Goal: Task Accomplishment & Management: Manage account settings

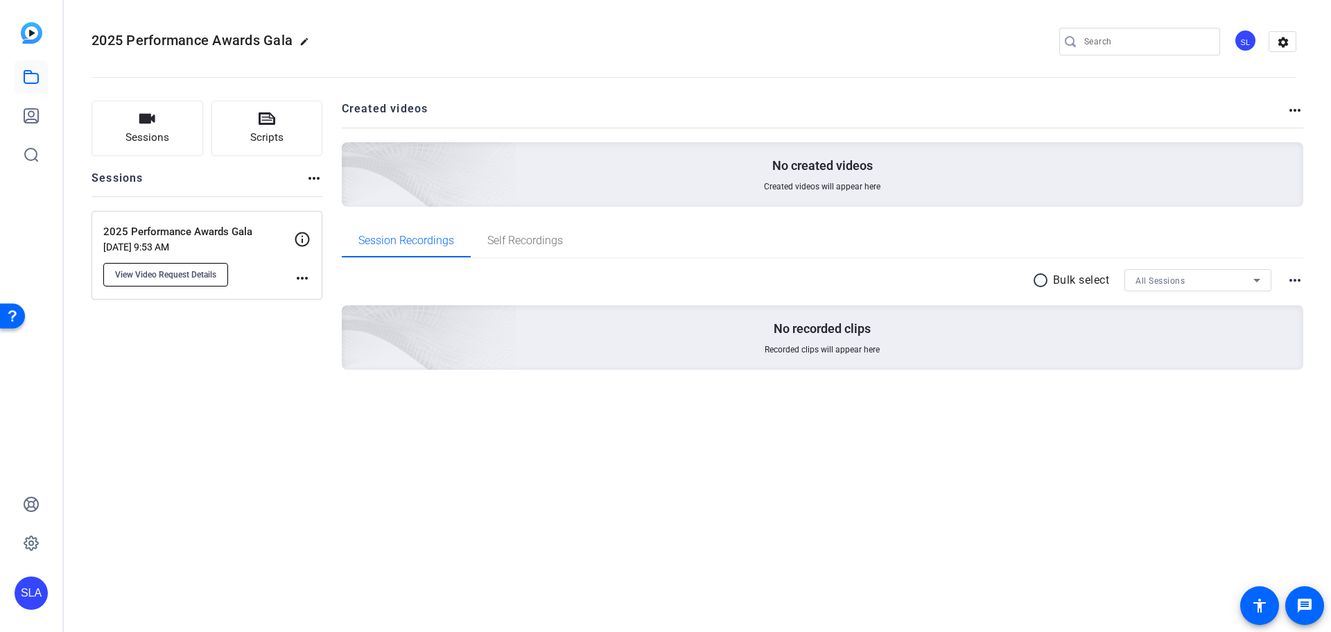
click at [184, 272] on span "View Video Request Details" at bounding box center [165, 274] width 101 height 11
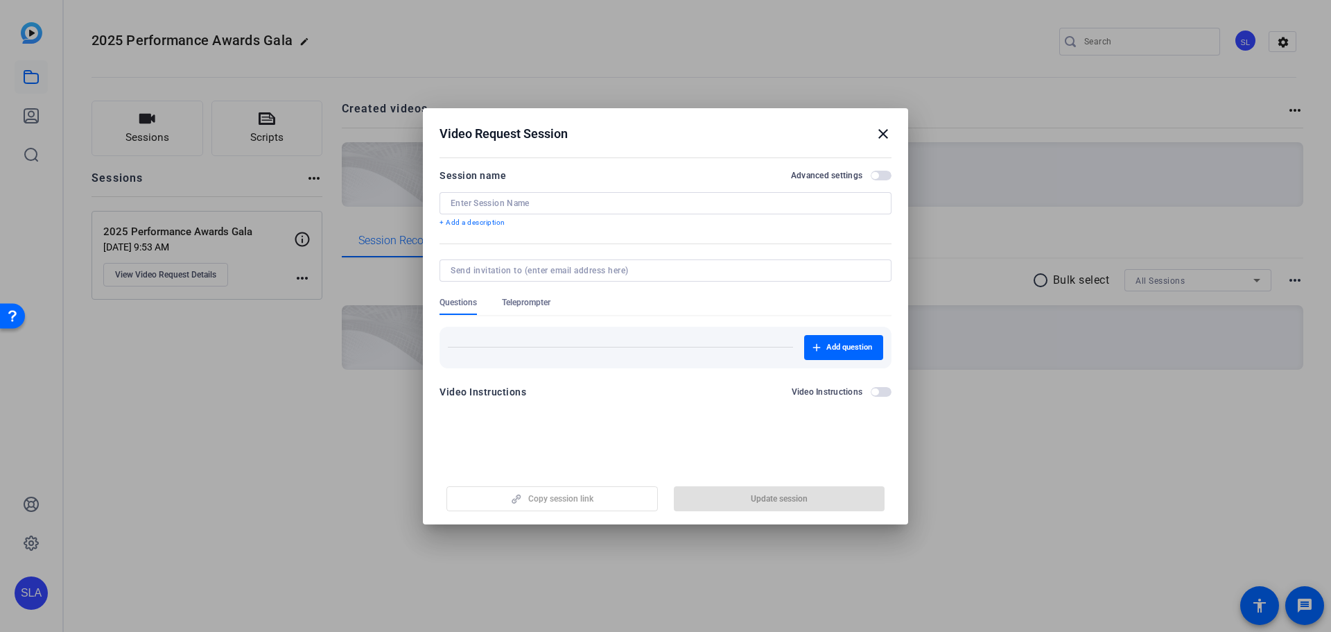
type input "2025 Performance Awards Gala"
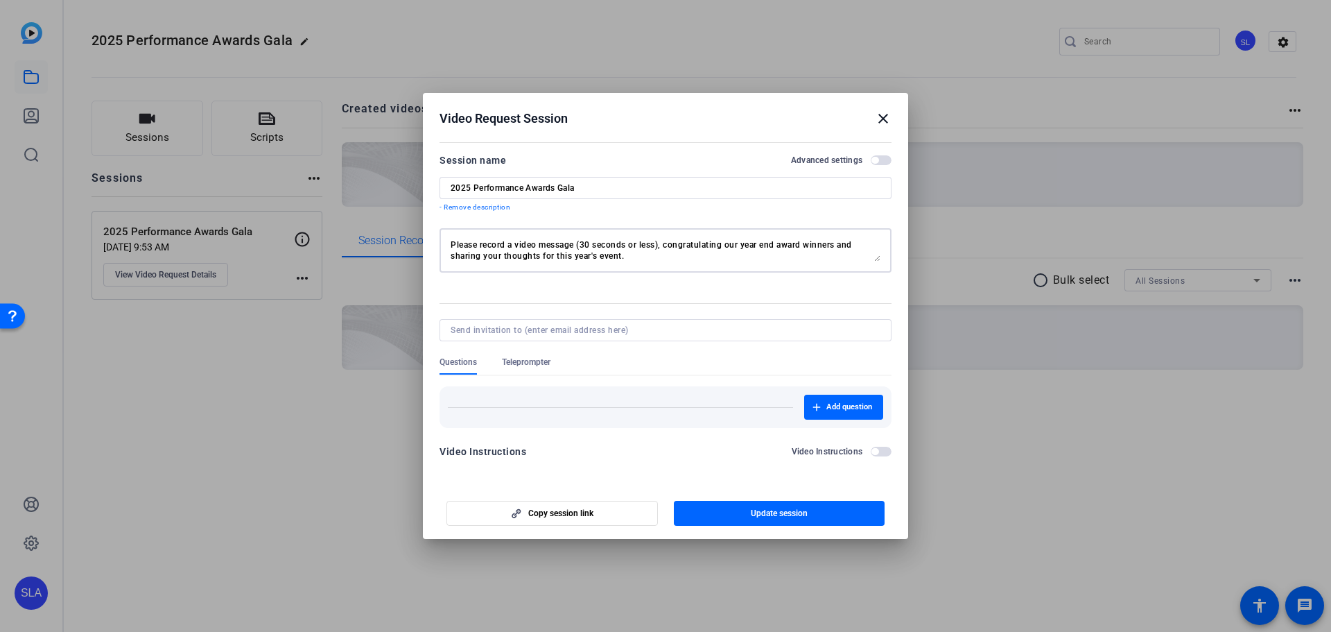
click at [516, 244] on textarea "Please record a video message (30 seconds or less), congratulating our year end…" at bounding box center [666, 250] width 430 height 22
drag, startPoint x: 688, startPoint y: 246, endPoint x: 820, endPoint y: 246, distance: 131.7
click at [820, 246] on textarea "Please record a brief video message (30 seconds or less), congratulating our ye…" at bounding box center [666, 250] width 430 height 22
drag, startPoint x: 691, startPoint y: 247, endPoint x: 755, endPoint y: 243, distance: 64.6
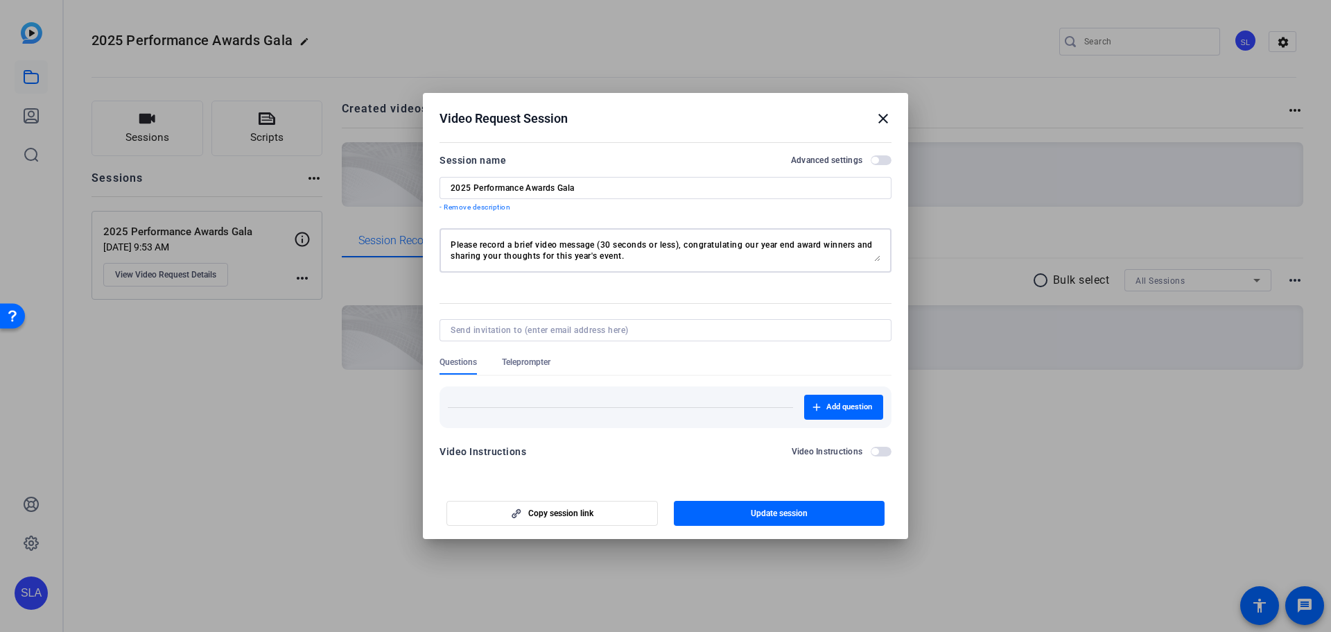
click at [755, 243] on textarea "Please record a brief video message (30 seconds or less), congratulating our ye…" at bounding box center [666, 250] width 430 height 22
drag, startPoint x: 806, startPoint y: 243, endPoint x: 815, endPoint y: 243, distance: 8.3
click at [807, 243] on textarea "Please record a brief video message (30 seconds or less), congratulating our ye…" at bounding box center [666, 250] width 430 height 22
drag, startPoint x: 479, startPoint y: 256, endPoint x: 649, endPoint y: 256, distance: 169.9
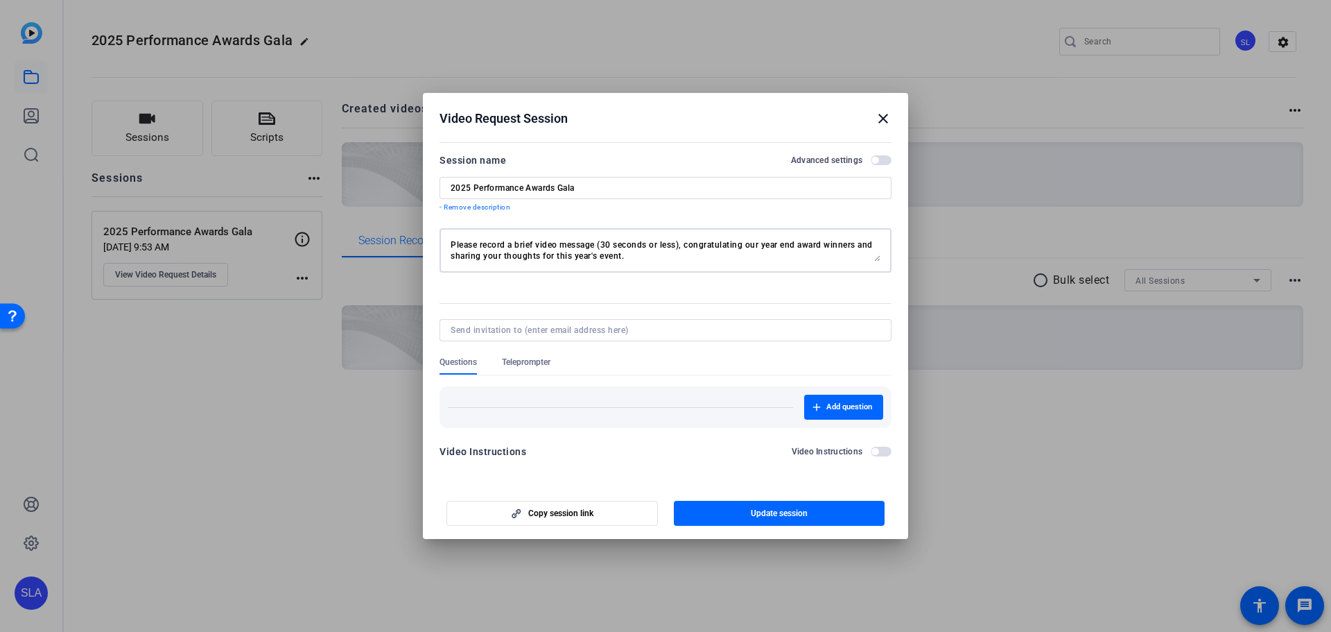
click at [649, 256] on textarea "Please record a brief video message (30 seconds or less), congratulating our ye…" at bounding box center [666, 250] width 430 height 22
drag, startPoint x: 628, startPoint y: 257, endPoint x: 538, endPoint y: 244, distance: 91.1
click at [538, 244] on textarea "Please record a brief video message (30 seconds or less), congratulating our ye…" at bounding box center [666, 250] width 430 height 22
click at [630, 251] on textarea "Please record a brief video message (30 seconds or less), congratulating our ye…" at bounding box center [666, 250] width 430 height 22
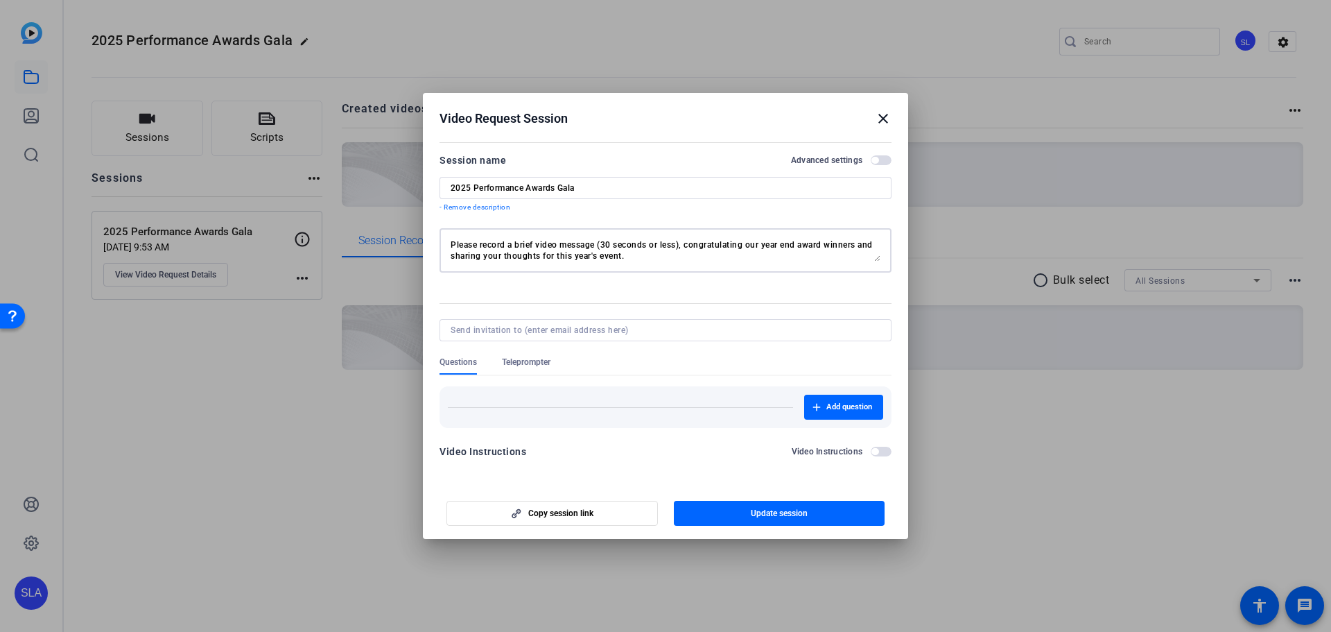
type textarea "Please record a brief video message (30 seconds or less), congratulating our ye…"
click at [883, 118] on mat-icon "close" at bounding box center [883, 118] width 17 height 17
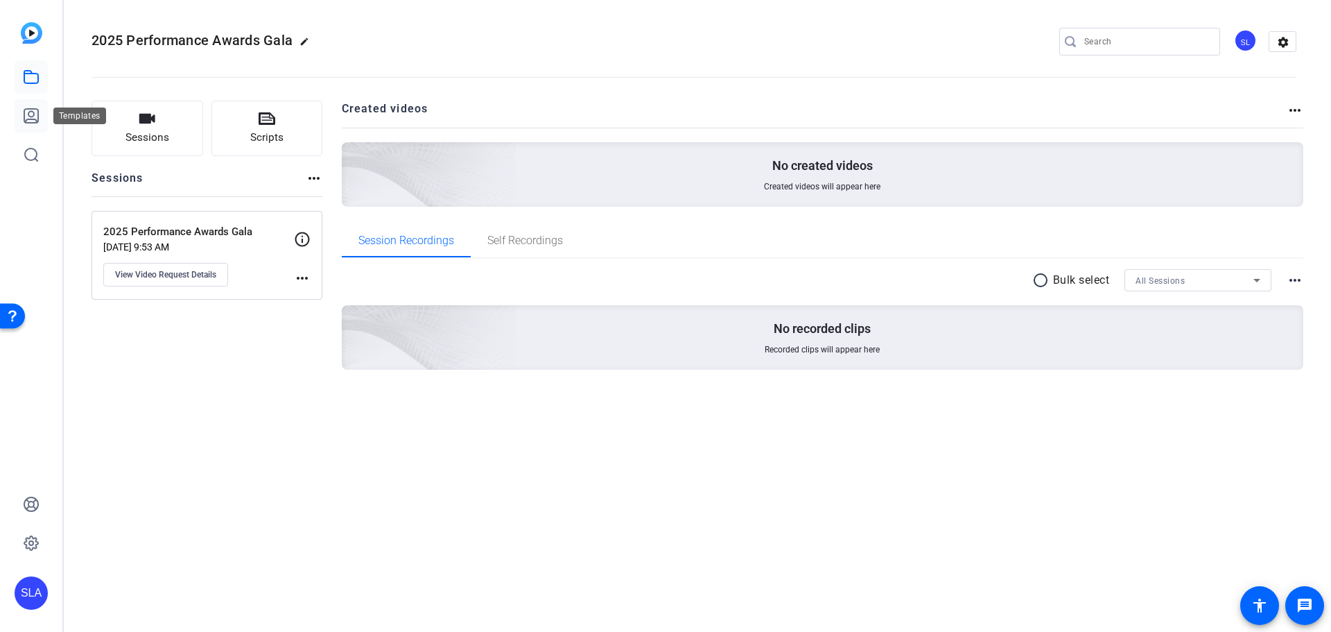
click at [33, 125] on link at bounding box center [31, 115] width 33 height 33
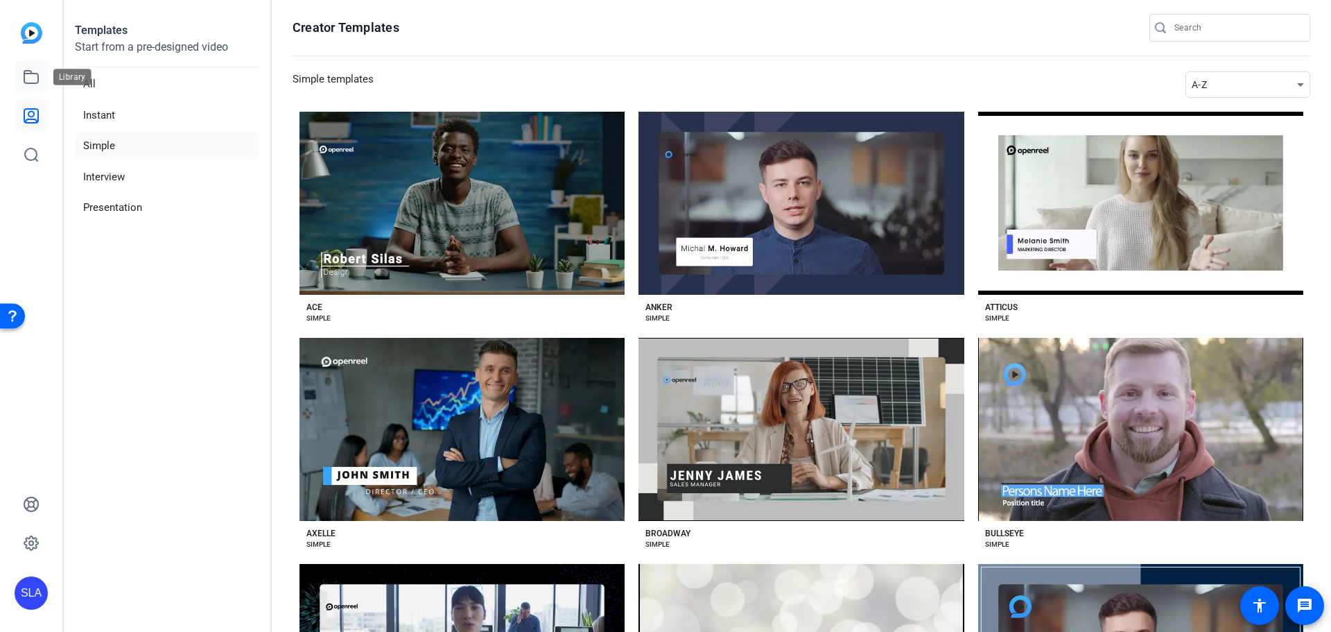
click at [31, 78] on icon at bounding box center [31, 77] width 17 height 17
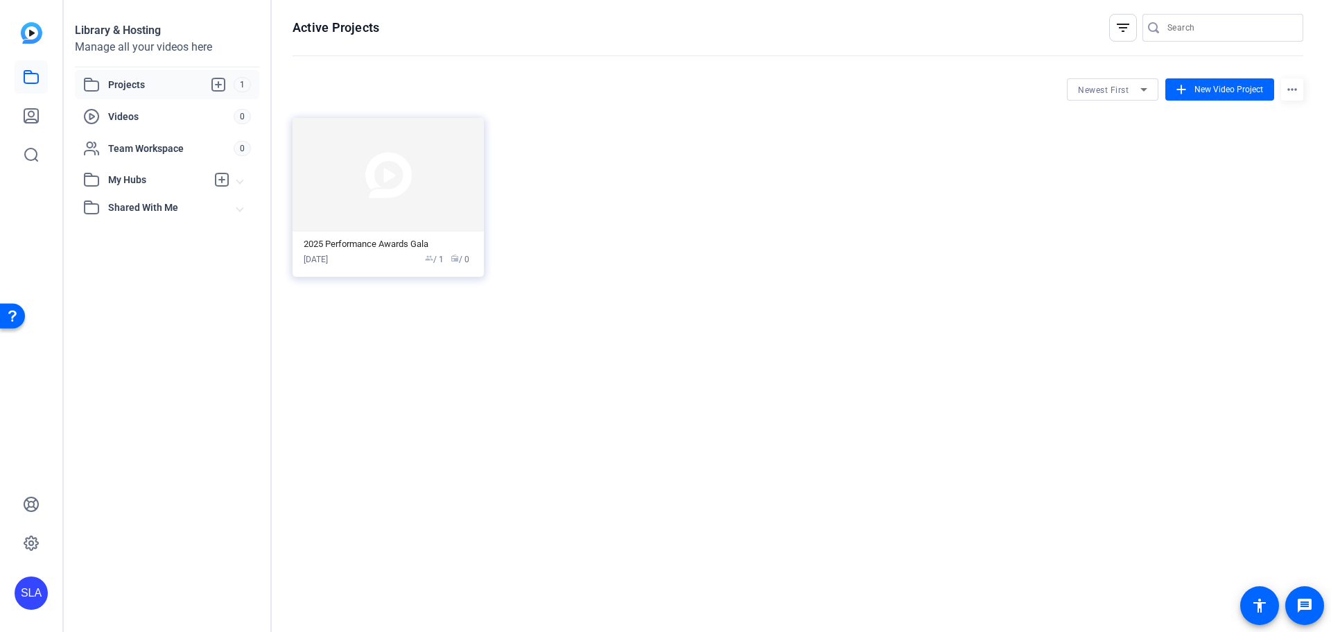
click at [147, 85] on span "Projects" at bounding box center [170, 84] width 125 height 17
click at [419, 168] on img at bounding box center [388, 175] width 191 height 114
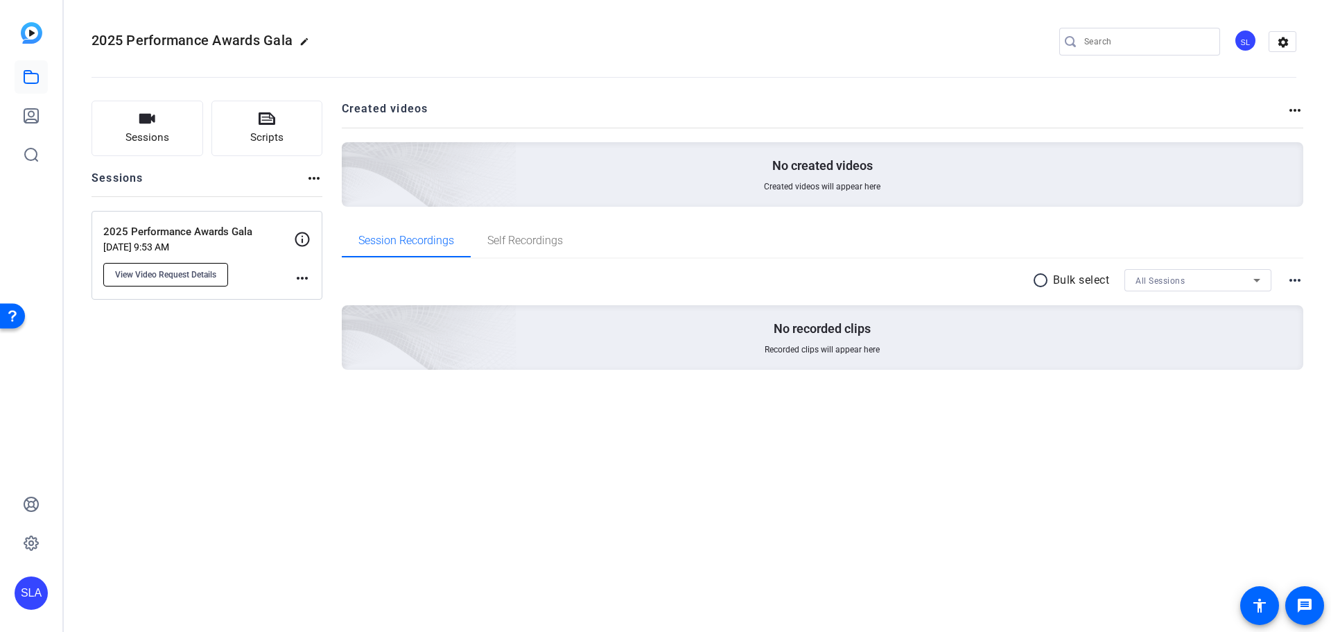
click at [181, 279] on span "View Video Request Details" at bounding box center [165, 274] width 101 height 11
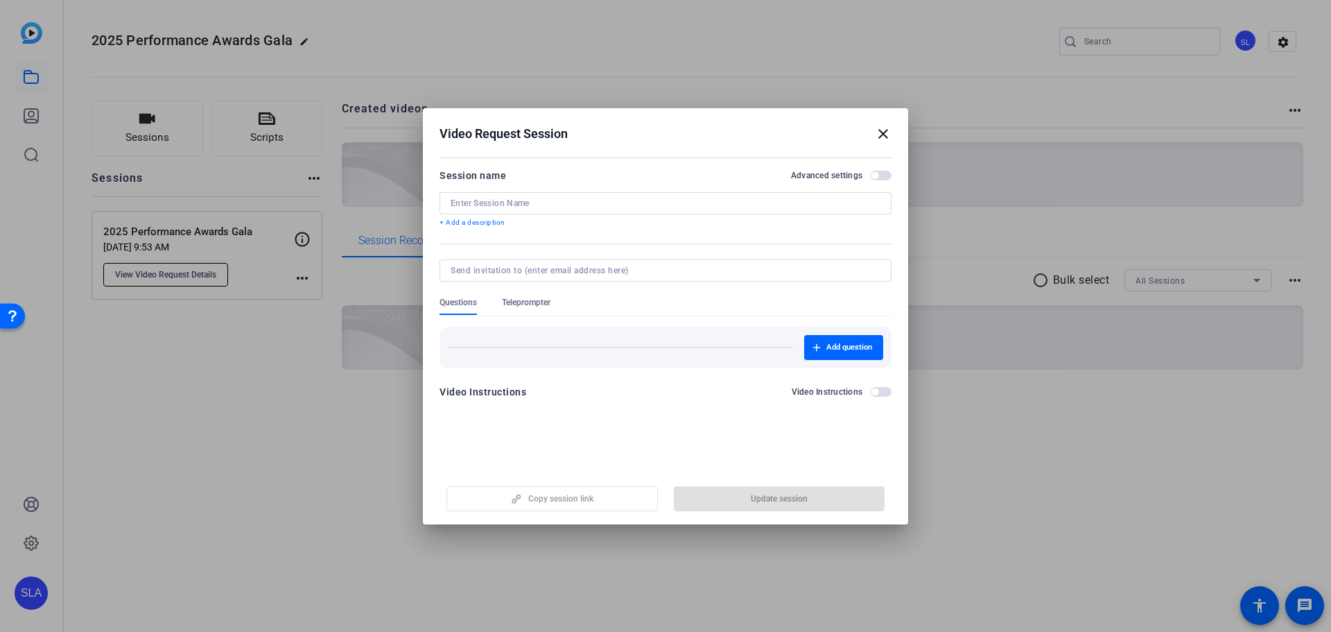
type input "2025 Performance Awards Gala"
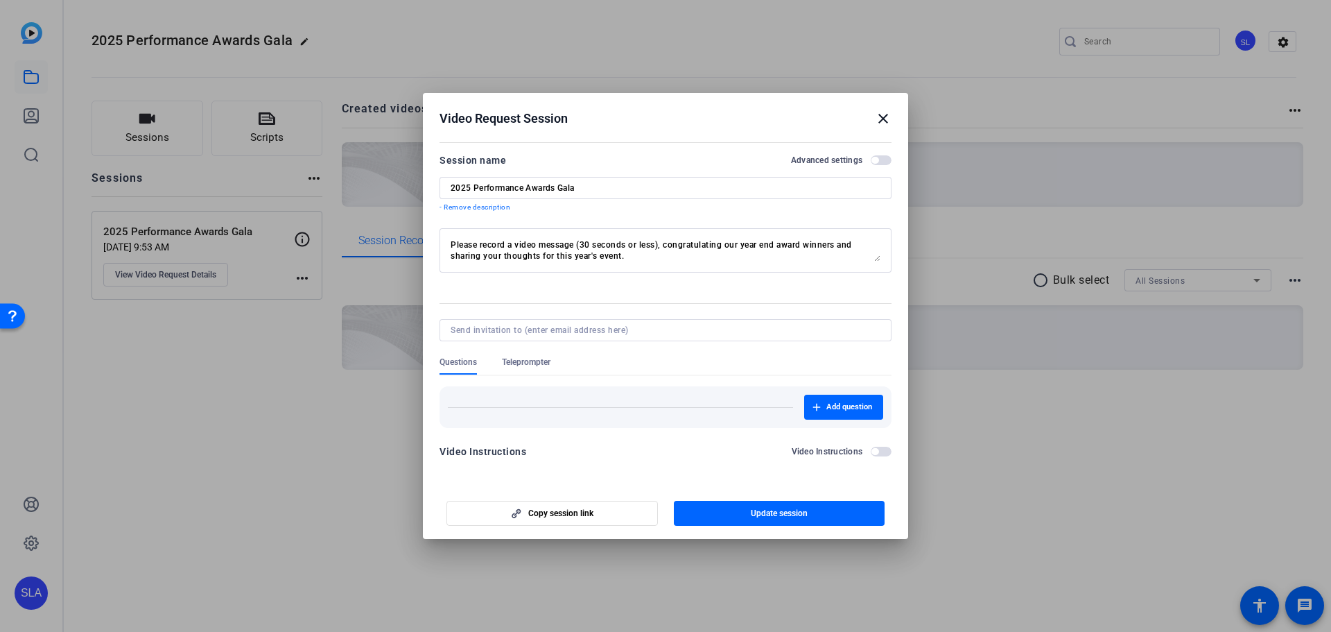
click at [880, 113] on mat-icon "close" at bounding box center [883, 118] width 17 height 17
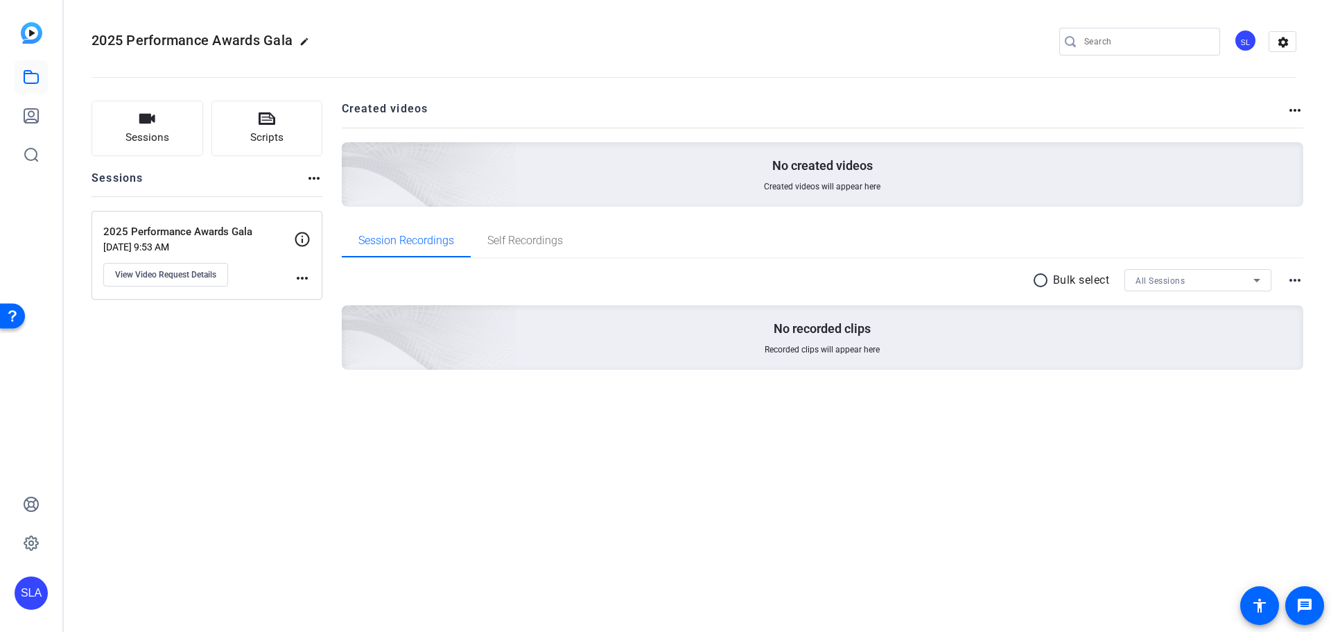
click at [1118, 40] on input "Search" at bounding box center [1146, 41] width 125 height 17
type input "videoask"
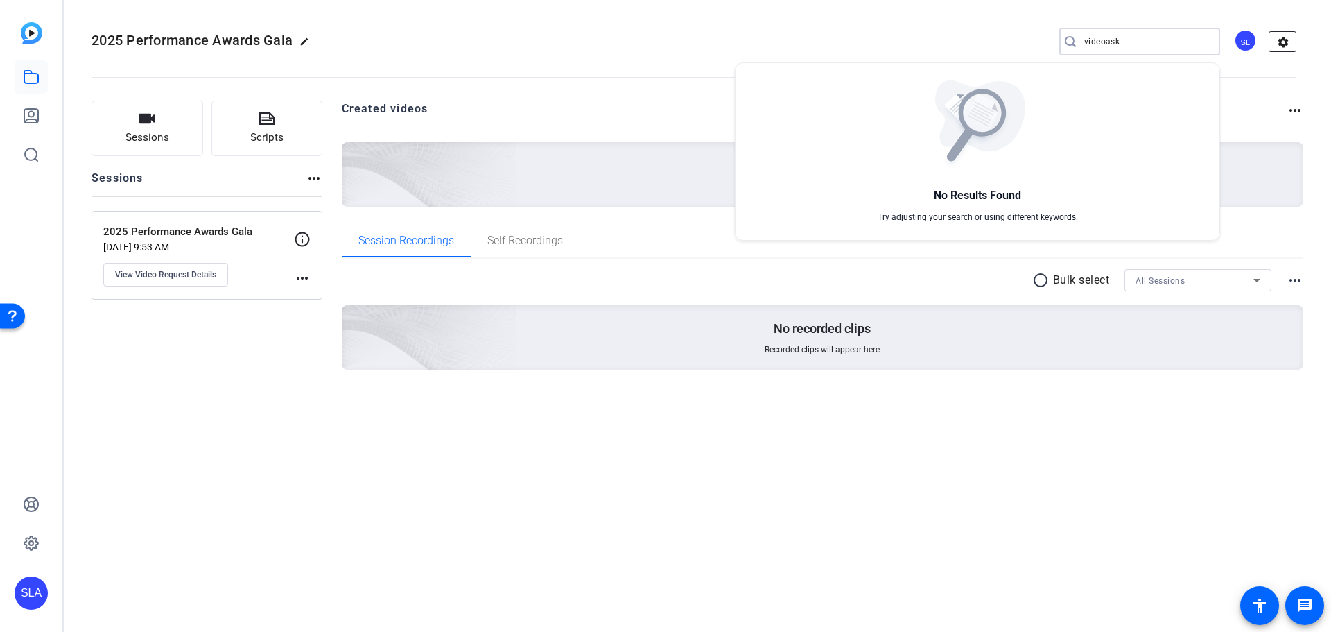
click at [1289, 37] on div at bounding box center [665, 316] width 1331 height 632
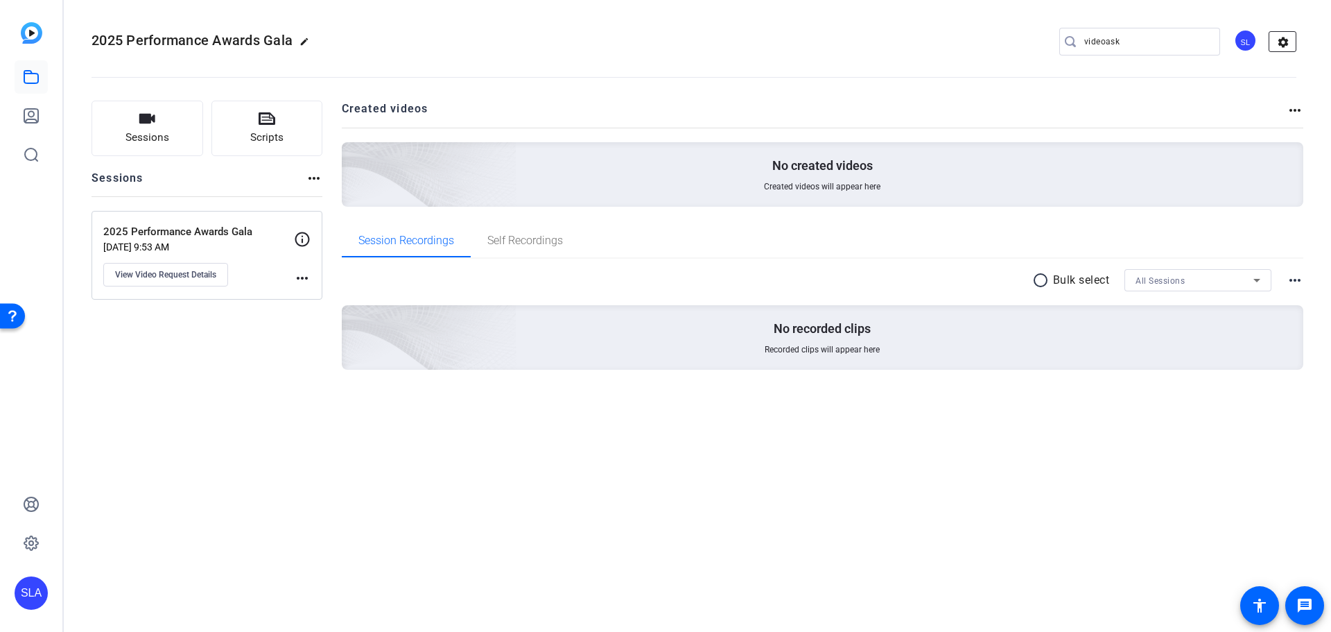
click at [1285, 41] on mat-icon "settings" at bounding box center [1283, 42] width 28 height 21
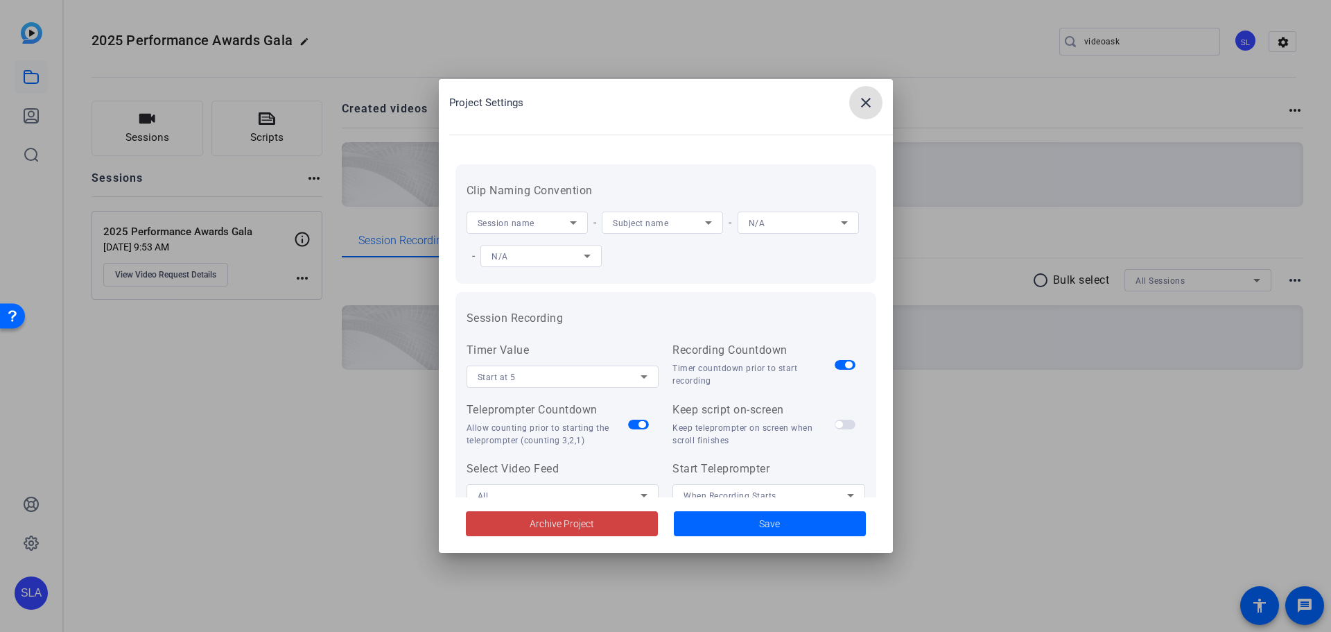
click at [868, 103] on mat-icon "close" at bounding box center [866, 102] width 17 height 17
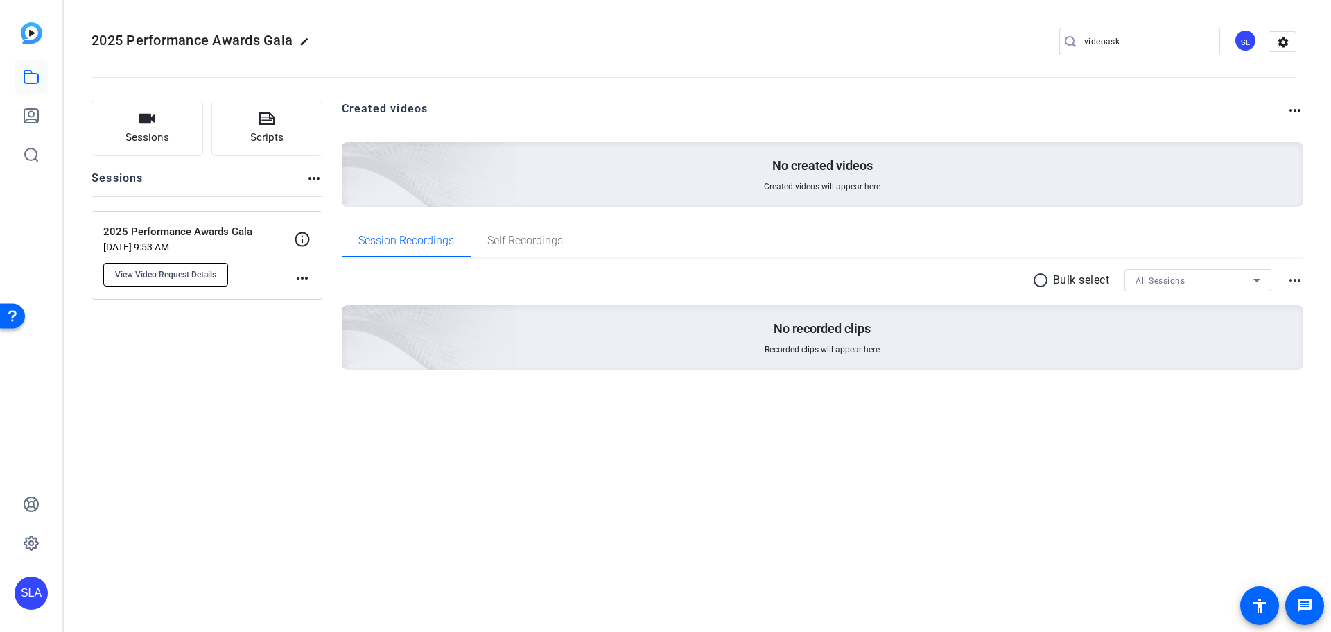
click at [198, 272] on span "View Video Request Details" at bounding box center [165, 274] width 101 height 11
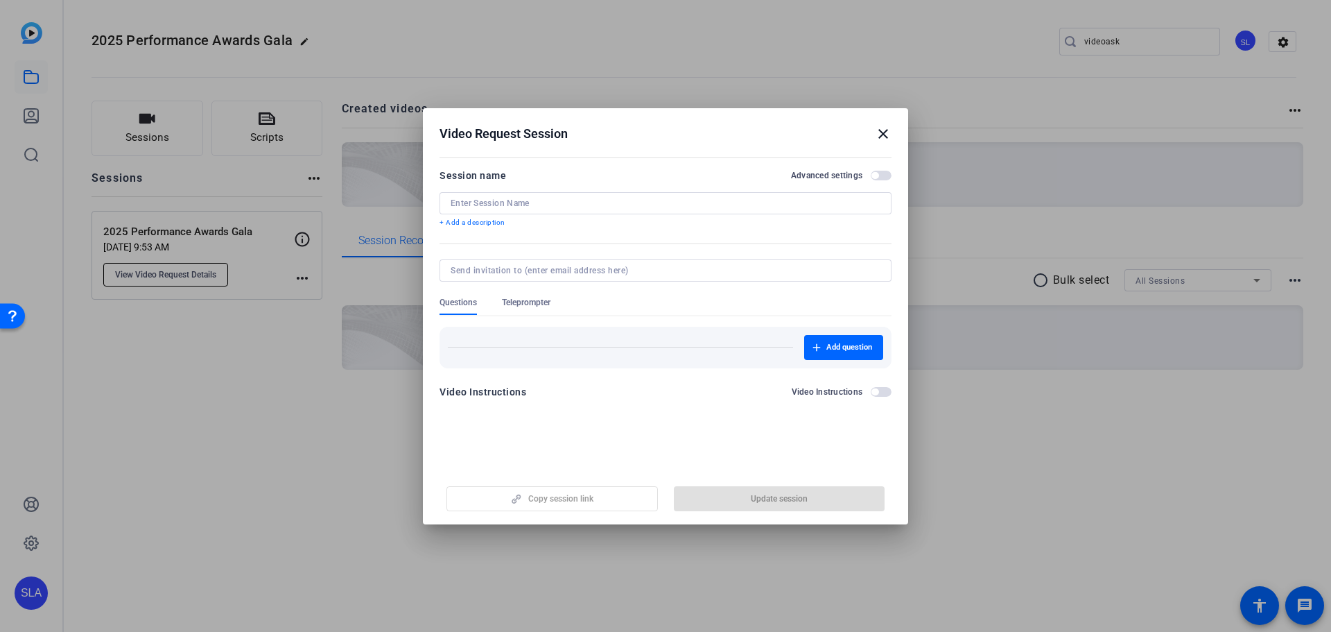
type input "2025 Performance Awards Gala"
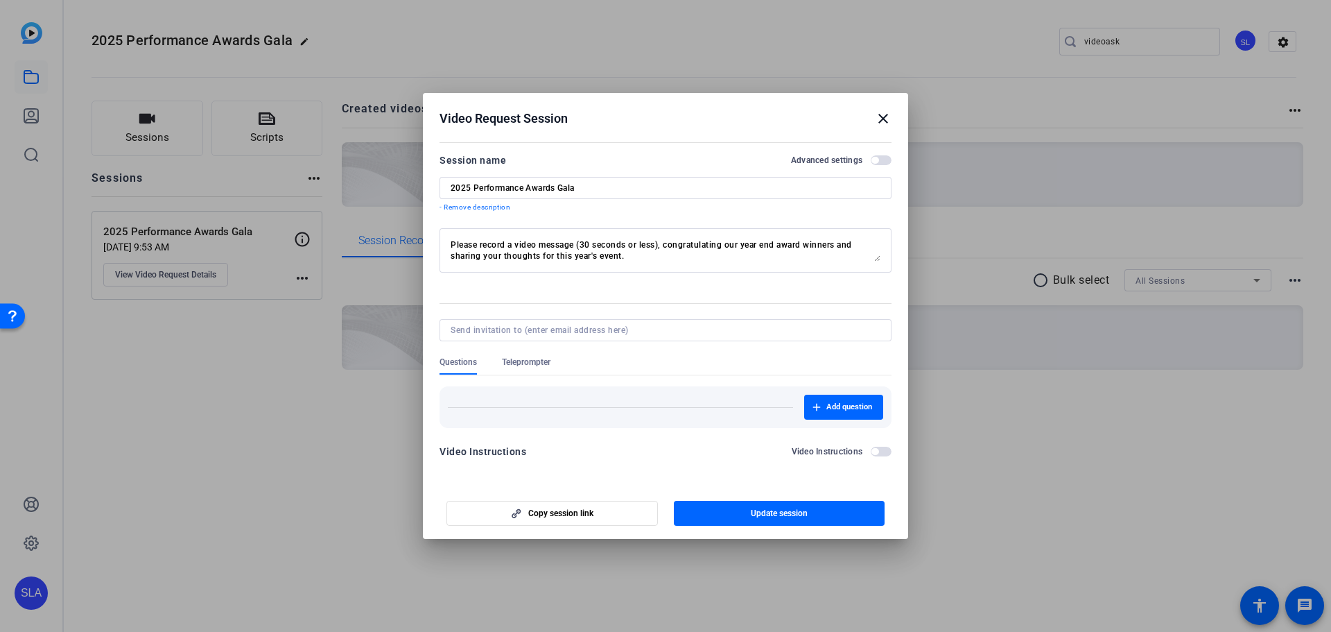
click at [883, 121] on mat-icon "close" at bounding box center [883, 118] width 17 height 17
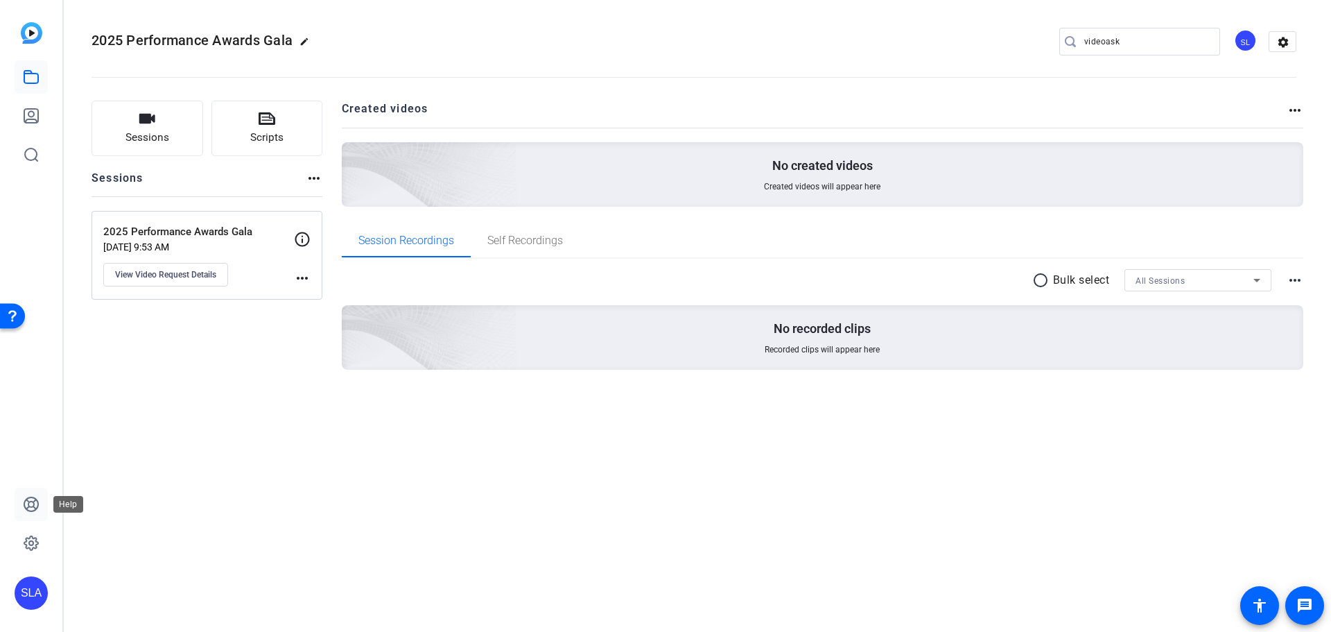
click at [37, 504] on icon at bounding box center [31, 504] width 17 height 17
click at [155, 137] on span "Sessions" at bounding box center [147, 138] width 44 height 16
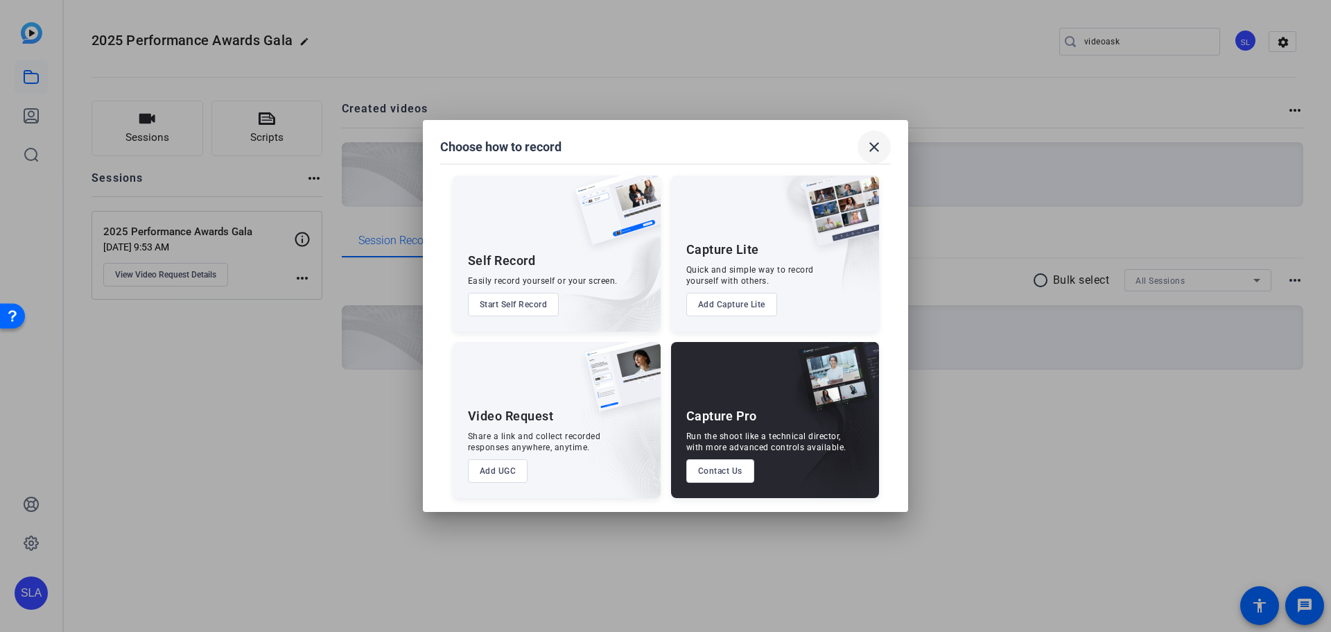
click at [883, 149] on span at bounding box center [874, 146] width 33 height 33
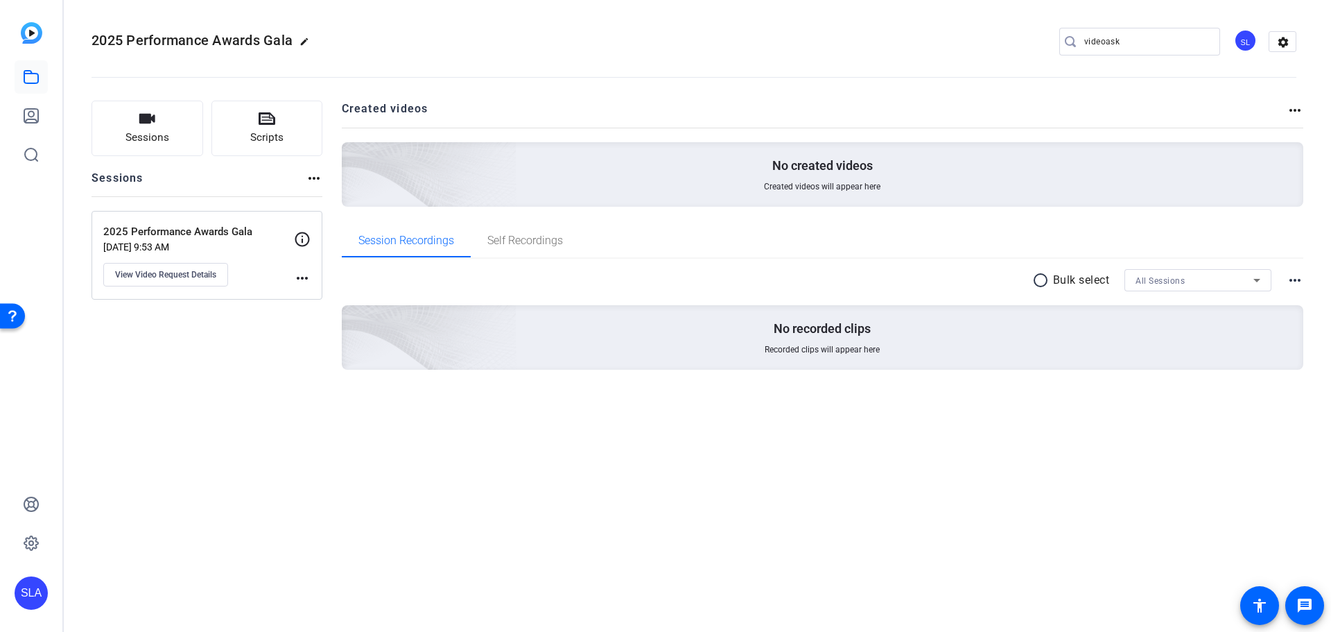
click at [166, 232] on p "2025 Performance Awards Gala" at bounding box center [198, 232] width 191 height 16
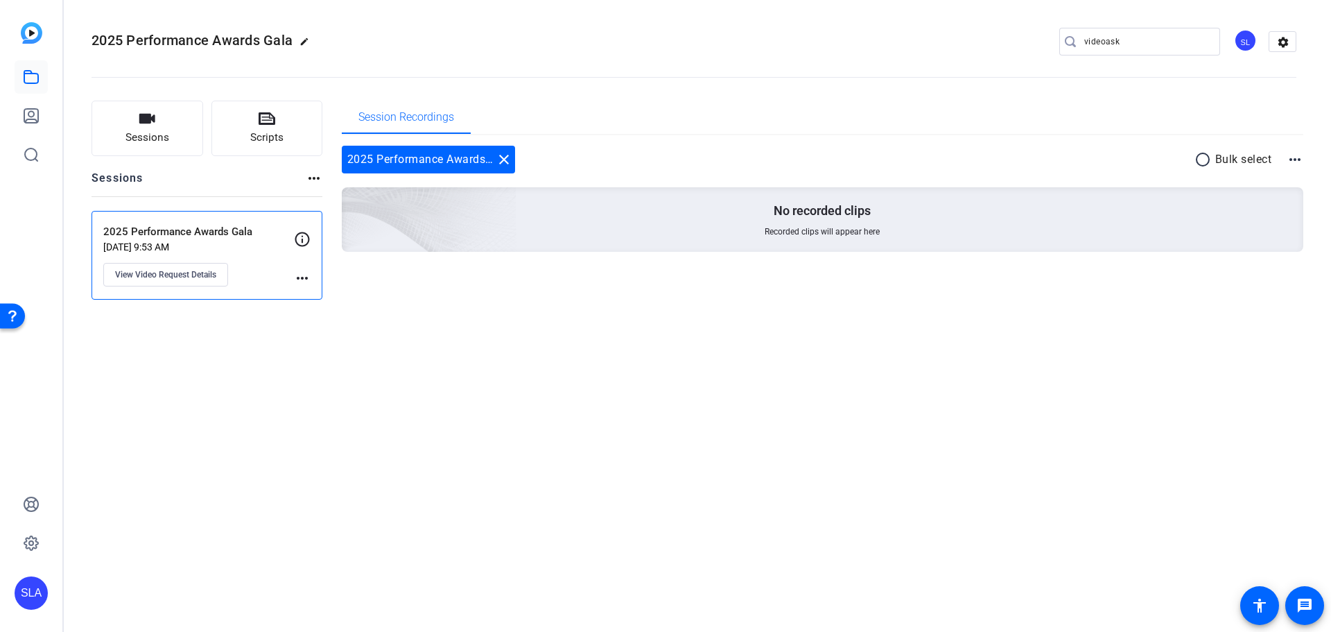
click at [1294, 159] on mat-icon "more_horiz" at bounding box center [1295, 159] width 17 height 17
click at [659, 162] on div at bounding box center [665, 316] width 1331 height 632
click at [202, 236] on p "2025 Performance Awards Gala" at bounding box center [198, 232] width 191 height 16
click at [302, 241] on icon at bounding box center [302, 239] width 15 height 15
click at [204, 238] on p "2025 Performance Awards Gala" at bounding box center [198, 232] width 191 height 16
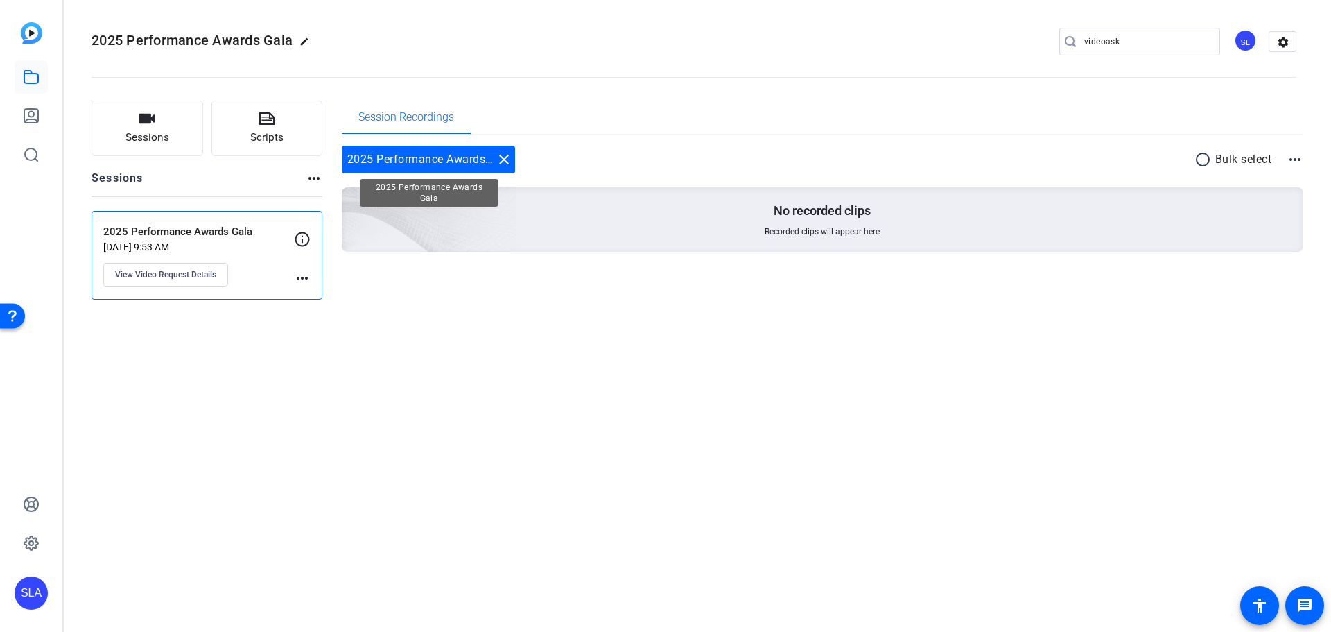
click at [430, 165] on div "2025 Performance Awards Gala close" at bounding box center [428, 160] width 173 height 28
click at [483, 161] on div "2025 Performance Awards Gala close" at bounding box center [428, 160] width 173 height 28
click at [254, 243] on p "[DATE] 9:53 AM" at bounding box center [198, 246] width 191 height 11
click at [199, 274] on span "View Video Request Details" at bounding box center [165, 274] width 101 height 11
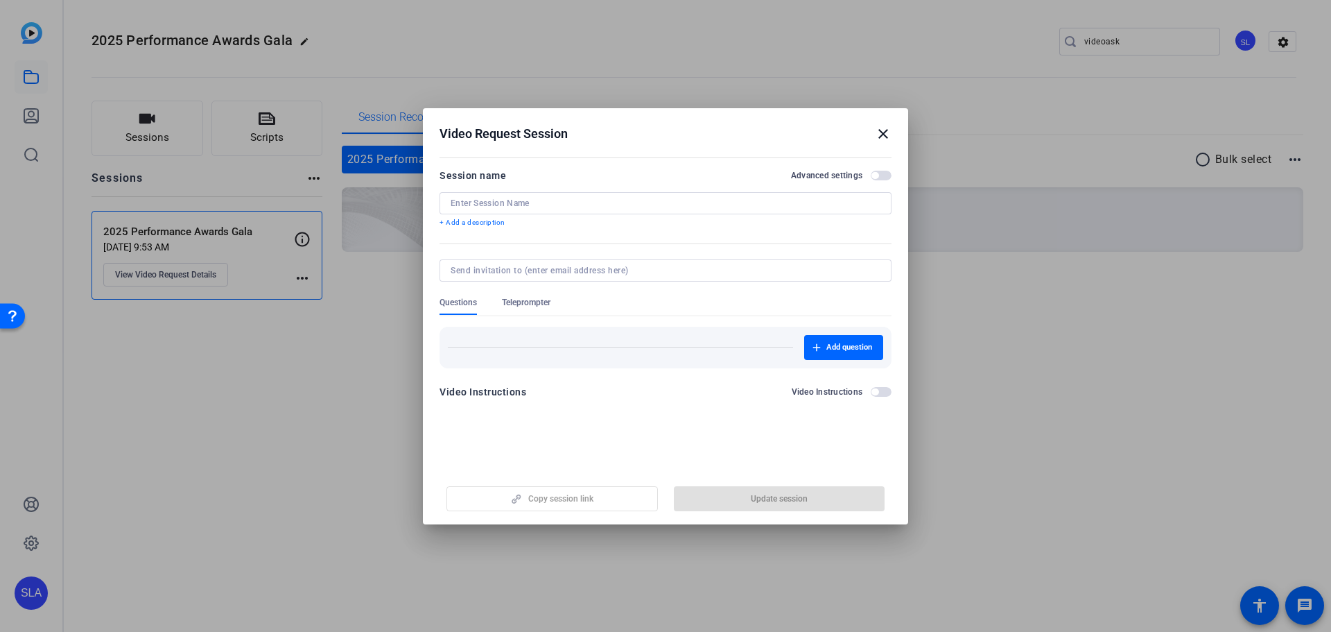
type input "2025 Performance Awards Gala"
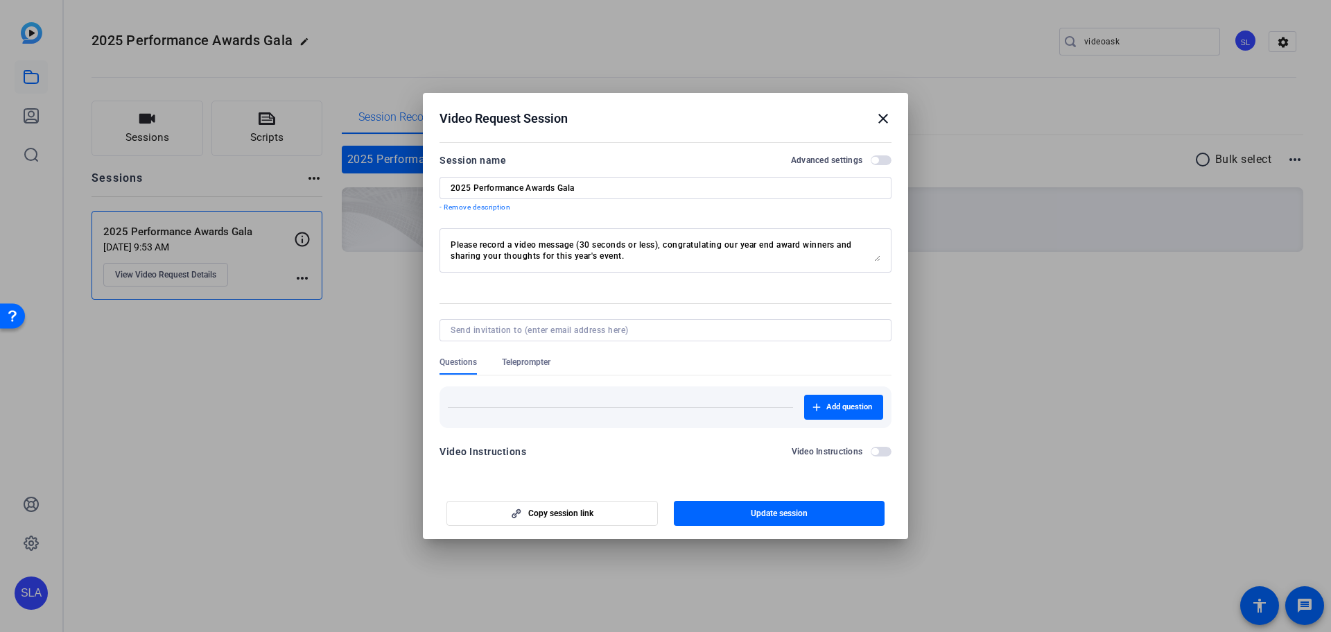
click at [883, 160] on span "button" at bounding box center [881, 160] width 21 height 10
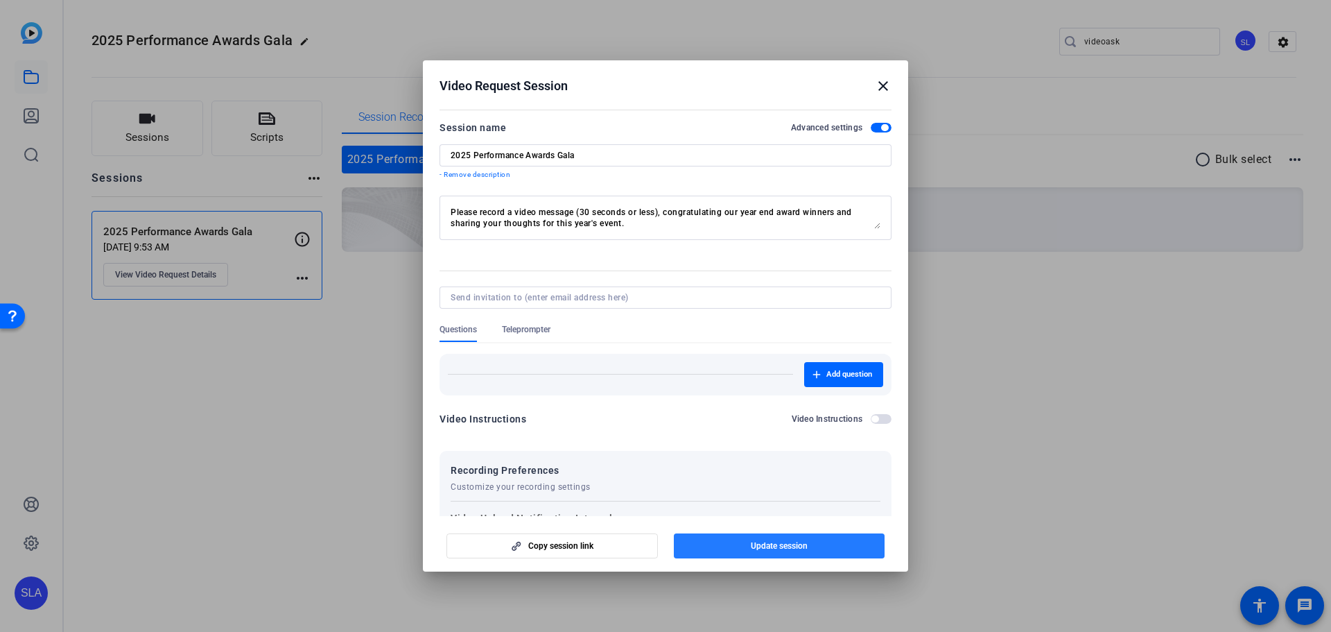
click at [763, 544] on span "Update session" at bounding box center [779, 545] width 57 height 11
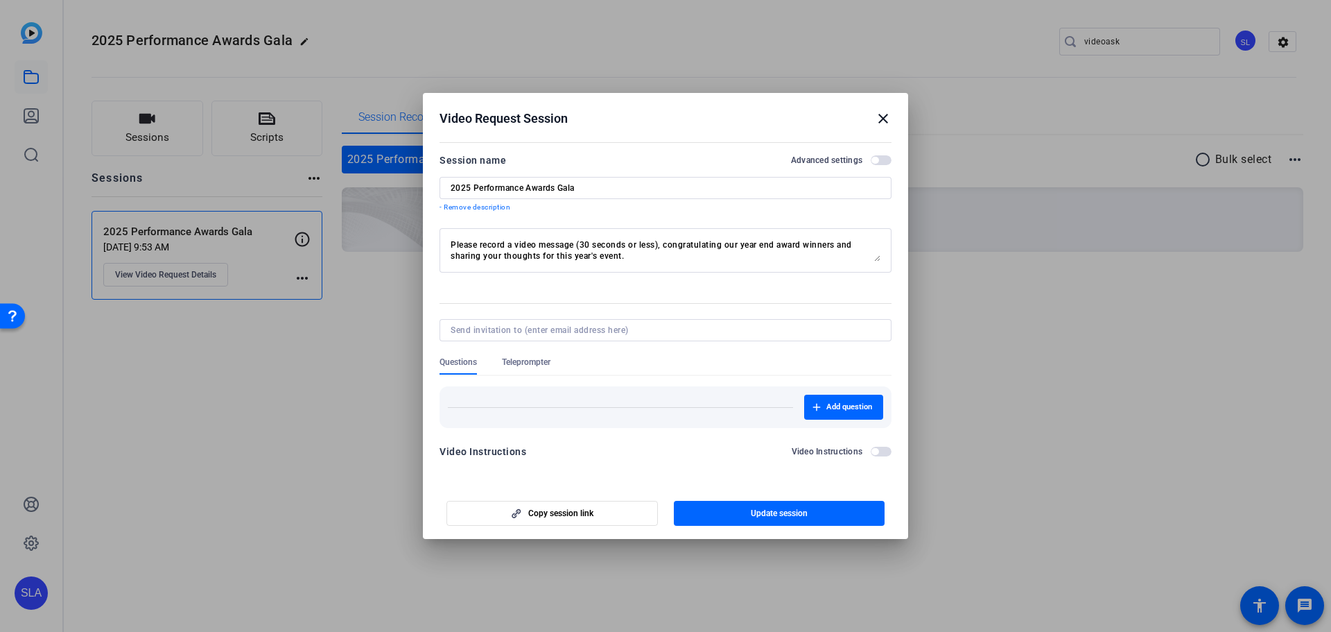
click at [891, 121] on mat-icon "close" at bounding box center [883, 118] width 17 height 17
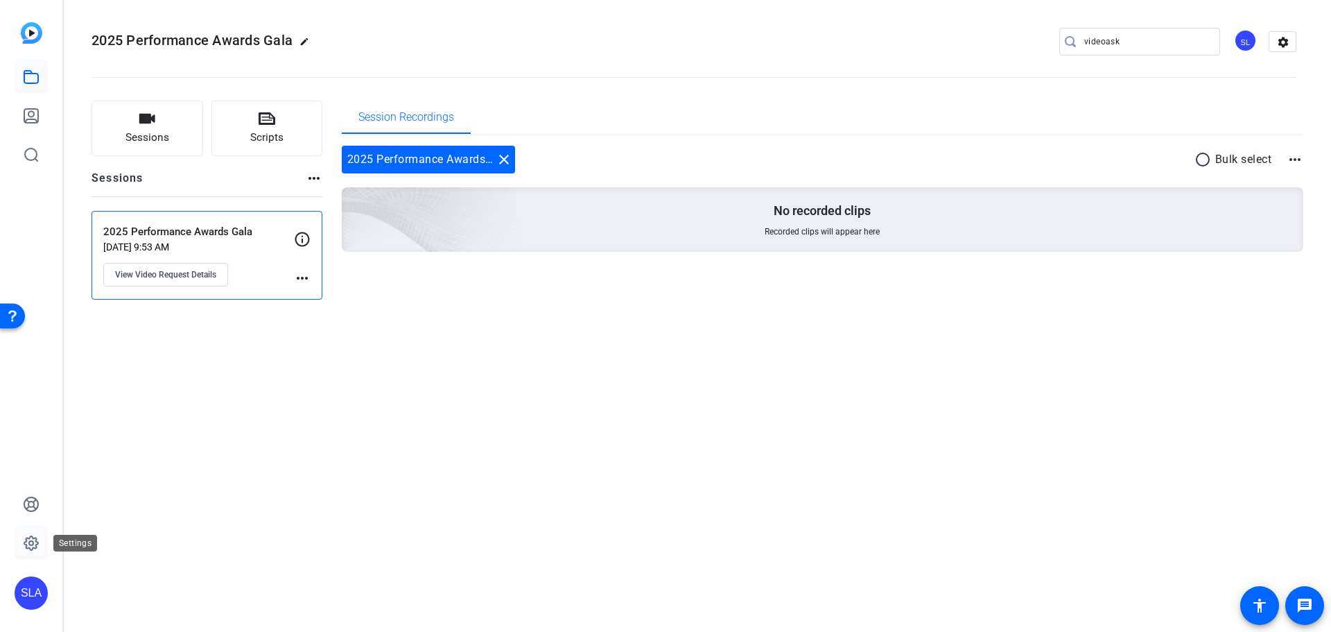
click at [28, 548] on icon at bounding box center [31, 543] width 14 height 14
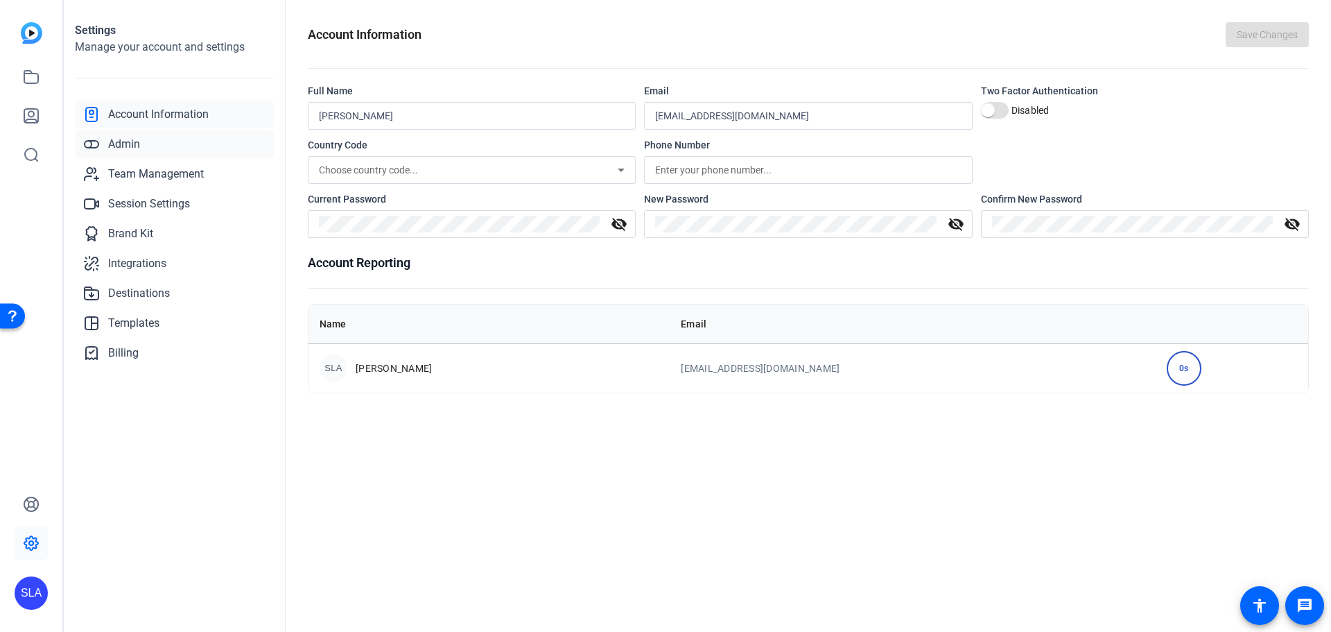
click at [189, 150] on link "Admin" at bounding box center [174, 144] width 199 height 28
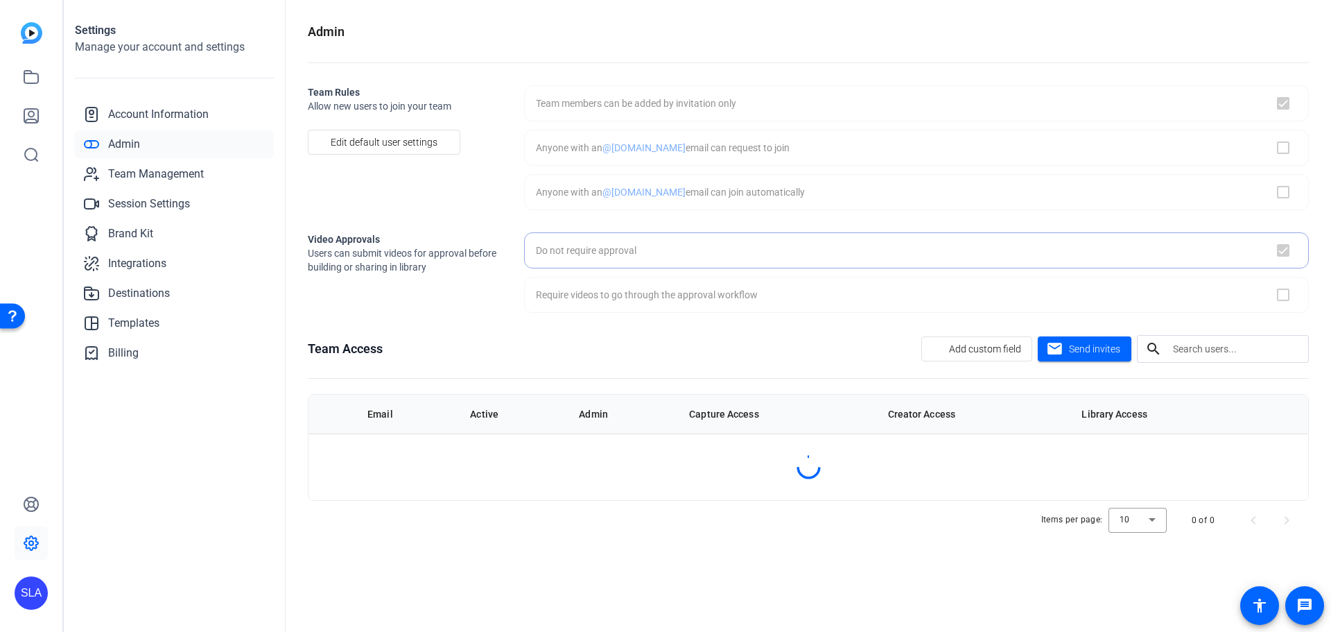
checkbox input "true"
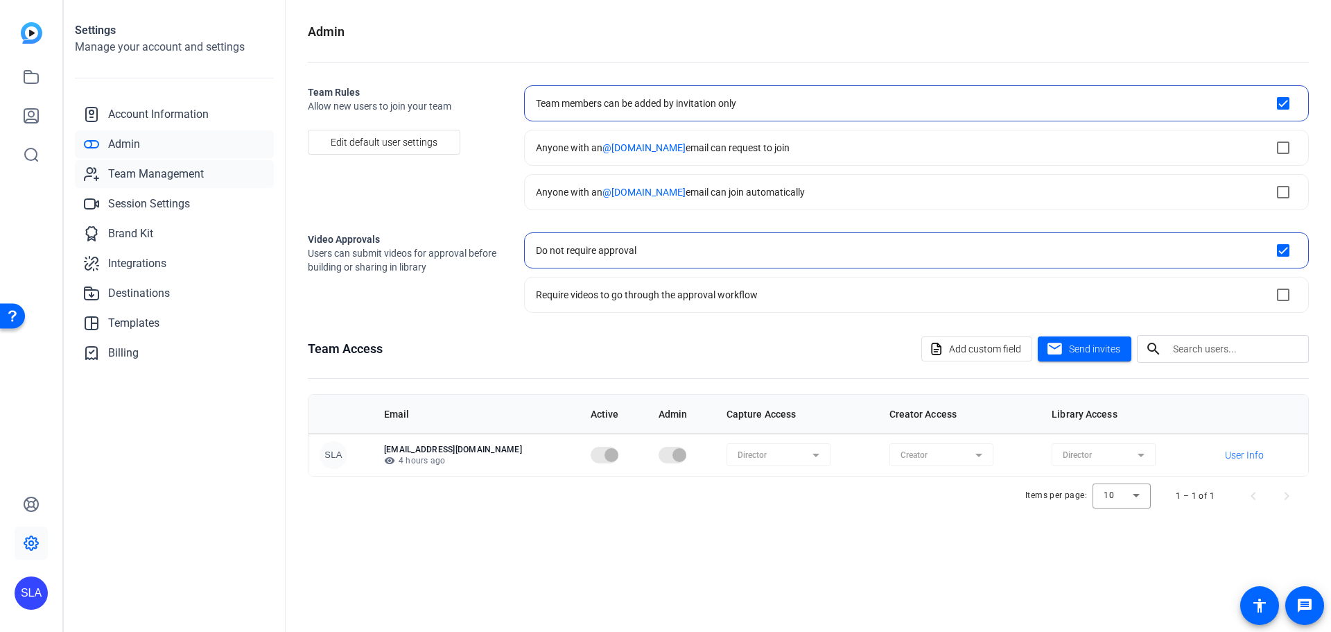
click at [184, 176] on span "Team Management" at bounding box center [156, 174] width 96 height 17
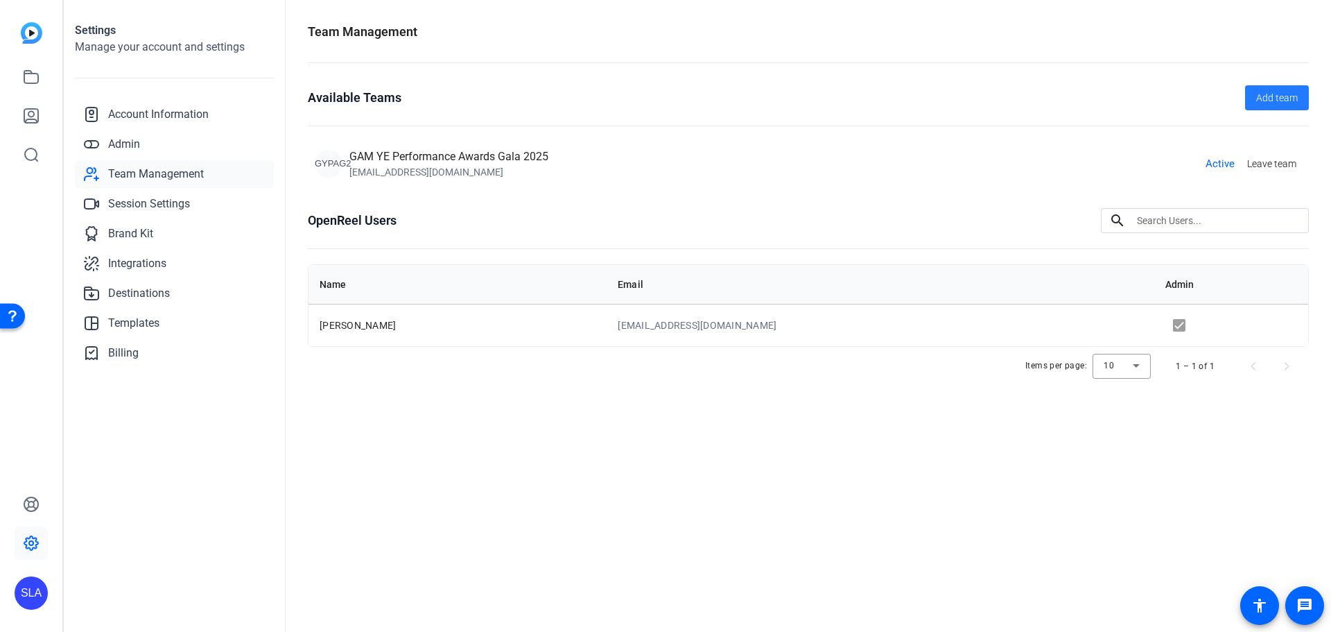
click at [1275, 103] on span "Add team" at bounding box center [1277, 98] width 42 height 15
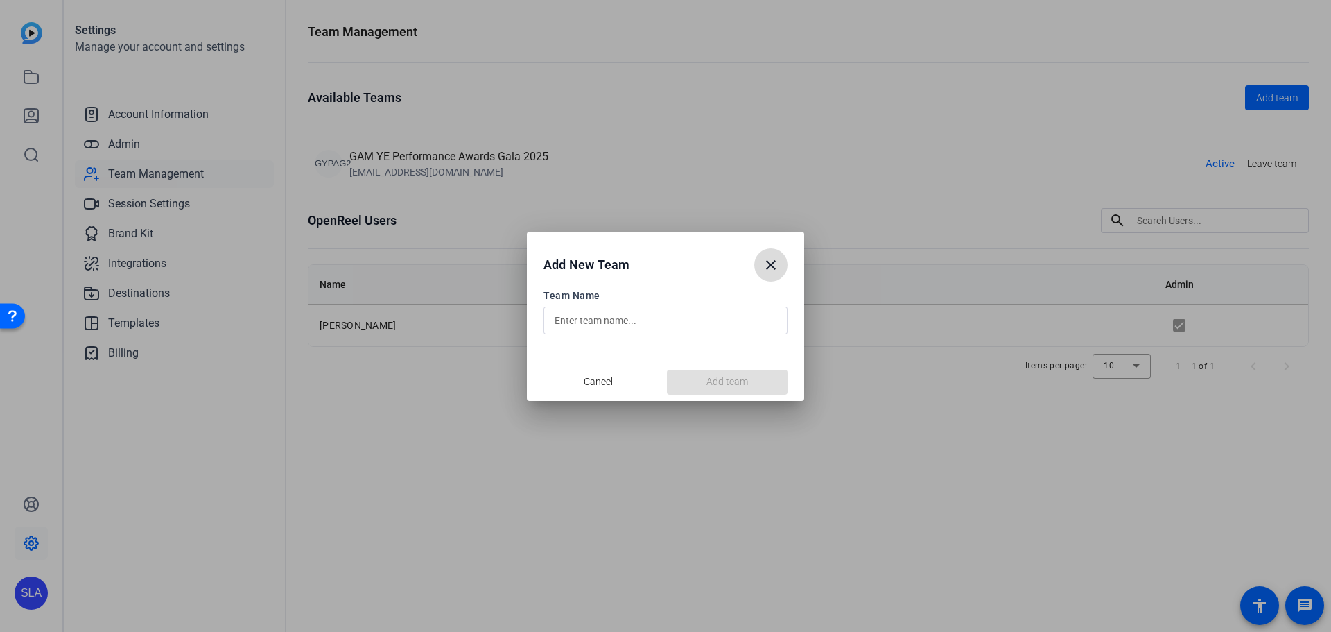
click at [776, 263] on mat-icon "close" at bounding box center [771, 265] width 17 height 17
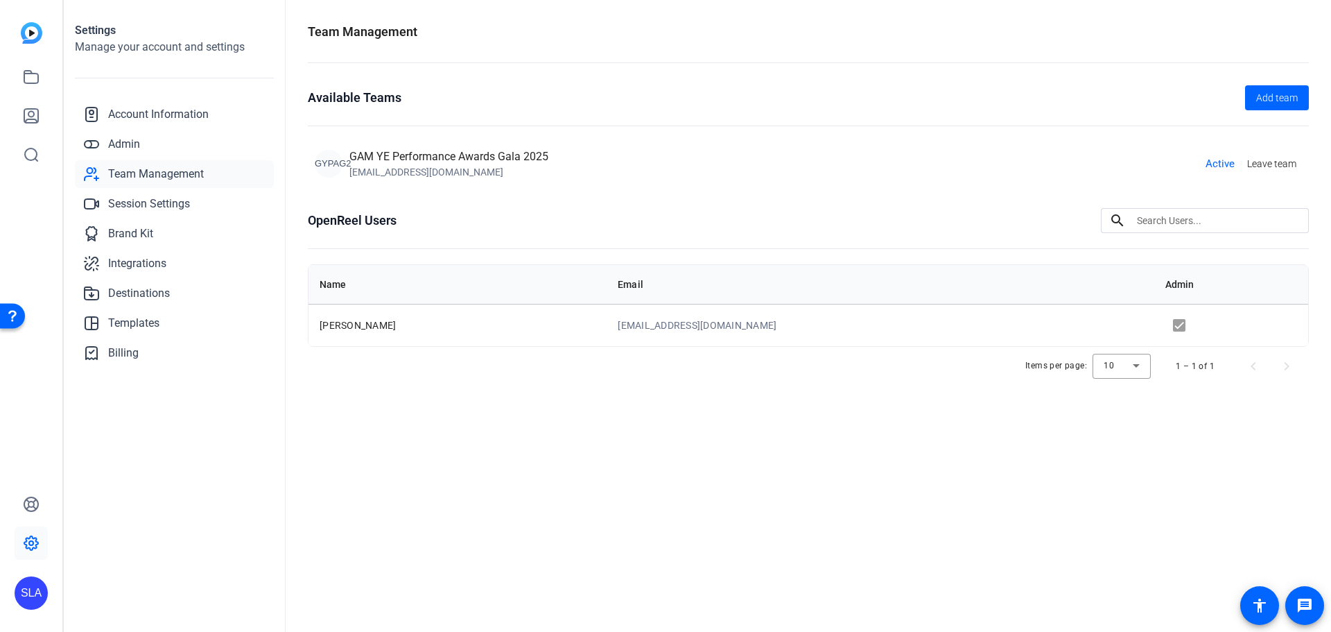
click at [382, 379] on div "Items per page: 10 1 – 1 of 1" at bounding box center [808, 366] width 1001 height 39
click at [396, 320] on span "[PERSON_NAME]" at bounding box center [358, 325] width 76 height 11
click at [819, 401] on openreel-team-management "Team Management Available Teams Add team GYPAG2 GAM YE Performance Awards Gala …" at bounding box center [808, 214] width 1001 height 384
drag, startPoint x: 349, startPoint y: 211, endPoint x: 450, endPoint y: 218, distance: 101.5
click at [450, 218] on div "OpenReel Users search" at bounding box center [808, 220] width 1001 height 25
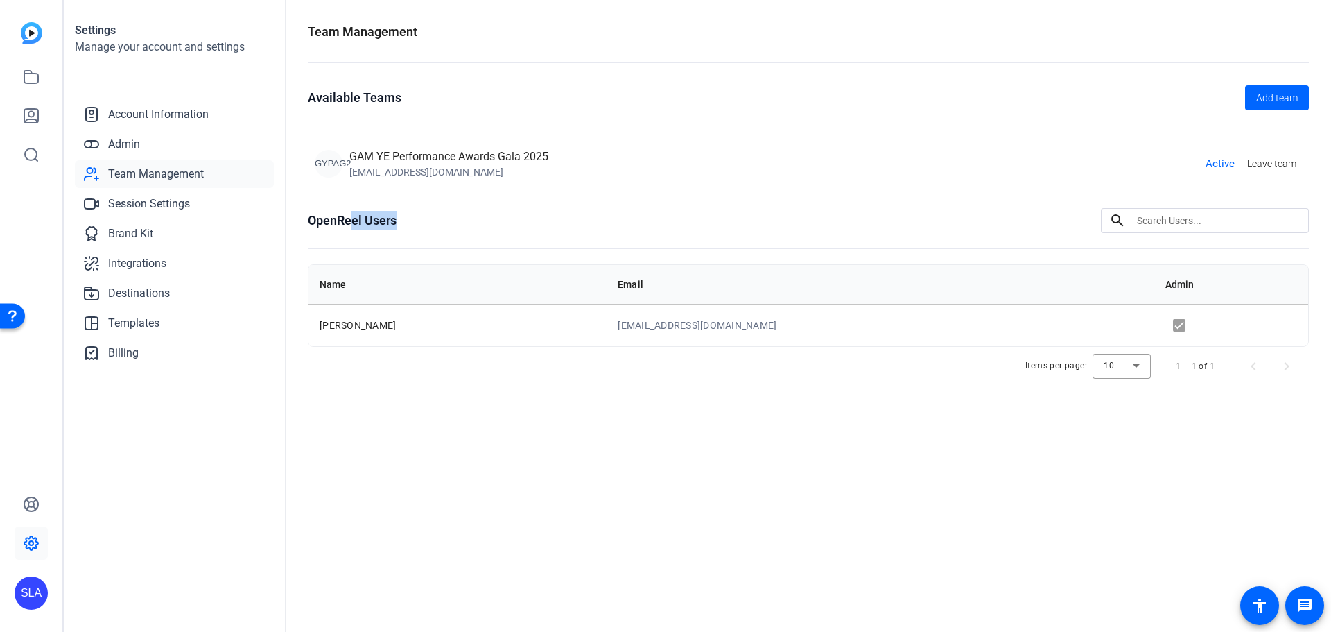
click at [450, 218] on div "OpenReel Users search" at bounding box center [808, 220] width 1001 height 25
drag, startPoint x: 359, startPoint y: 150, endPoint x: 547, endPoint y: 173, distance: 189.3
click at [547, 173] on div "GAM YE Performance Awards Gala 2025 [EMAIL_ADDRESS][DOMAIN_NAME]" at bounding box center [448, 163] width 199 height 31
click at [547, 173] on div "[EMAIL_ADDRESS][DOMAIN_NAME]" at bounding box center [448, 172] width 199 height 14
drag, startPoint x: 501, startPoint y: 173, endPoint x: 350, endPoint y: 157, distance: 151.4
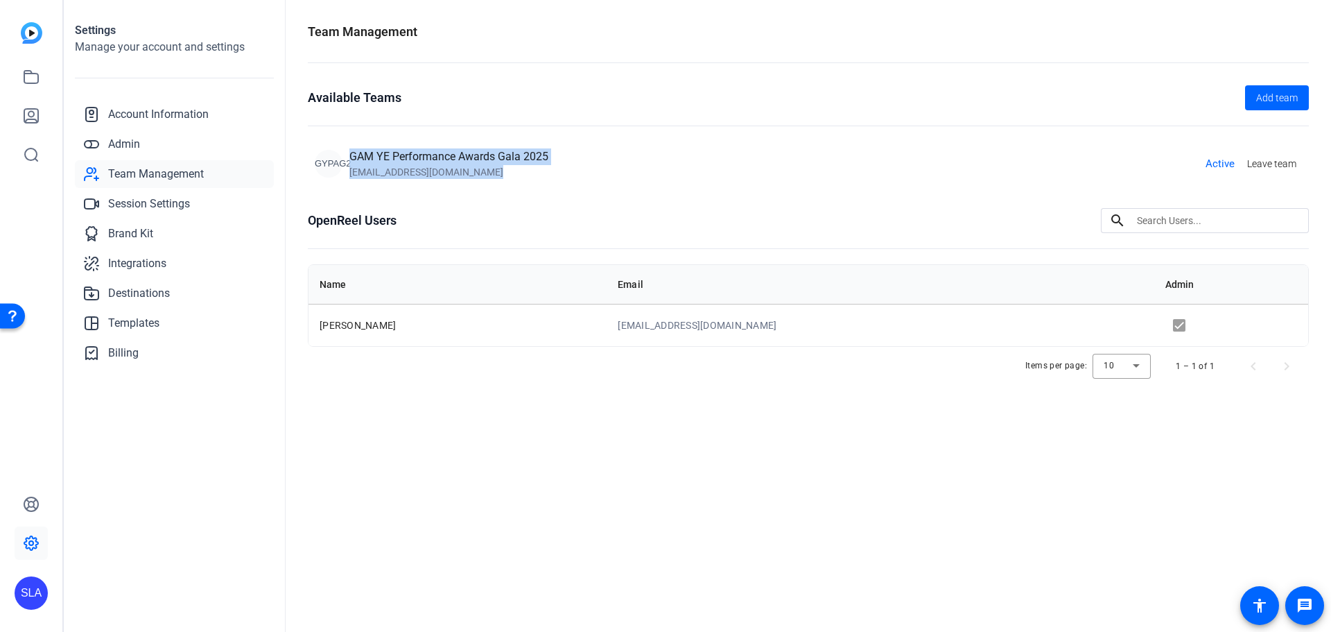
click at [350, 157] on div "GAM YE Performance Awards Gala 2025 [EMAIL_ADDRESS][DOMAIN_NAME]" at bounding box center [448, 163] width 199 height 31
click at [503, 177] on div "[EMAIL_ADDRESS][DOMAIN_NAME]" at bounding box center [448, 172] width 199 height 14
click at [163, 206] on span "Session Settings" at bounding box center [149, 204] width 82 height 17
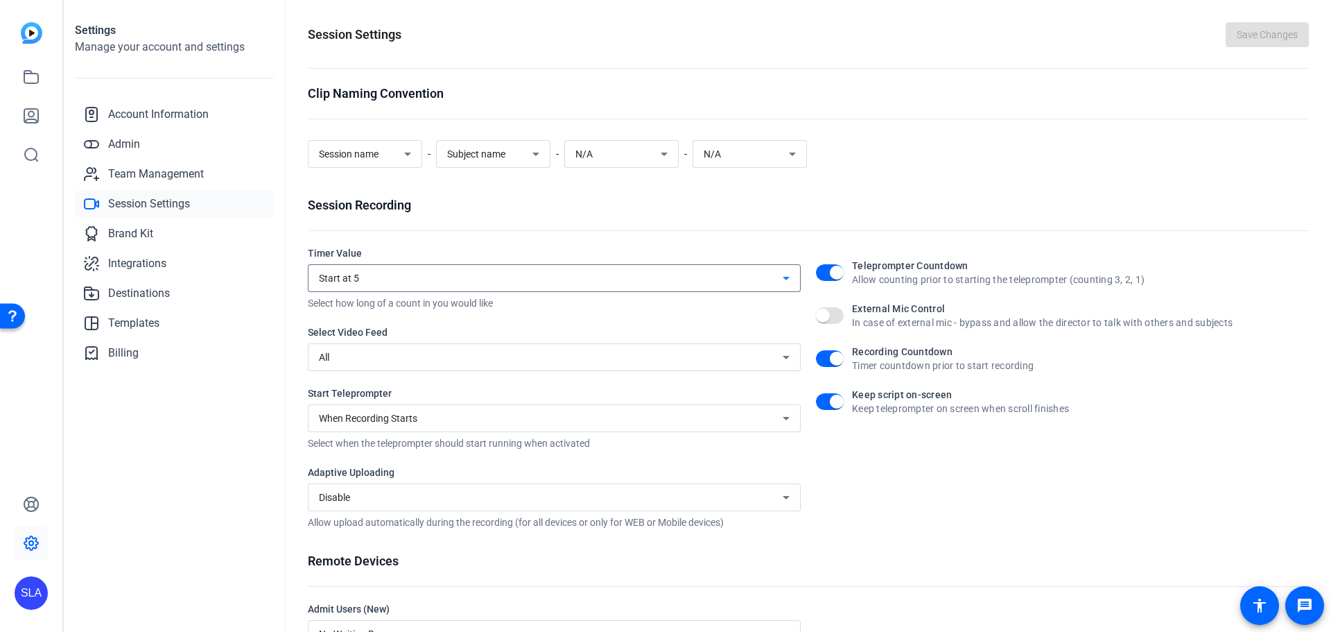
click at [393, 272] on div "Start at 5" at bounding box center [551, 278] width 464 height 17
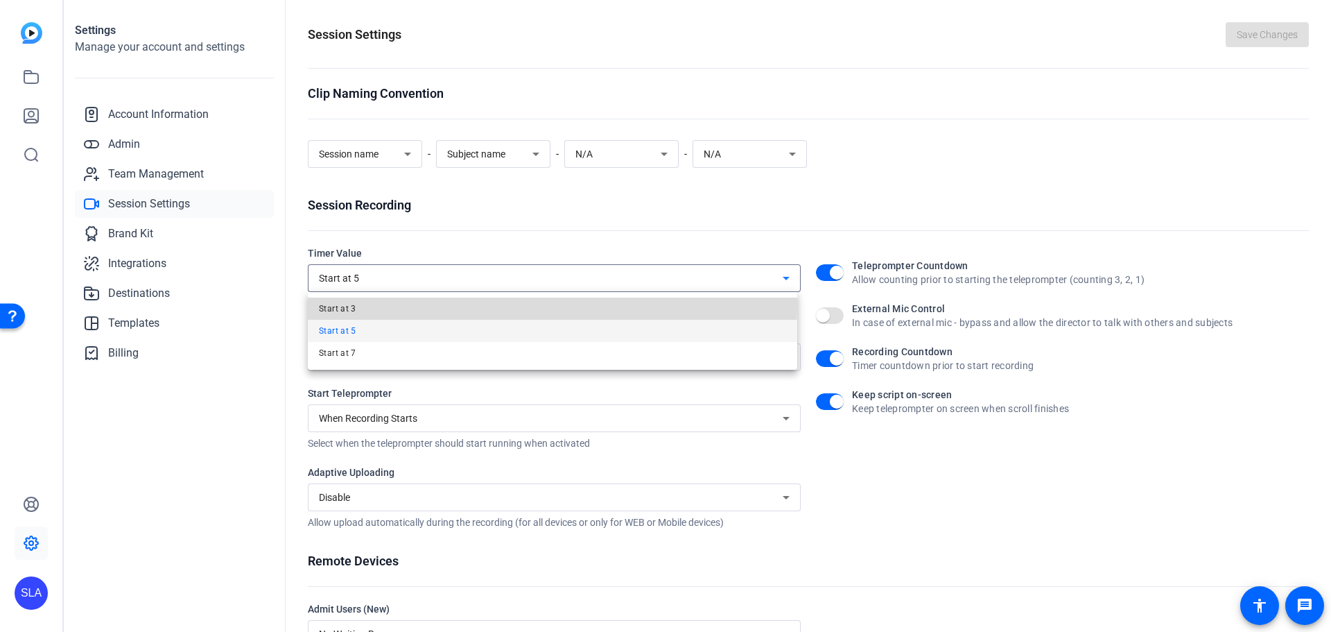
click at [385, 305] on mat-option "Start at 3" at bounding box center [552, 308] width 489 height 22
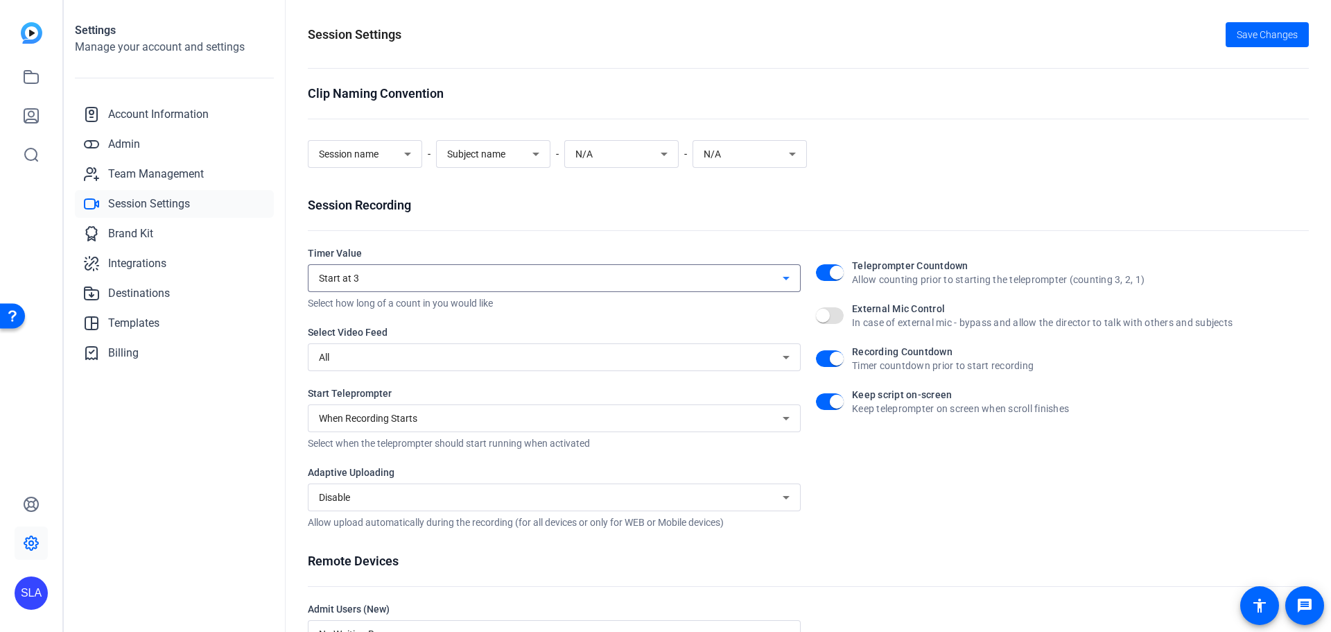
click at [779, 420] on icon at bounding box center [786, 418] width 17 height 17
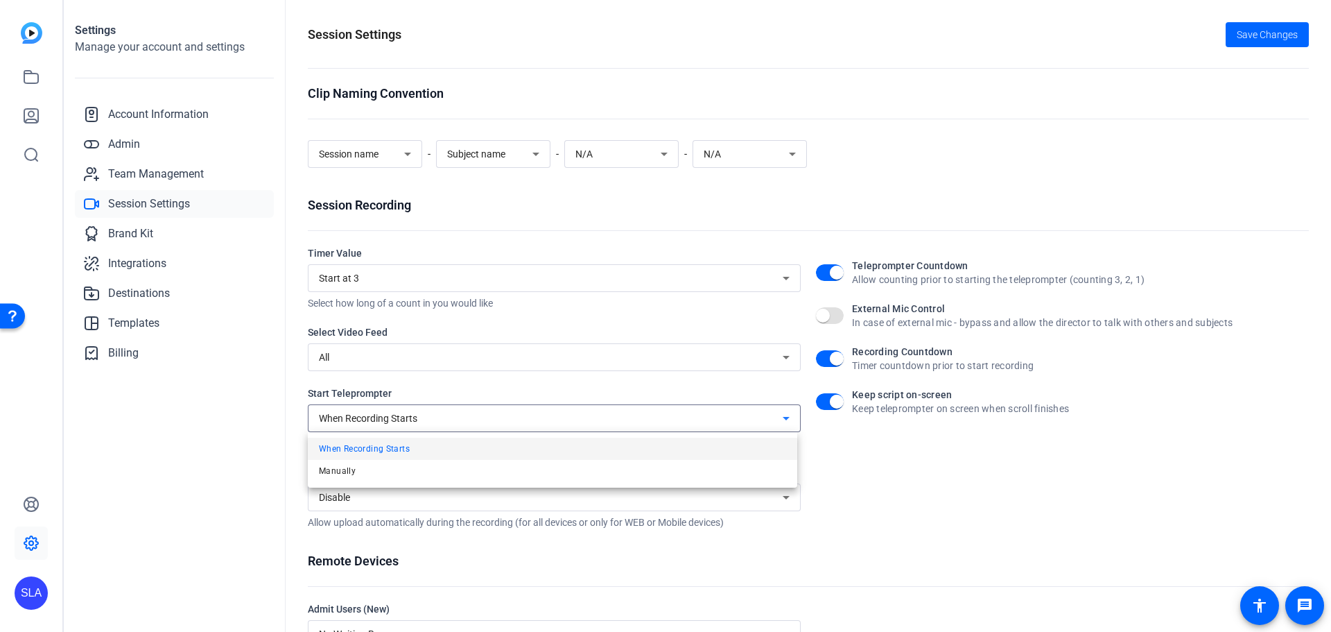
click at [779, 420] on div at bounding box center [665, 316] width 1331 height 632
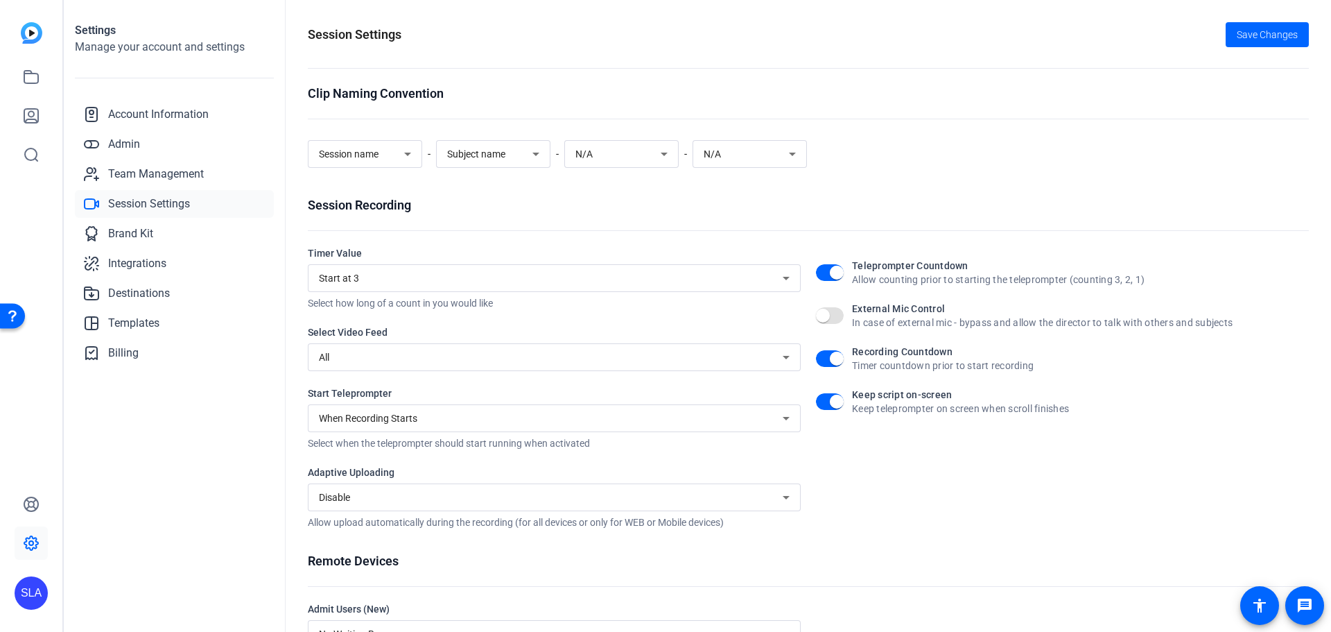
click at [946, 491] on div "Teleprompter Countdown Allow counting prior to starting the teleprompter (count…" at bounding box center [1062, 387] width 493 height 283
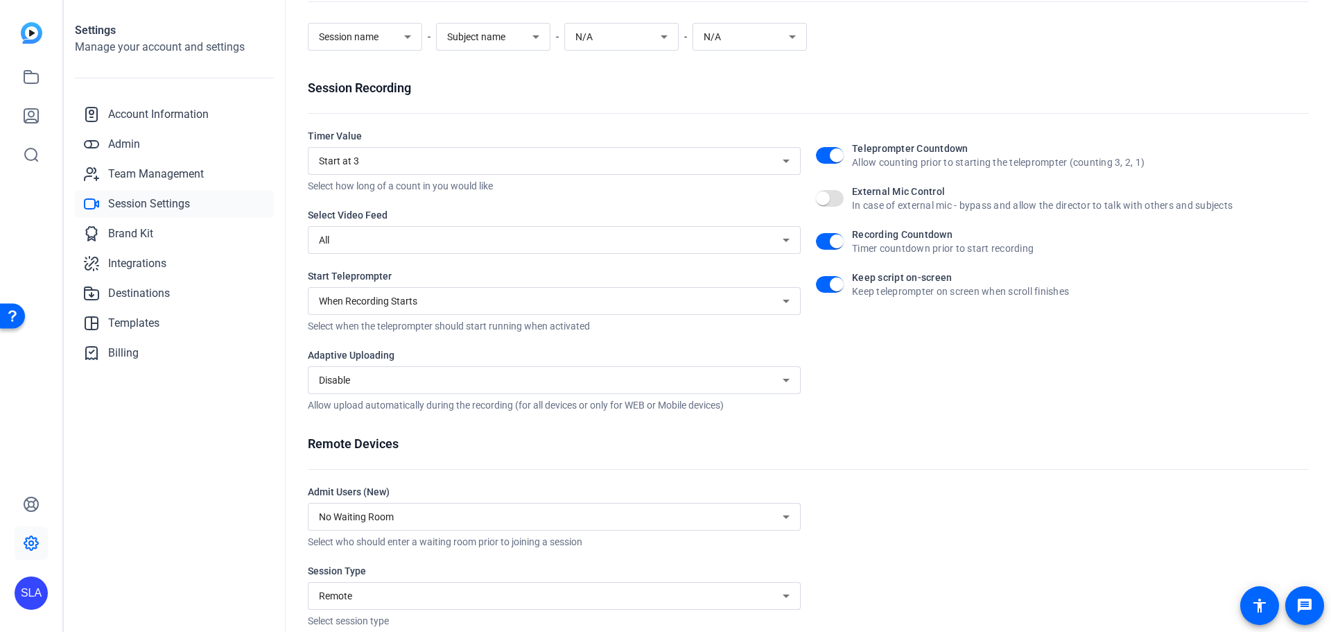
scroll to position [135, 0]
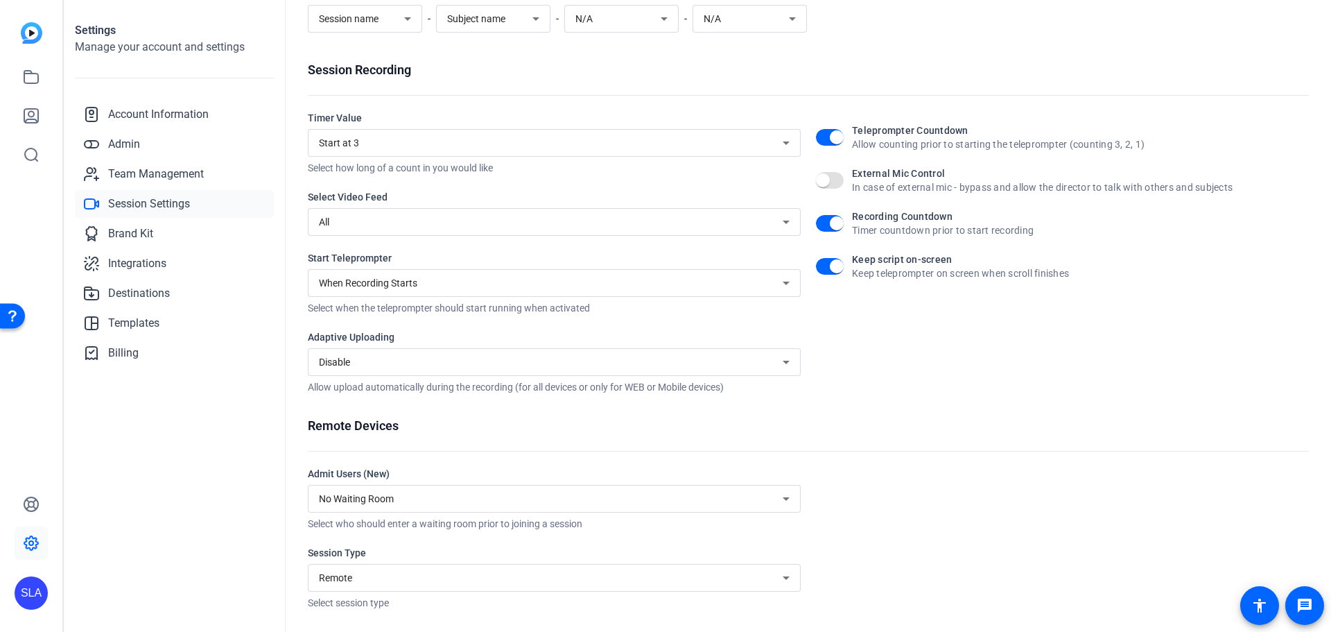
click at [684, 498] on div "No Waiting Room" at bounding box center [551, 498] width 464 height 17
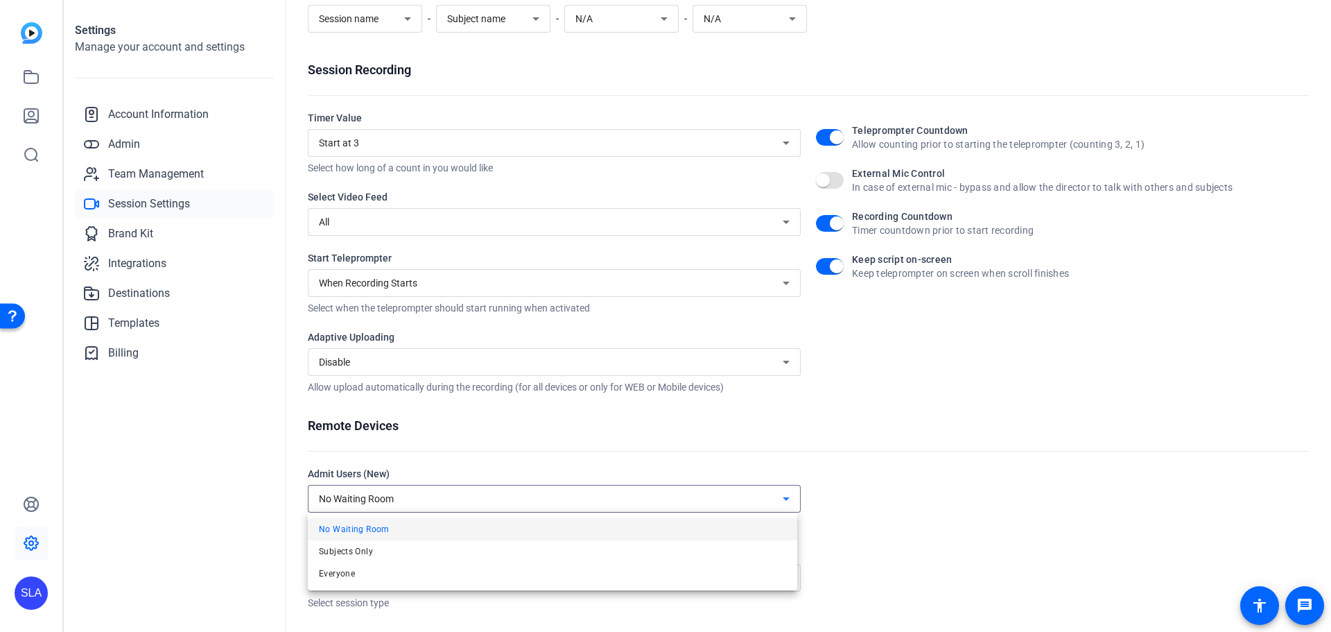
click at [684, 498] on div at bounding box center [665, 316] width 1331 height 632
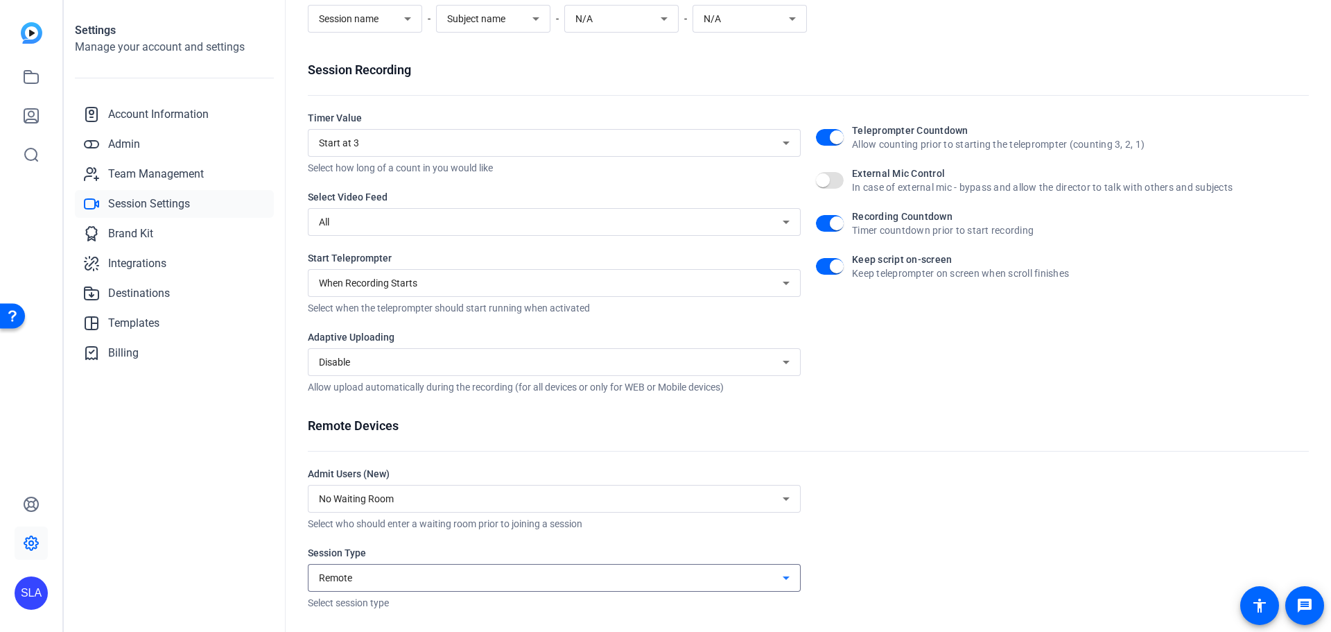
click at [646, 582] on div "Remote" at bounding box center [551, 577] width 464 height 17
click at [646, 582] on div at bounding box center [665, 316] width 1331 height 632
click at [927, 466] on div "Remote Devices Admit Users (New) No Waiting Room Select who should enter a wait…" at bounding box center [808, 512] width 1001 height 193
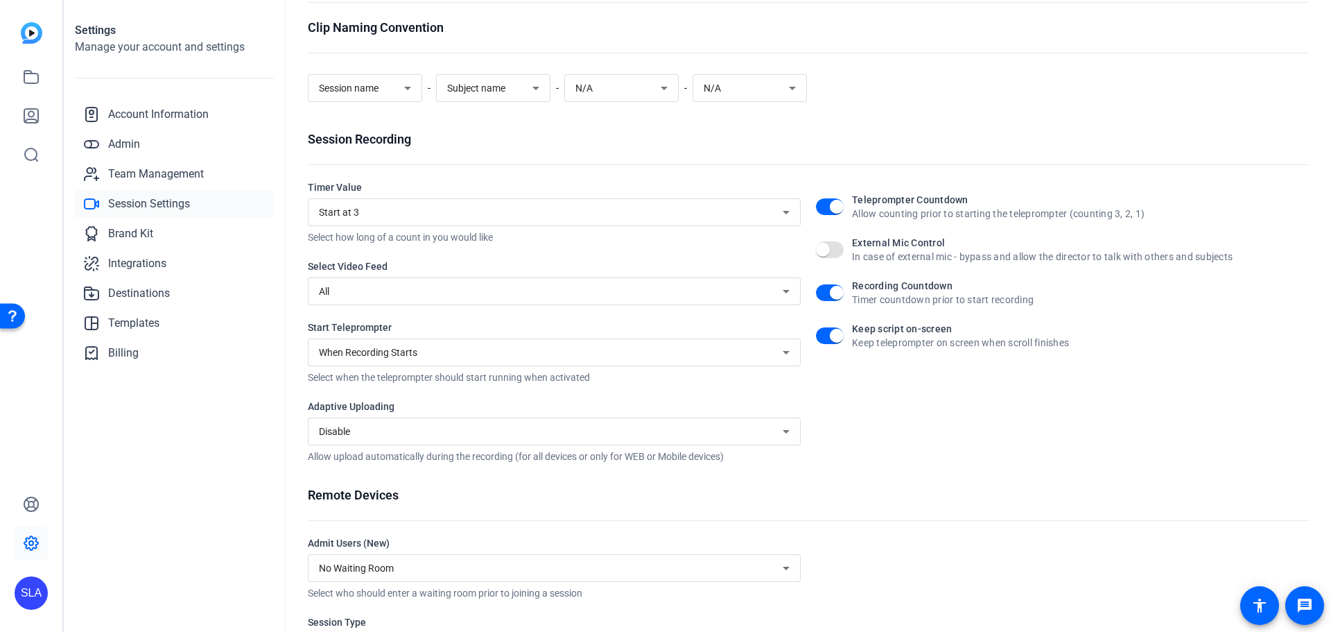
scroll to position [0, 0]
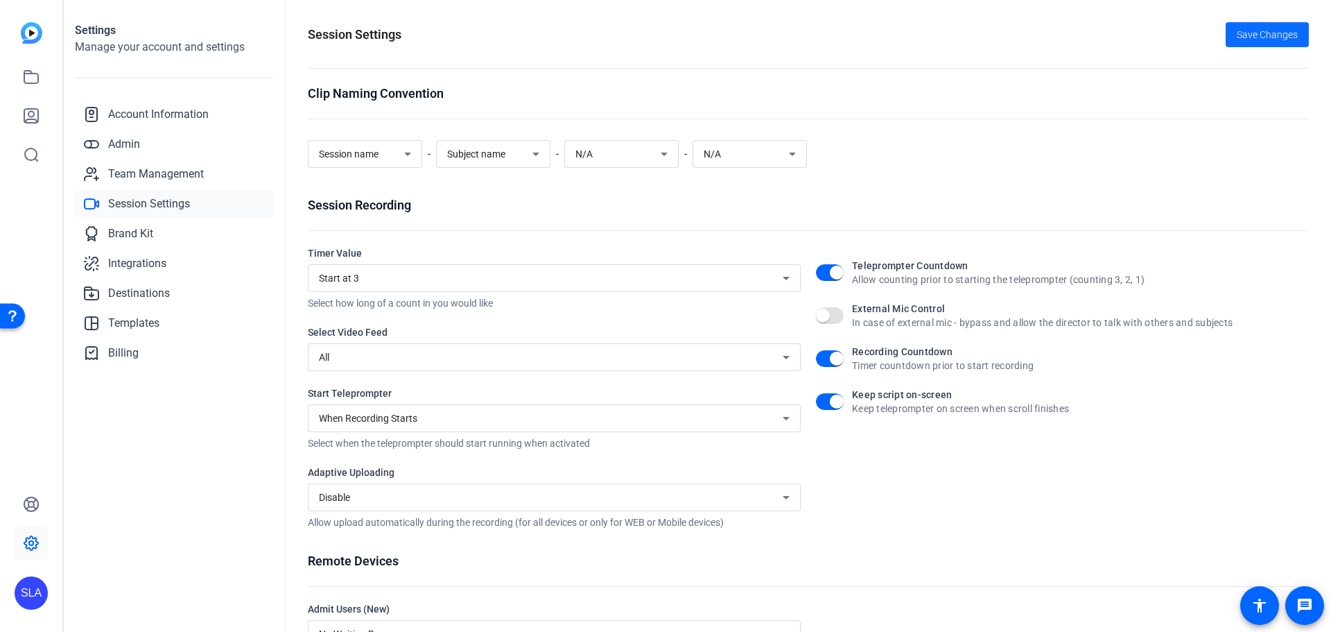
click at [1242, 34] on span "Save Changes" at bounding box center [1267, 35] width 61 height 15
click at [412, 166] on div "Session name" at bounding box center [365, 154] width 114 height 28
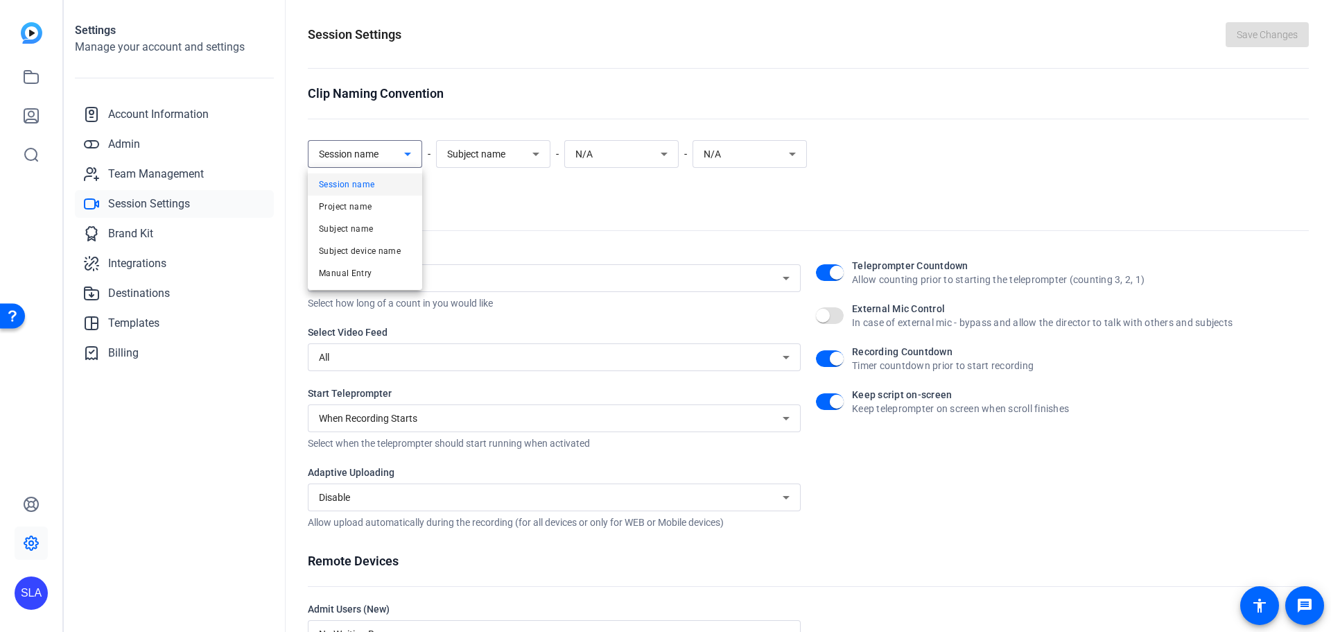
click at [472, 90] on div at bounding box center [665, 316] width 1331 height 632
click at [157, 141] on link "Admin" at bounding box center [174, 144] width 199 height 28
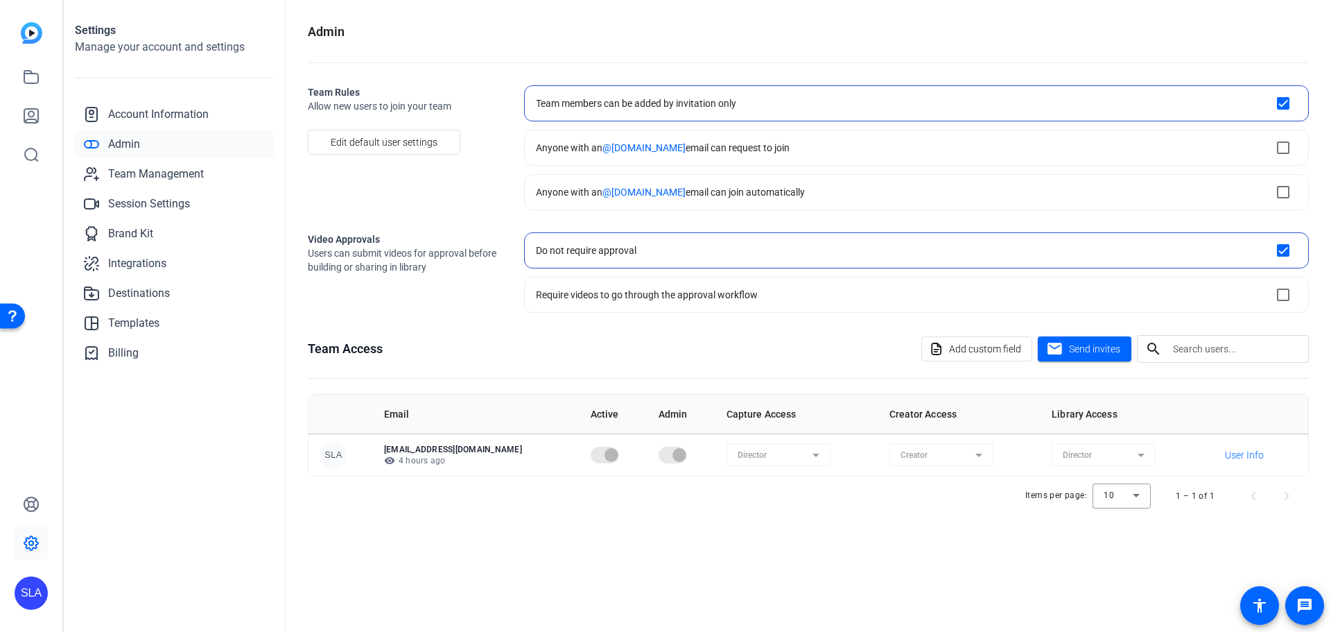
click at [1089, 163] on openreel-checkbox-block-option "Anyone with an @[DOMAIN_NAME] email can request to join" at bounding box center [916, 148] width 785 height 36
checkbox input "false"
checkbox input "true"
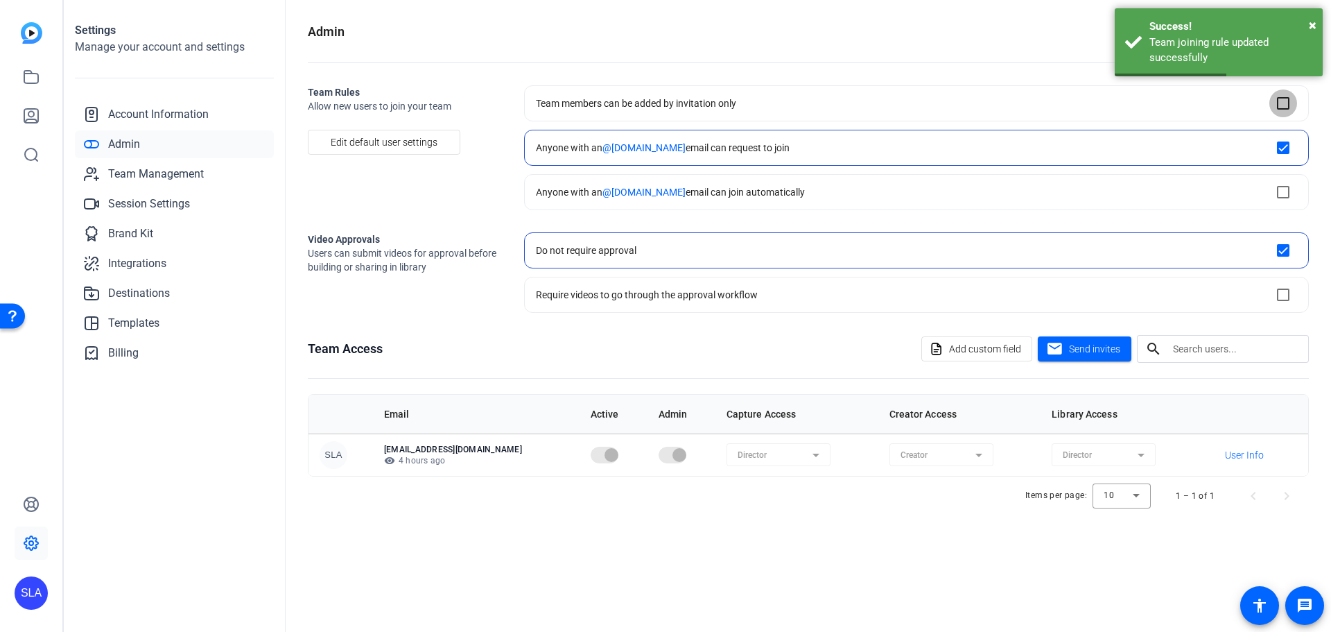
click at [1279, 102] on input "checkbox" at bounding box center [1283, 103] width 28 height 28
checkbox input "true"
checkbox input "false"
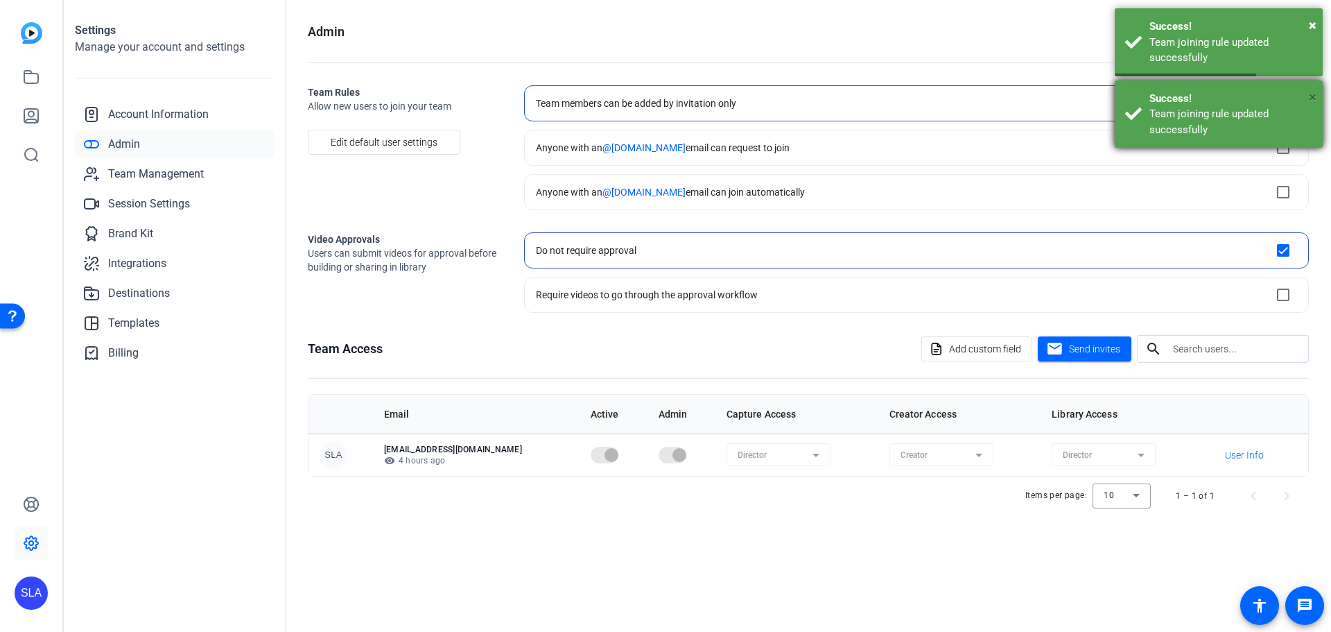
click at [1314, 99] on span "×" at bounding box center [1313, 97] width 8 height 17
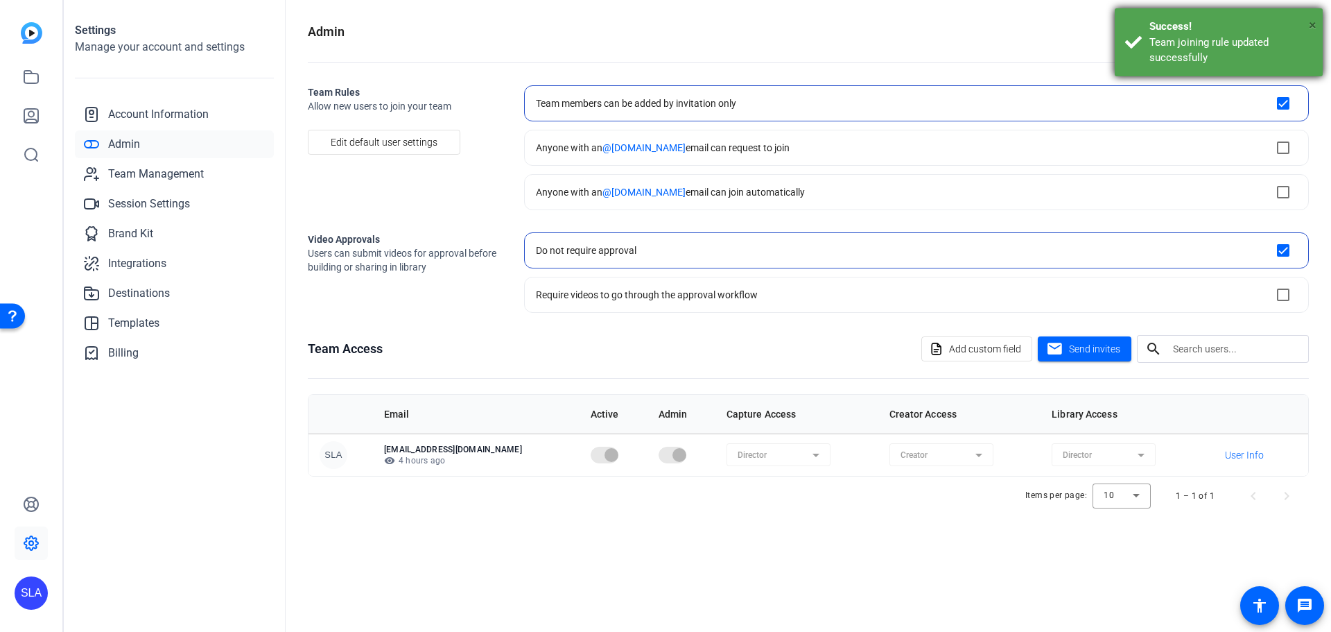
click at [1314, 24] on span "×" at bounding box center [1313, 25] width 8 height 17
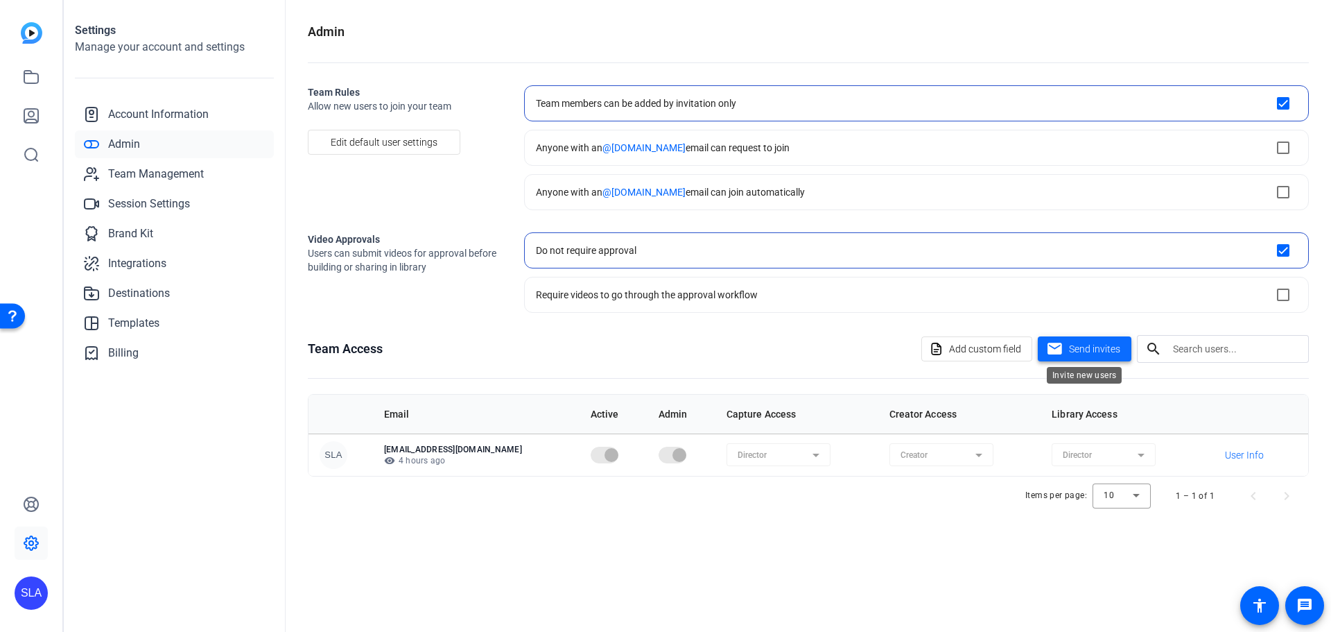
click at [1103, 352] on span "Send invites" at bounding box center [1094, 349] width 51 height 15
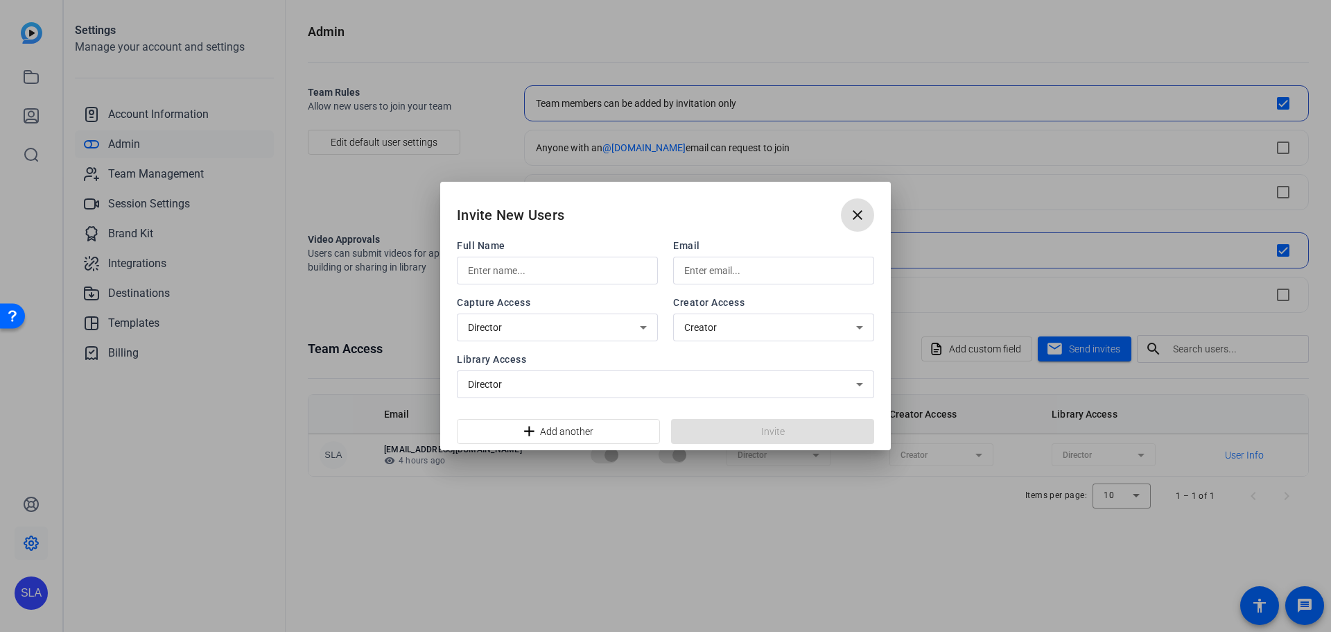
click at [605, 273] on input "text" at bounding box center [557, 270] width 179 height 17
type input "Charlotte"
type input "L"
click at [605, 273] on input "Charlotte" at bounding box center [557, 270] width 179 height 17
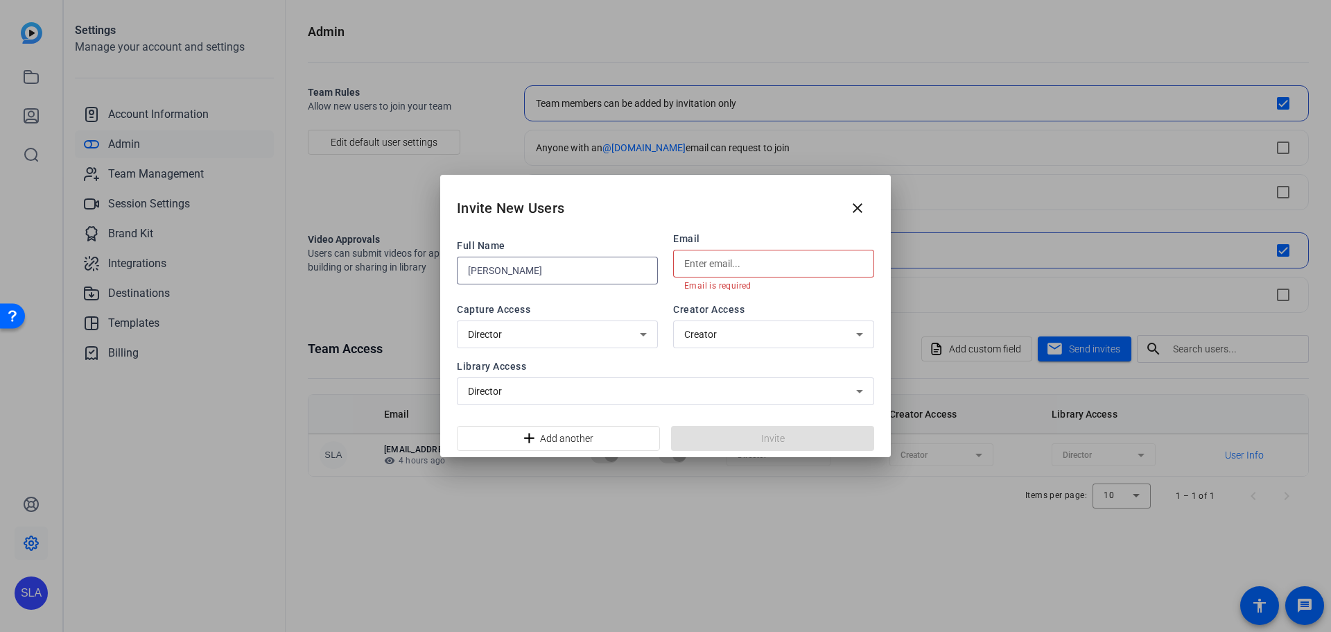
type input "[PERSON_NAME]"
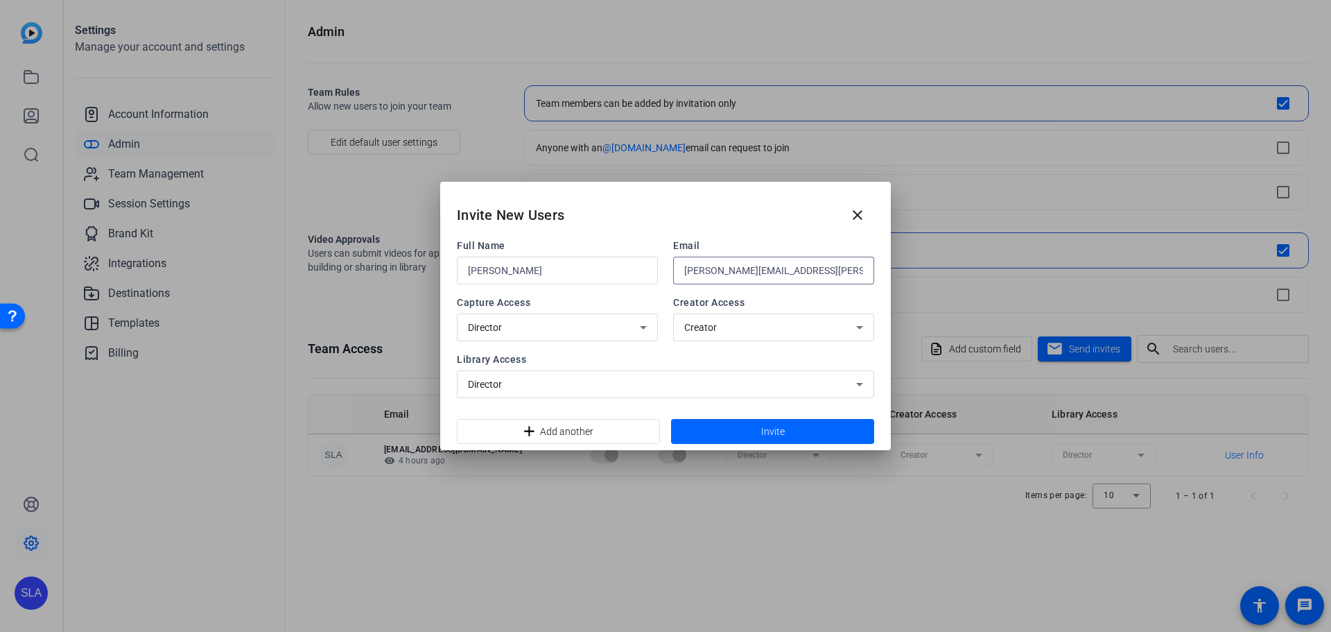
type input "[PERSON_NAME][EMAIL_ADDRESS][PERSON_NAME][DOMAIN_NAME]"
click at [630, 329] on div "Director" at bounding box center [554, 327] width 172 height 17
click at [630, 329] on div at bounding box center [665, 316] width 1331 height 632
click at [734, 325] on div "Creator" at bounding box center [770, 327] width 172 height 17
click at [734, 325] on div at bounding box center [665, 316] width 1331 height 632
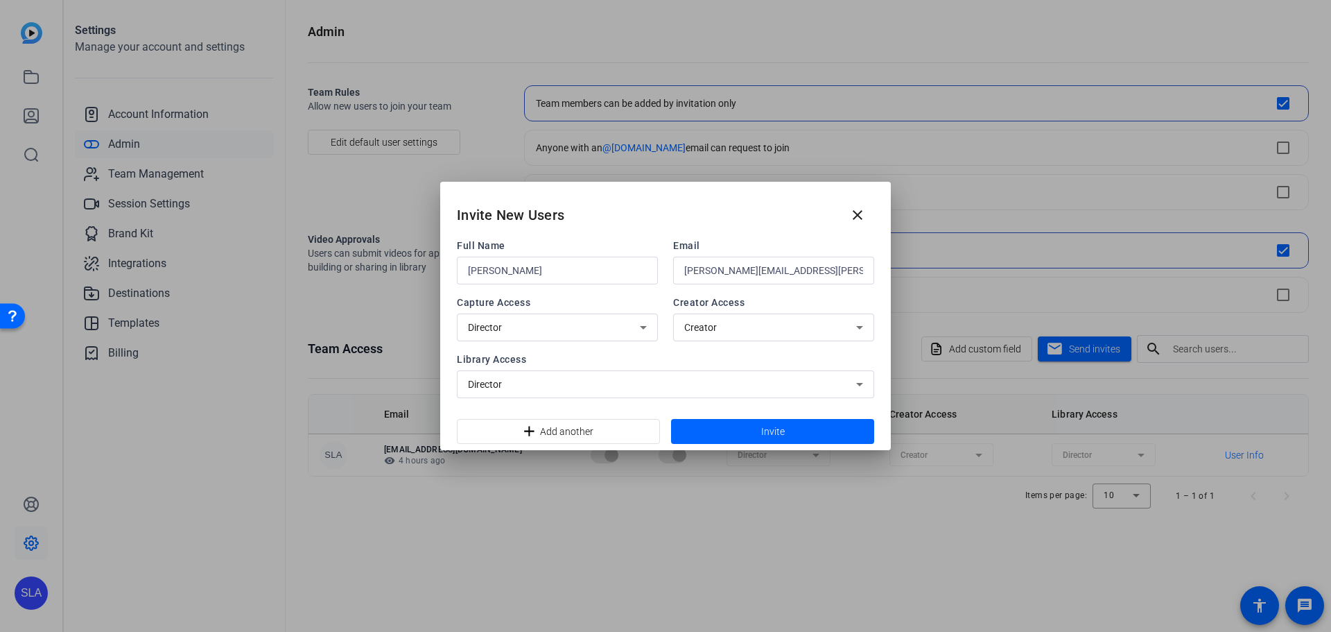
click at [632, 381] on div "Director" at bounding box center [662, 384] width 388 height 17
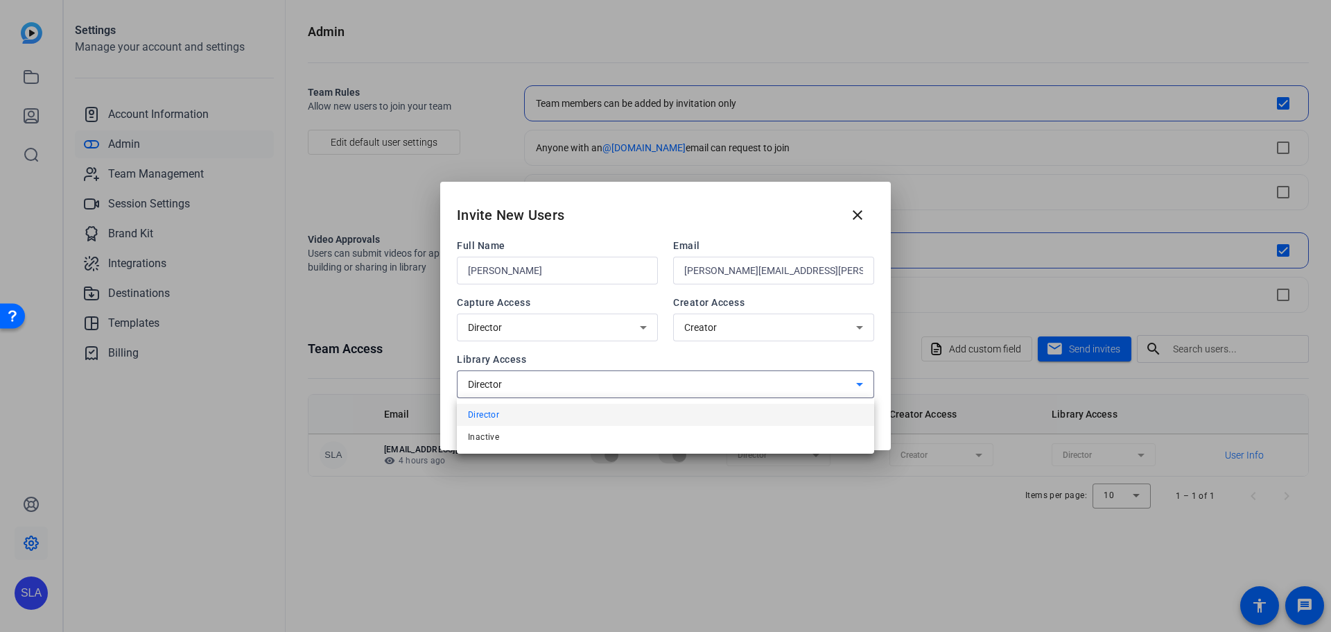
click at [632, 381] on div at bounding box center [665, 316] width 1331 height 632
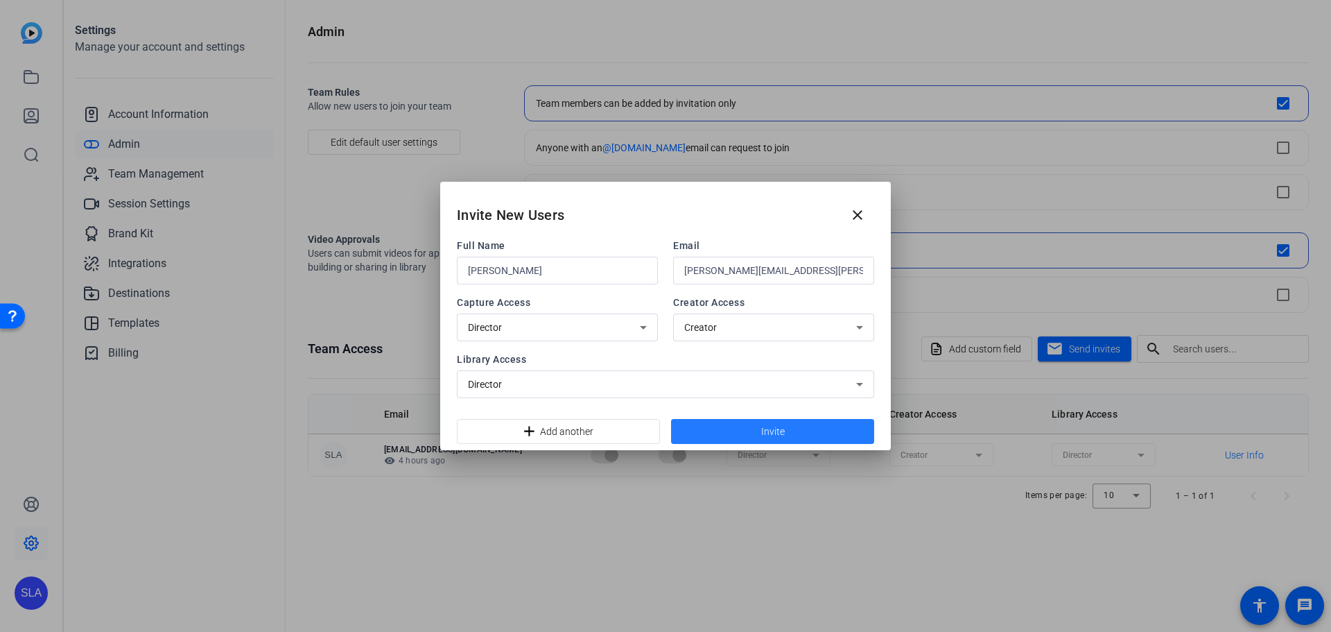
click at [749, 431] on span at bounding box center [772, 431] width 203 height 33
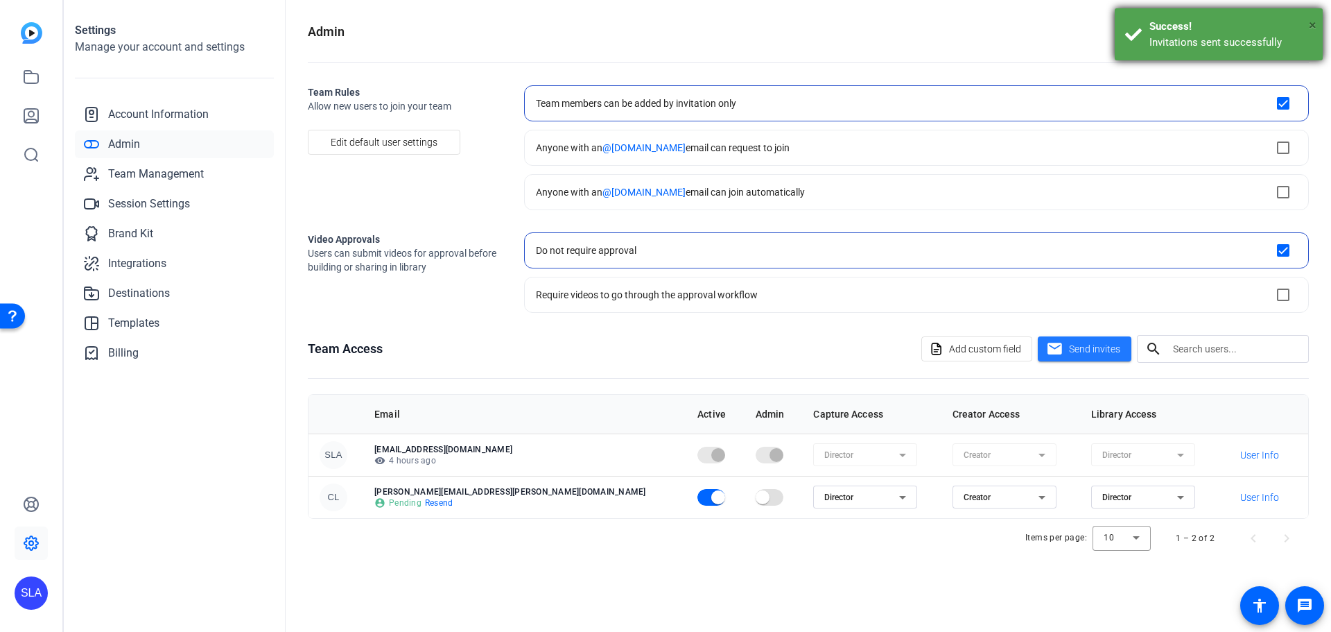
click at [1313, 24] on span "×" at bounding box center [1313, 25] width 8 height 17
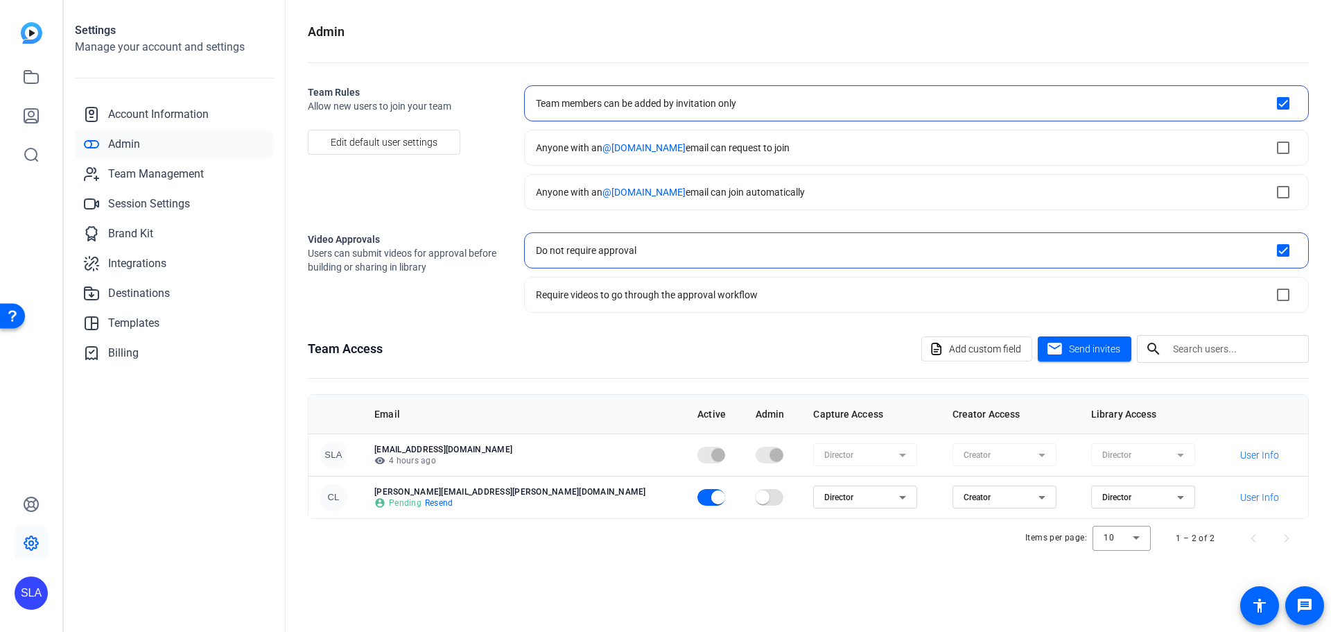
click at [523, 358] on div "Team Access Add custom field mail Send invites search" at bounding box center [808, 349] width 1001 height 28
click at [519, 545] on div "Items per page: 10 1 – 2 of 2" at bounding box center [808, 538] width 1001 height 39
click at [487, 359] on div "Team Access Add custom field mail Send invites search" at bounding box center [808, 349] width 1001 height 28
click at [517, 571] on div "Admin Team Rules Allow new users to join your team Edit default user settings T…" at bounding box center [808, 316] width 1045 height 632
click at [41, 73] on link at bounding box center [31, 76] width 33 height 33
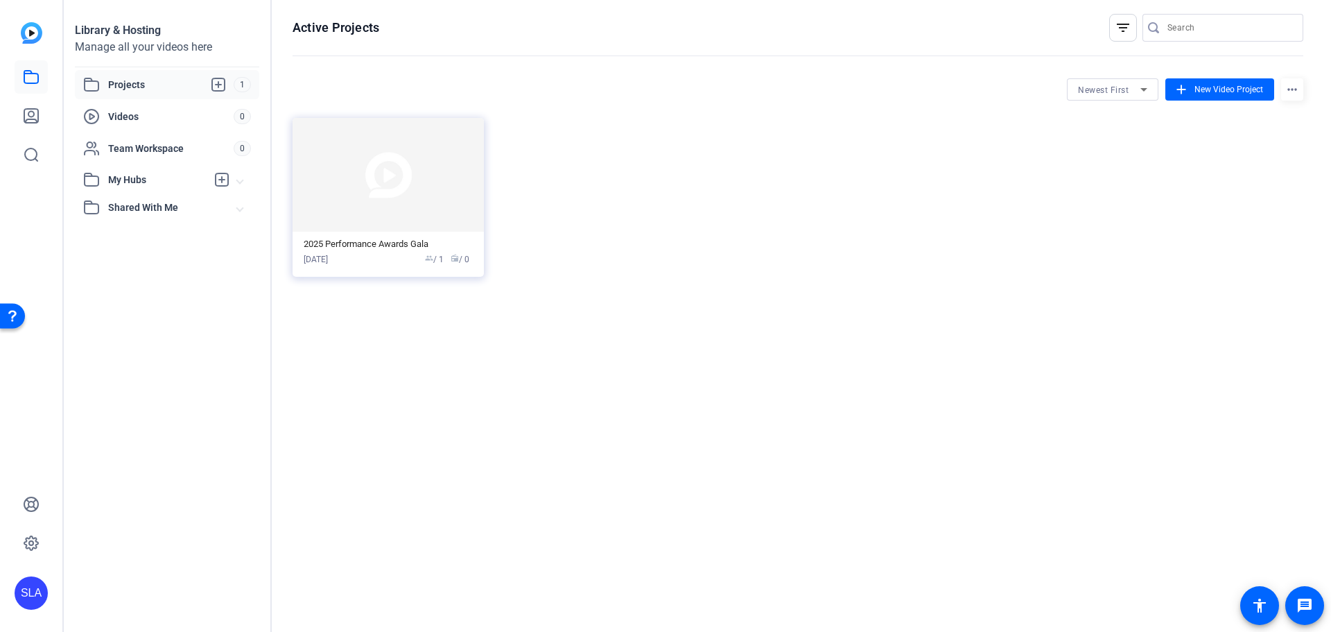
click at [147, 87] on span "Projects" at bounding box center [170, 84] width 125 height 17
click at [405, 186] on img at bounding box center [388, 175] width 191 height 114
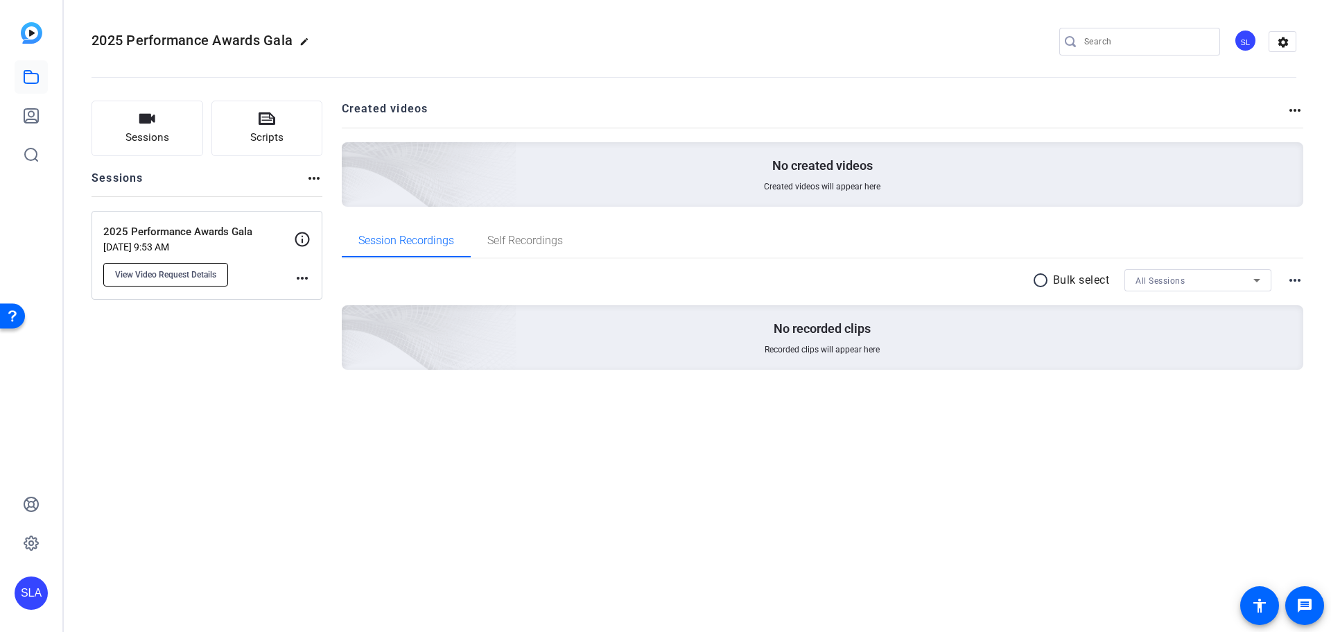
click at [205, 273] on span "View Video Request Details" at bounding box center [165, 274] width 101 height 11
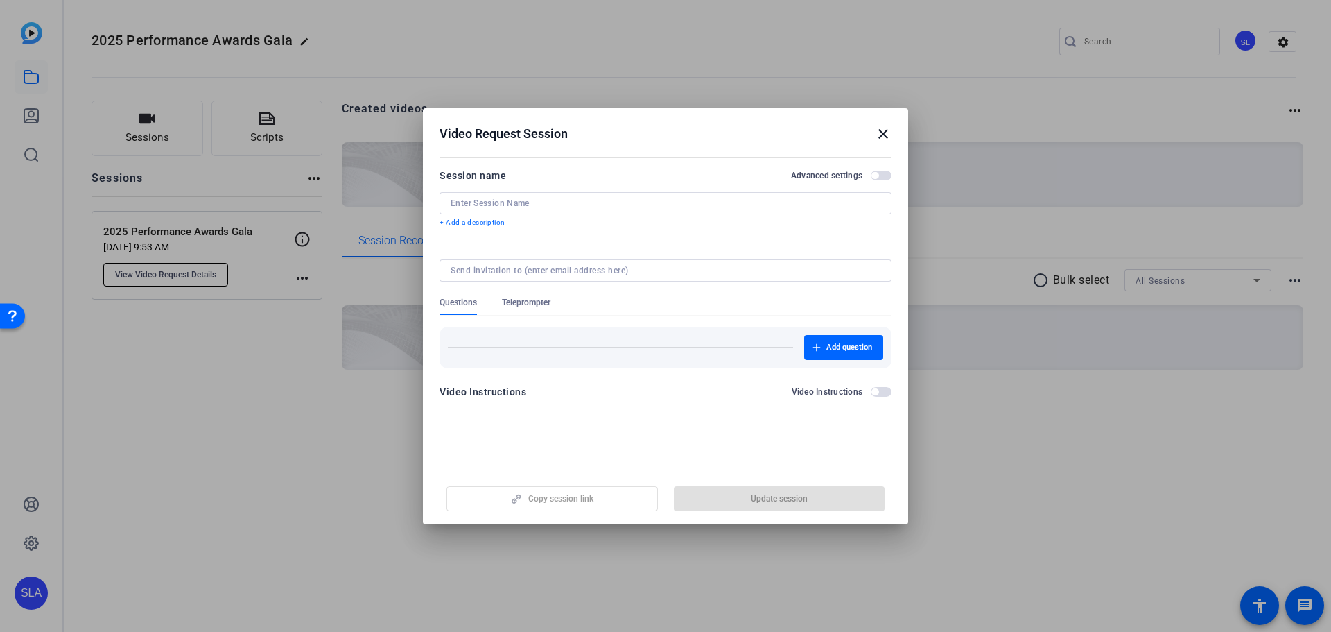
type input "2025 Performance Awards Gala"
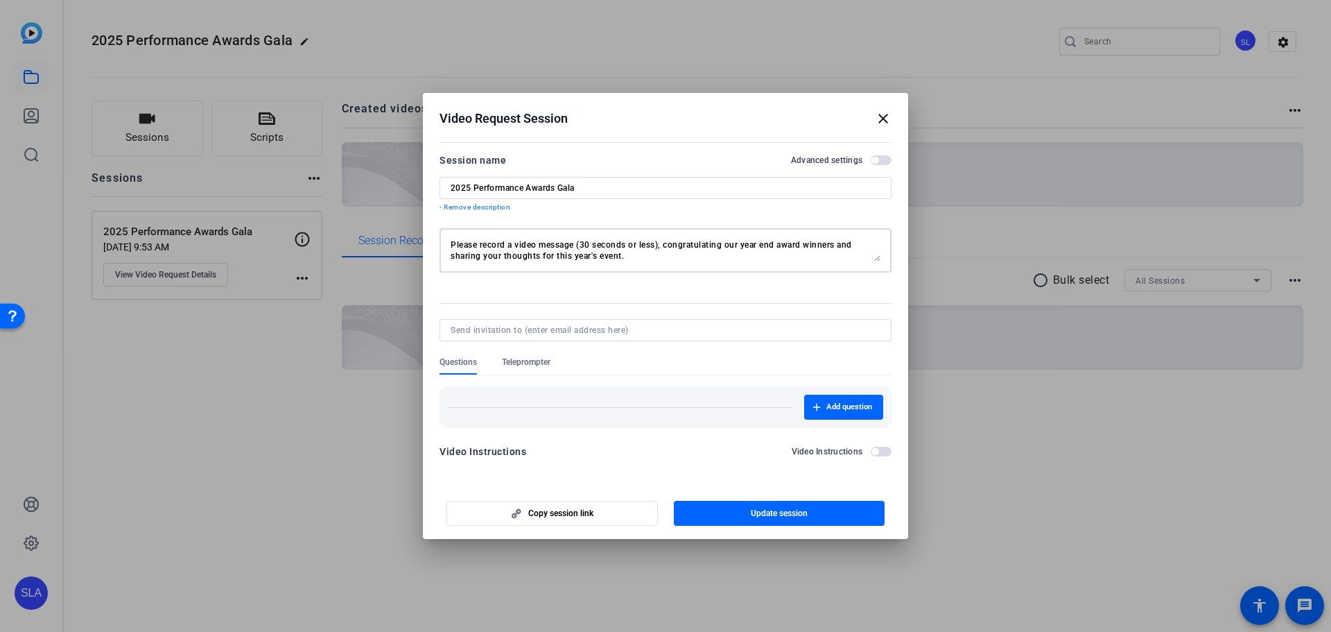
drag, startPoint x: 487, startPoint y: 247, endPoint x: 704, endPoint y: 244, distance: 217.7
click at [704, 244] on textarea "Please record a video message (30 seconds or less), congratulating our year end…" at bounding box center [666, 250] width 430 height 22
drag, startPoint x: 510, startPoint y: 244, endPoint x: 628, endPoint y: 252, distance: 118.2
click at [628, 252] on textarea "Please record a video message (30 seconds or less), congratulating our year end…" at bounding box center [666, 250] width 430 height 22
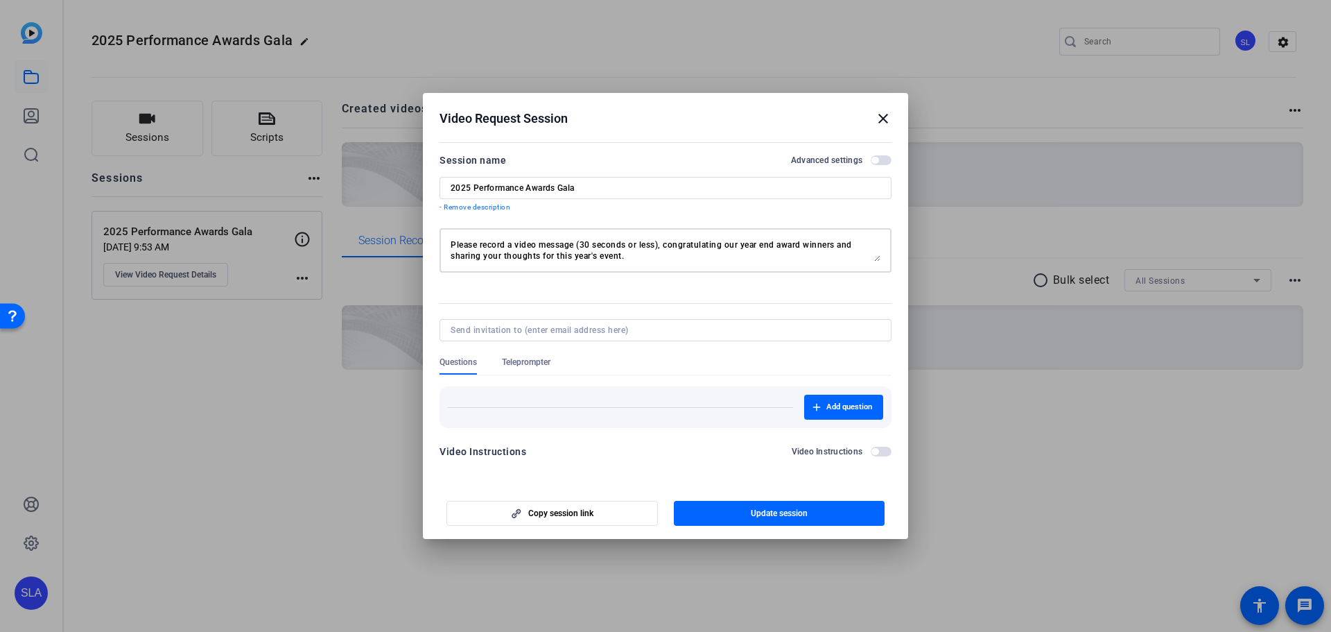
click at [628, 252] on textarea "Please record a video message (30 seconds or less), congratulating our year end…" at bounding box center [666, 250] width 430 height 22
click at [883, 120] on mat-icon "close" at bounding box center [883, 118] width 17 height 17
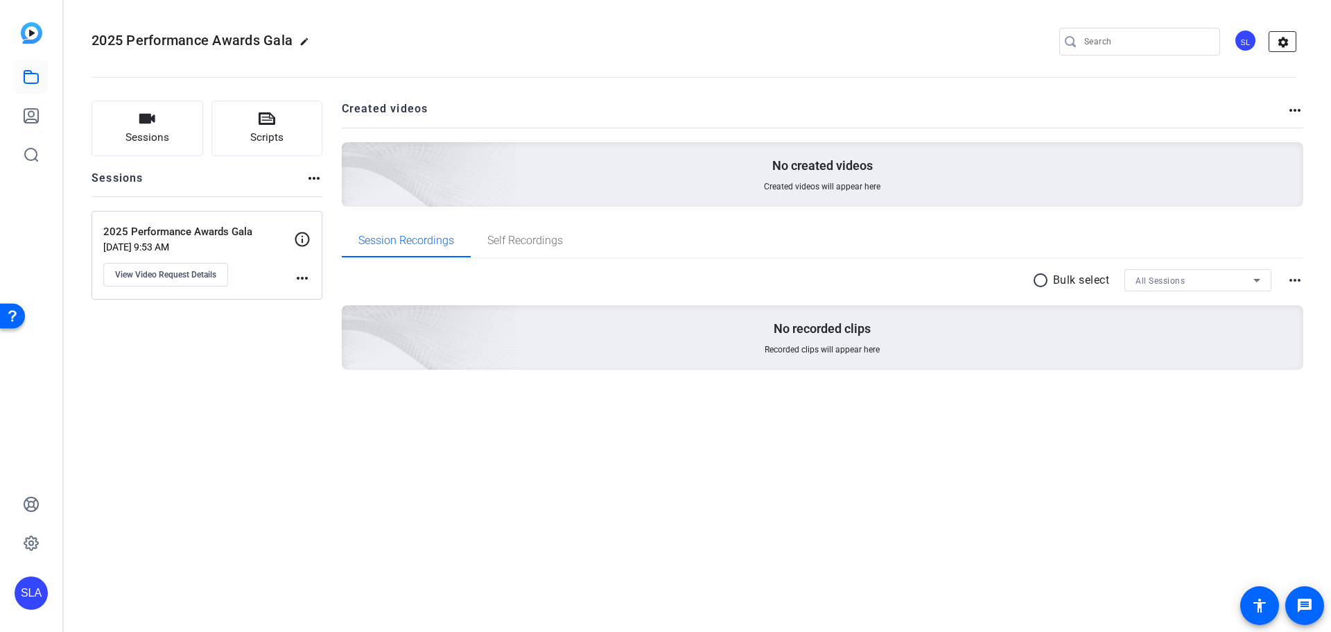
click at [1287, 46] on mat-icon "settings" at bounding box center [1283, 42] width 28 height 21
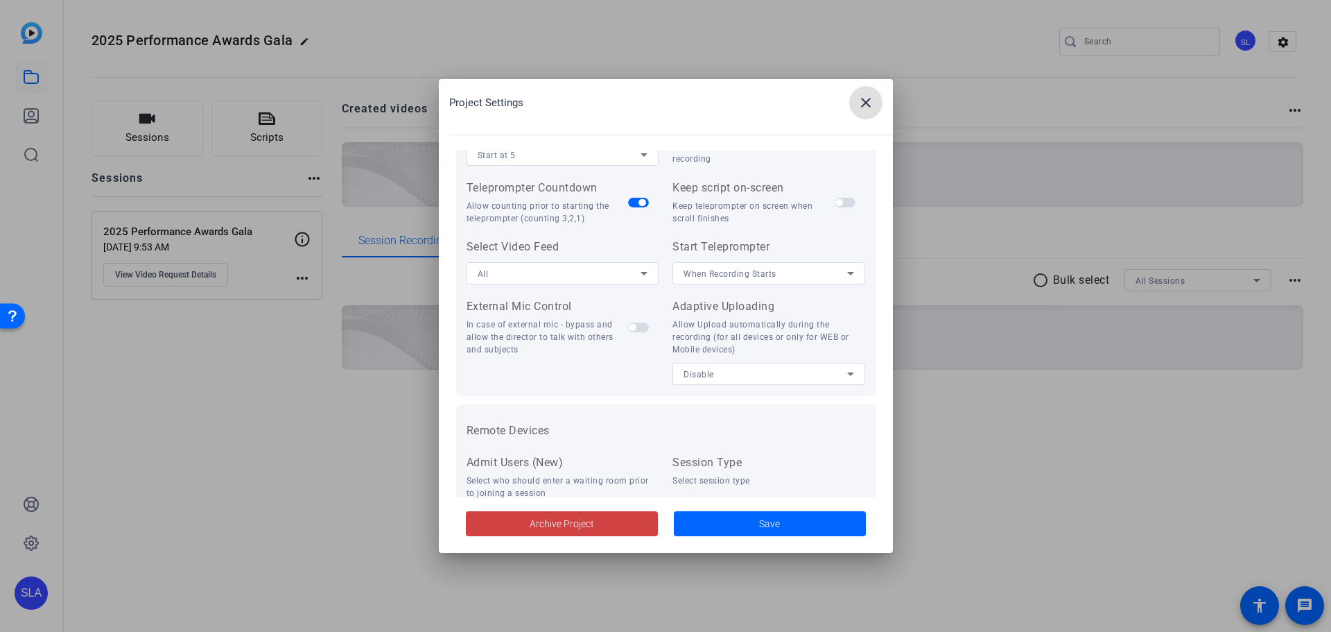
scroll to position [286, 0]
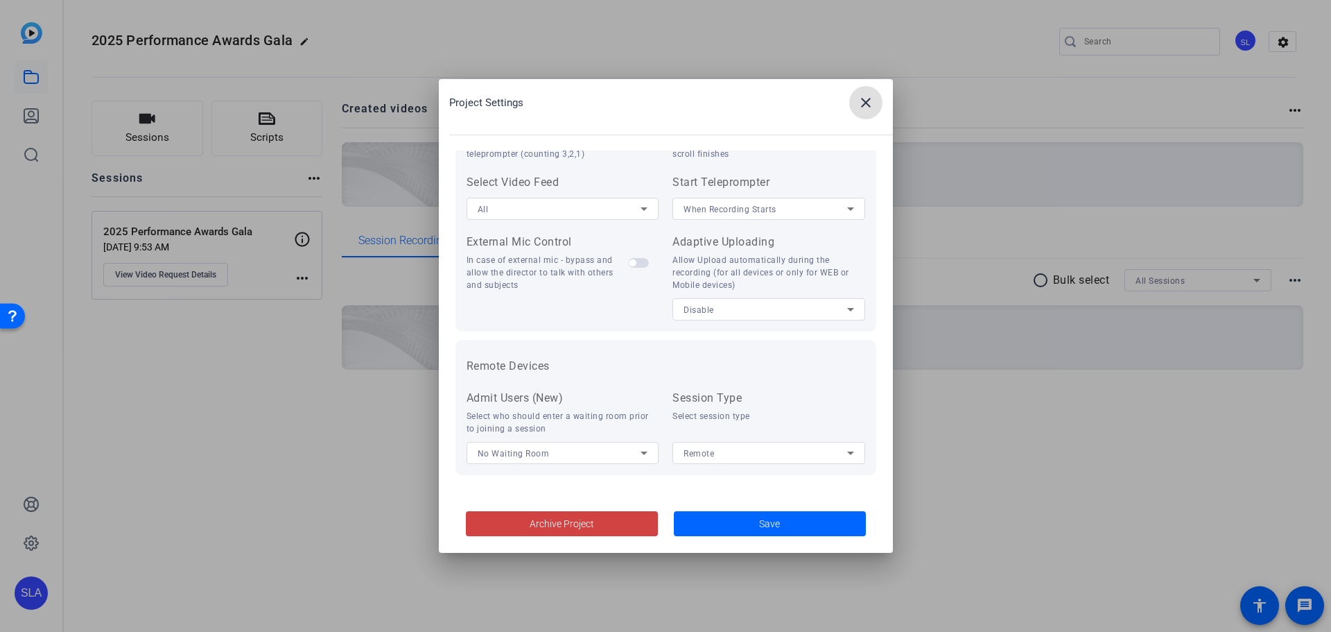
click at [811, 103] on div "Project Settings close" at bounding box center [671, 102] width 444 height 33
click at [835, 526] on span at bounding box center [770, 523] width 192 height 33
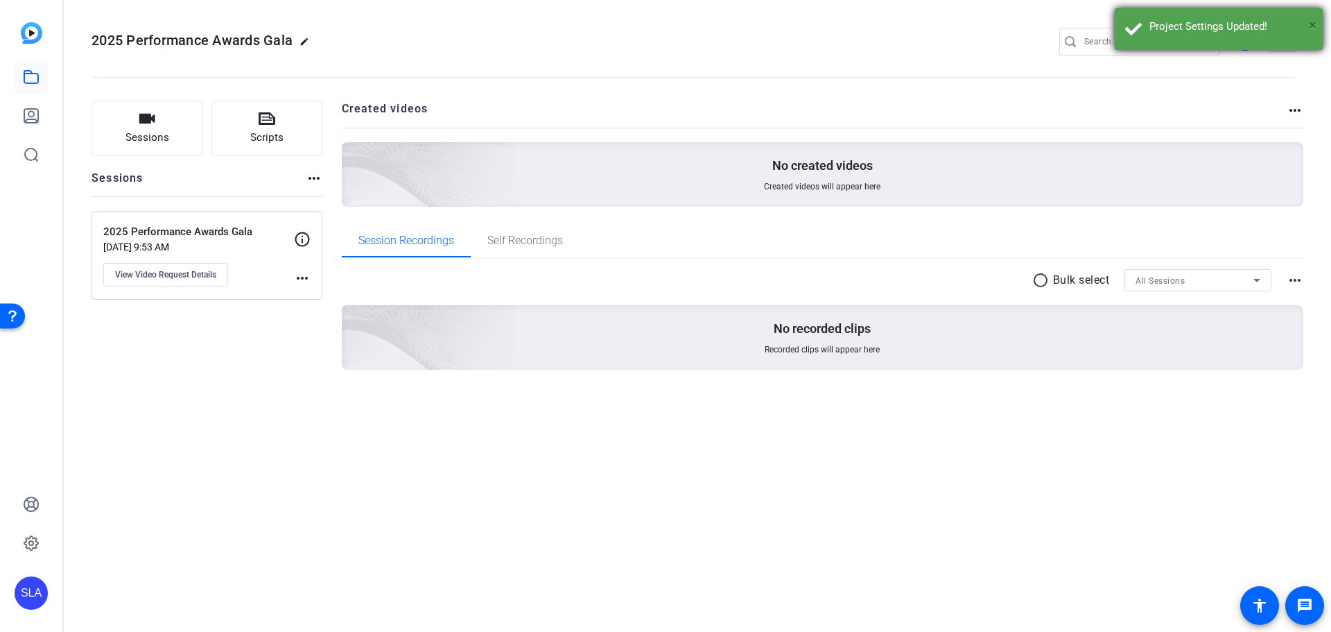
click at [1315, 23] on span "×" at bounding box center [1313, 25] width 8 height 17
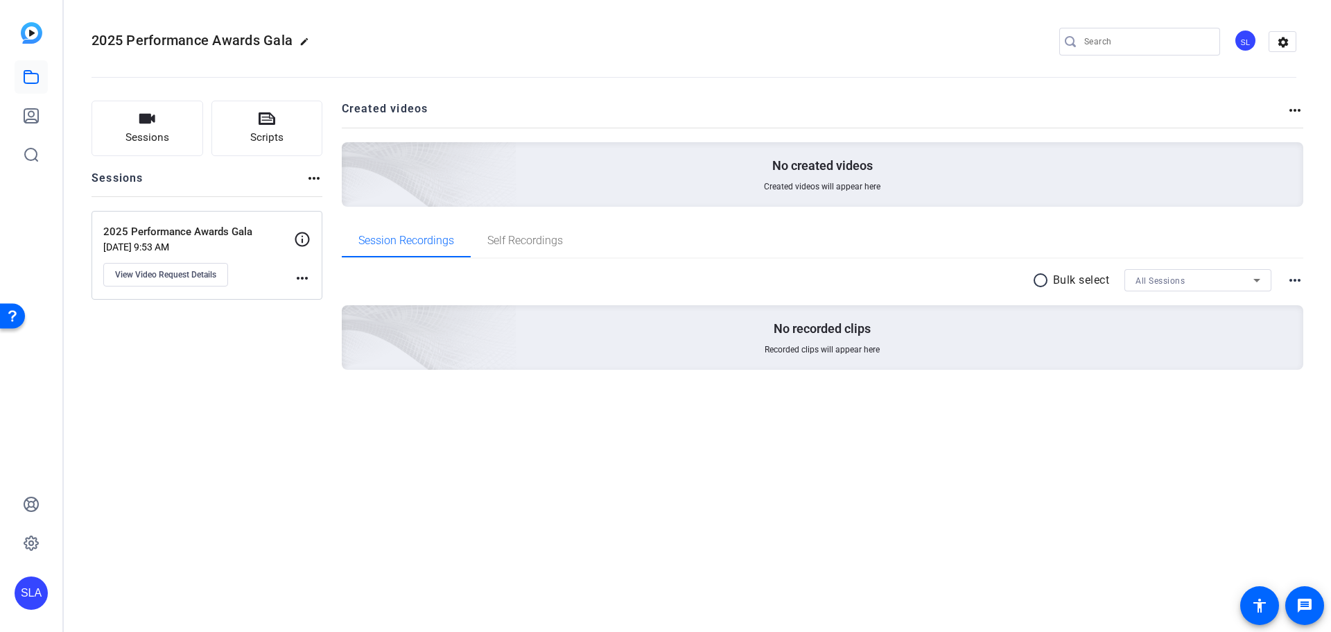
click at [996, 75] on openreel-divider-bar at bounding box center [694, 73] width 1205 height 42
click at [523, 91] on openreel-divider-bar at bounding box center [694, 73] width 1205 height 42
click at [514, 73] on openreel-divider-bar at bounding box center [694, 73] width 1205 height 42
click at [1284, 42] on mat-icon "settings" at bounding box center [1283, 42] width 28 height 21
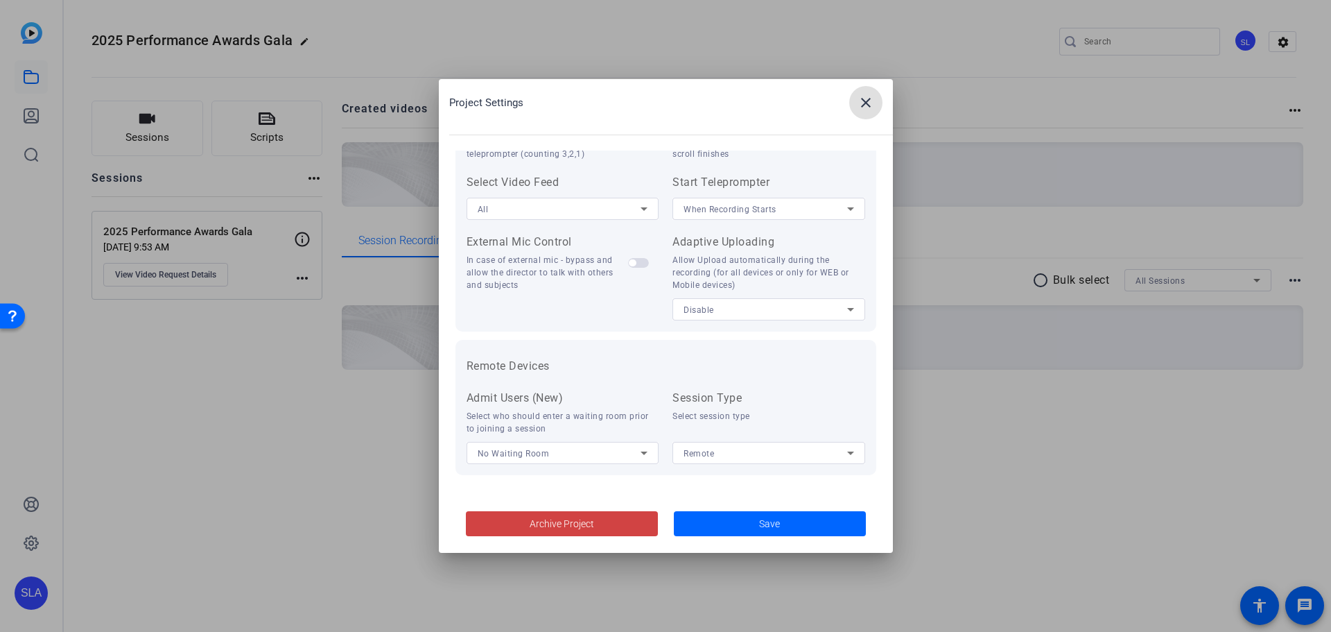
click at [874, 104] on mat-icon "close" at bounding box center [866, 102] width 17 height 17
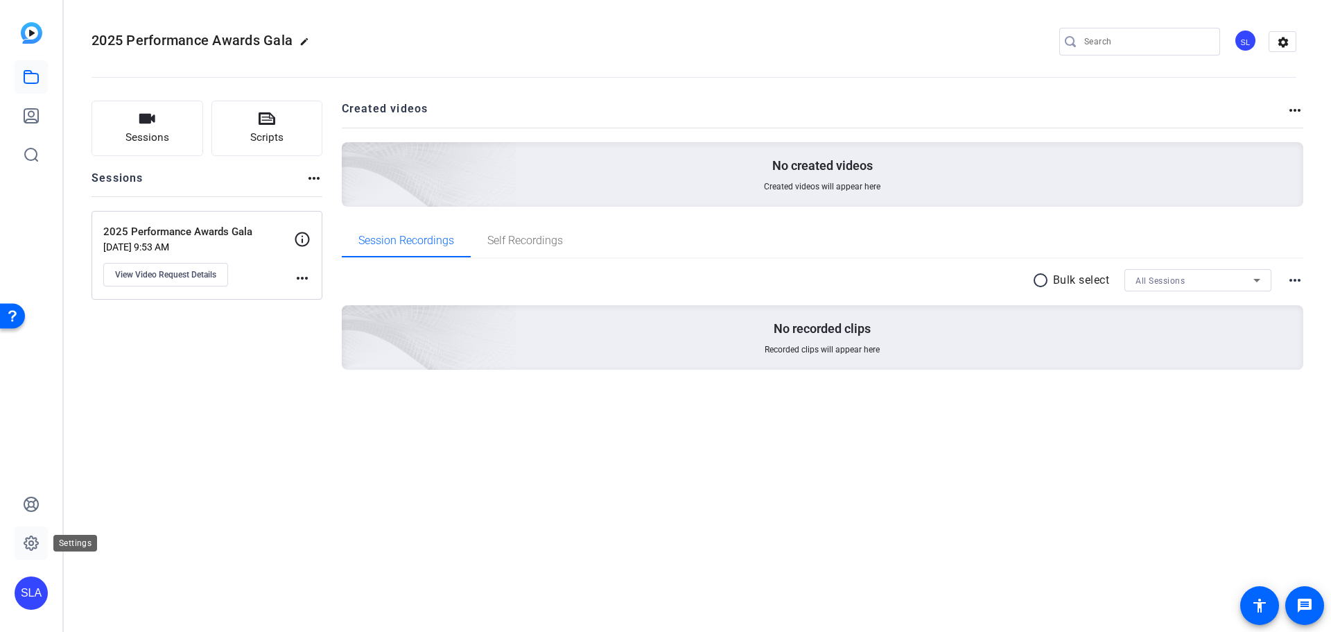
click at [31, 541] on icon at bounding box center [31, 543] width 4 height 4
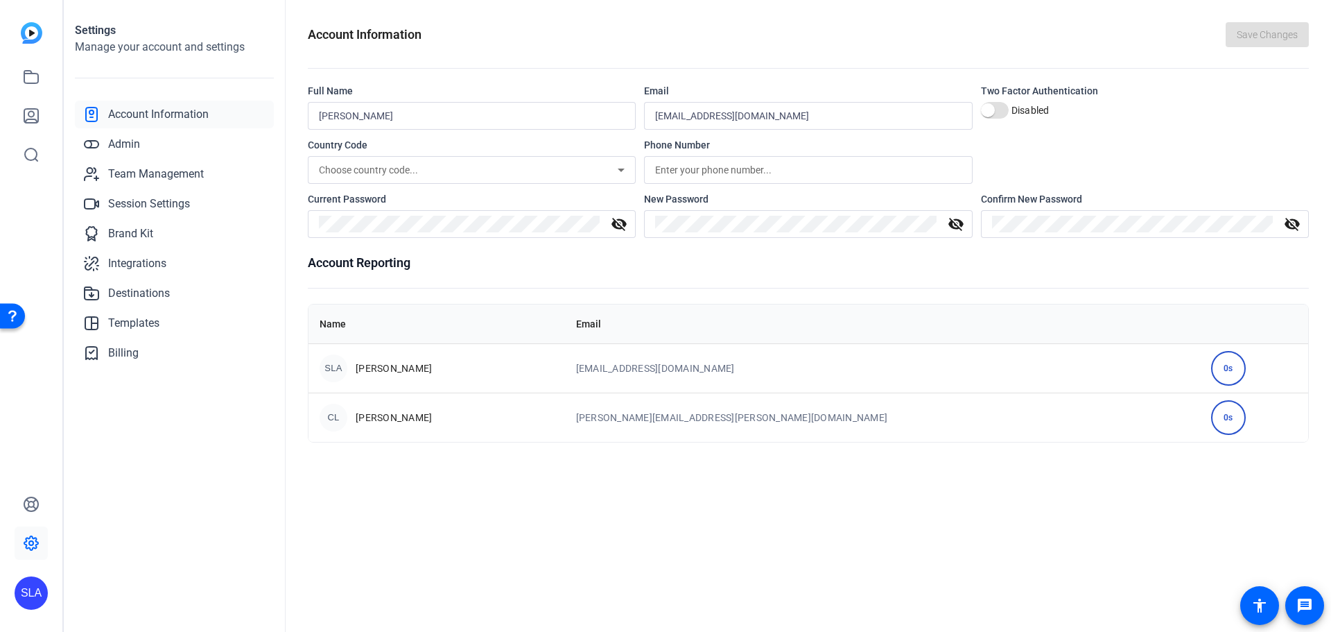
drag, startPoint x: 370, startPoint y: 419, endPoint x: 445, endPoint y: 415, distance: 75.0
click at [445, 415] on div "CL [PERSON_NAME]" at bounding box center [437, 417] width 234 height 28
click at [559, 503] on div "Account Information Save Changes Full Name [PERSON_NAME] Email [EMAIL_ADDRESS][…" at bounding box center [808, 316] width 1045 height 632
click at [195, 177] on span "Team Management" at bounding box center [156, 174] width 96 height 17
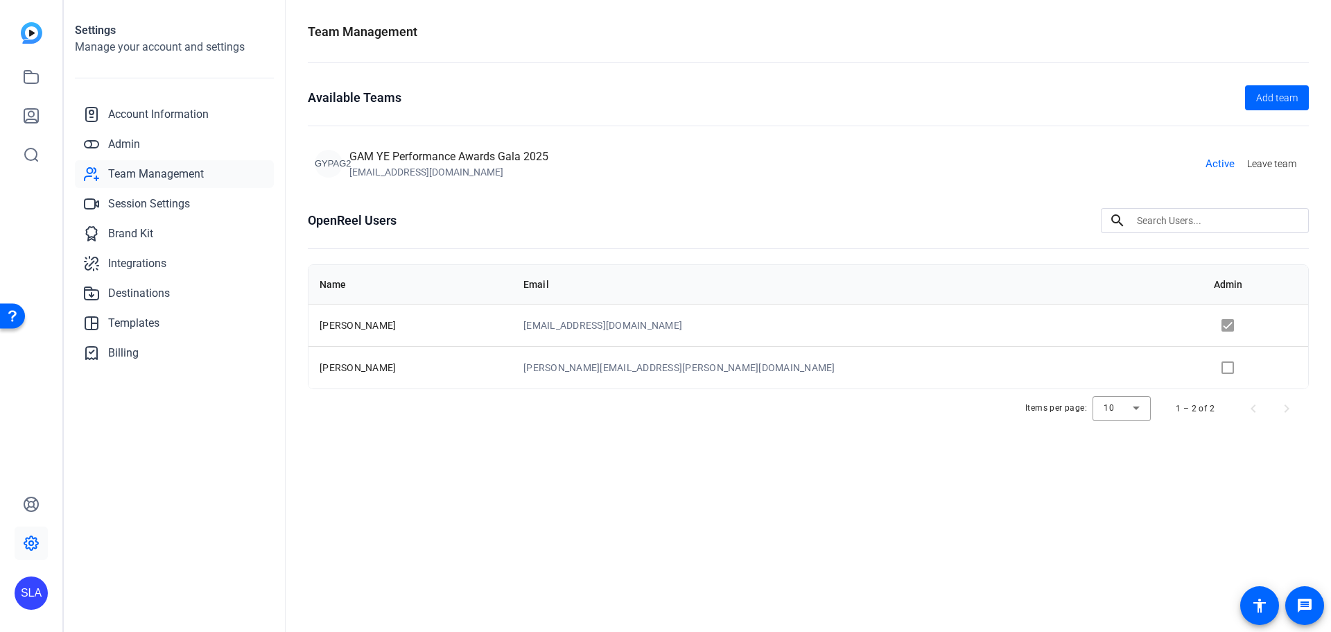
click at [1203, 371] on td at bounding box center [1255, 367] width 105 height 42
click at [1203, 370] on td at bounding box center [1255, 367] width 105 height 42
drag, startPoint x: 346, startPoint y: 327, endPoint x: 521, endPoint y: 381, distance: 183.8
click at [521, 381] on tbody "[PERSON_NAME] [EMAIL_ADDRESS][DOMAIN_NAME] [PERSON_NAME] [PERSON_NAME][EMAIL_AD…" at bounding box center [809, 346] width 1000 height 85
click at [512, 381] on td "[PERSON_NAME]" at bounding box center [411, 367] width 204 height 42
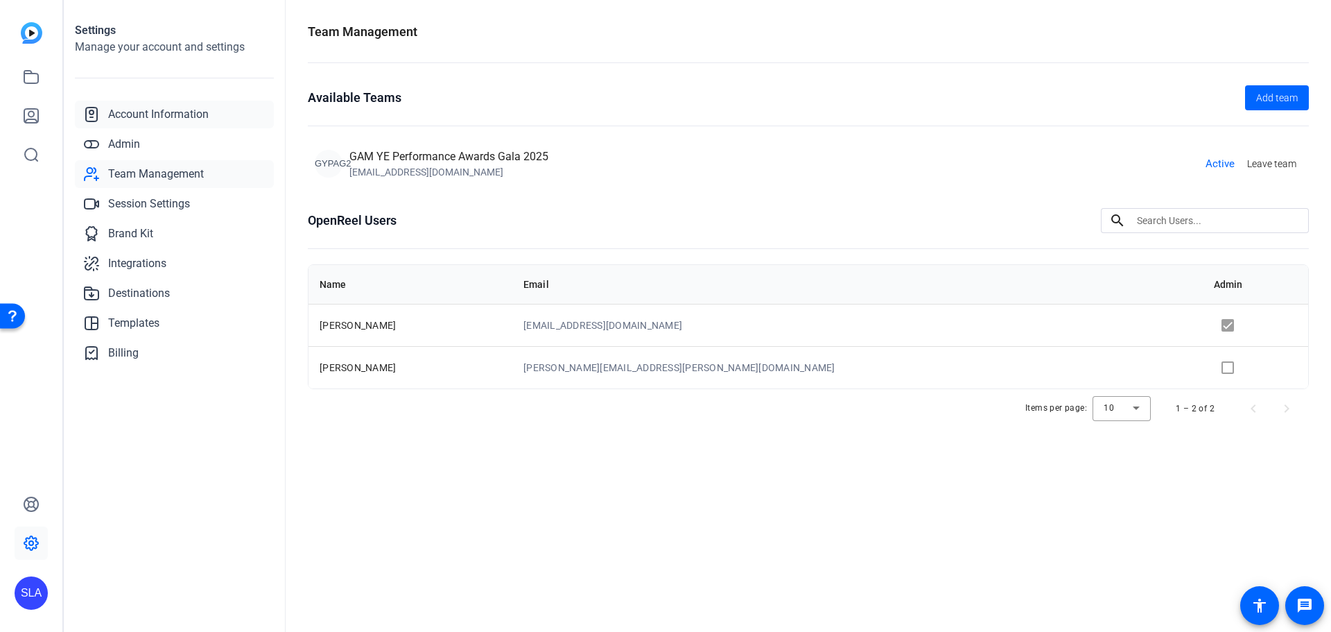
click at [153, 119] on span "Account Information" at bounding box center [158, 114] width 101 height 17
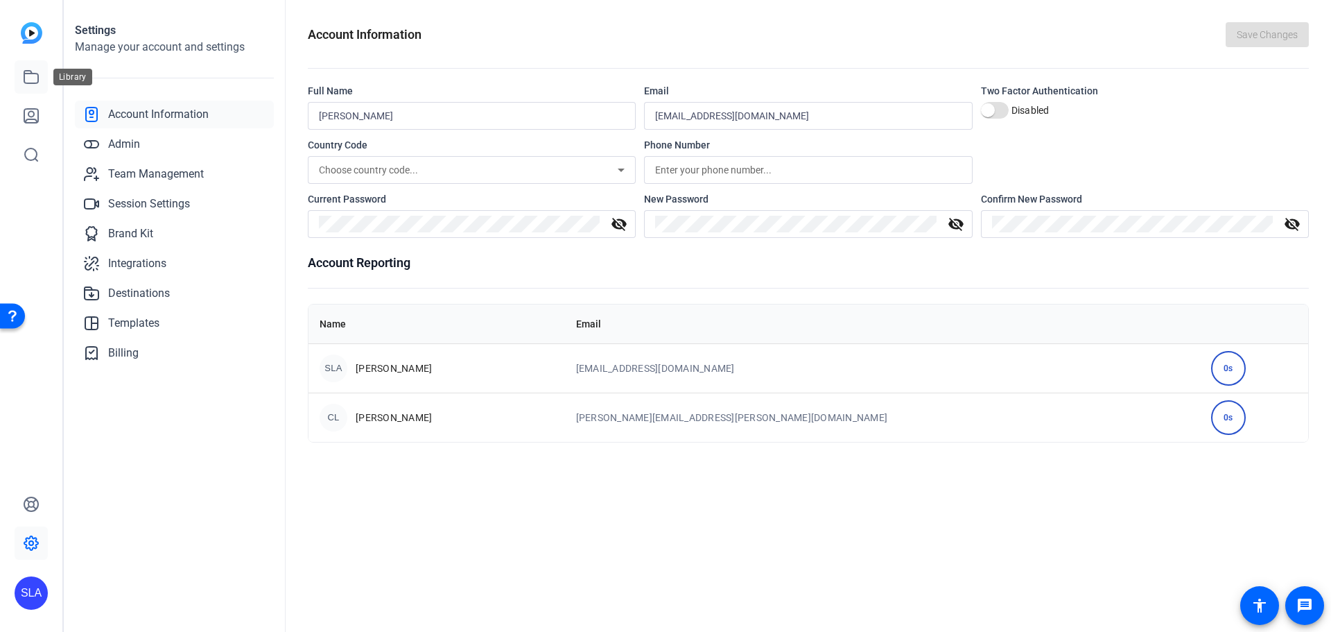
click at [33, 77] on icon at bounding box center [31, 77] width 17 height 17
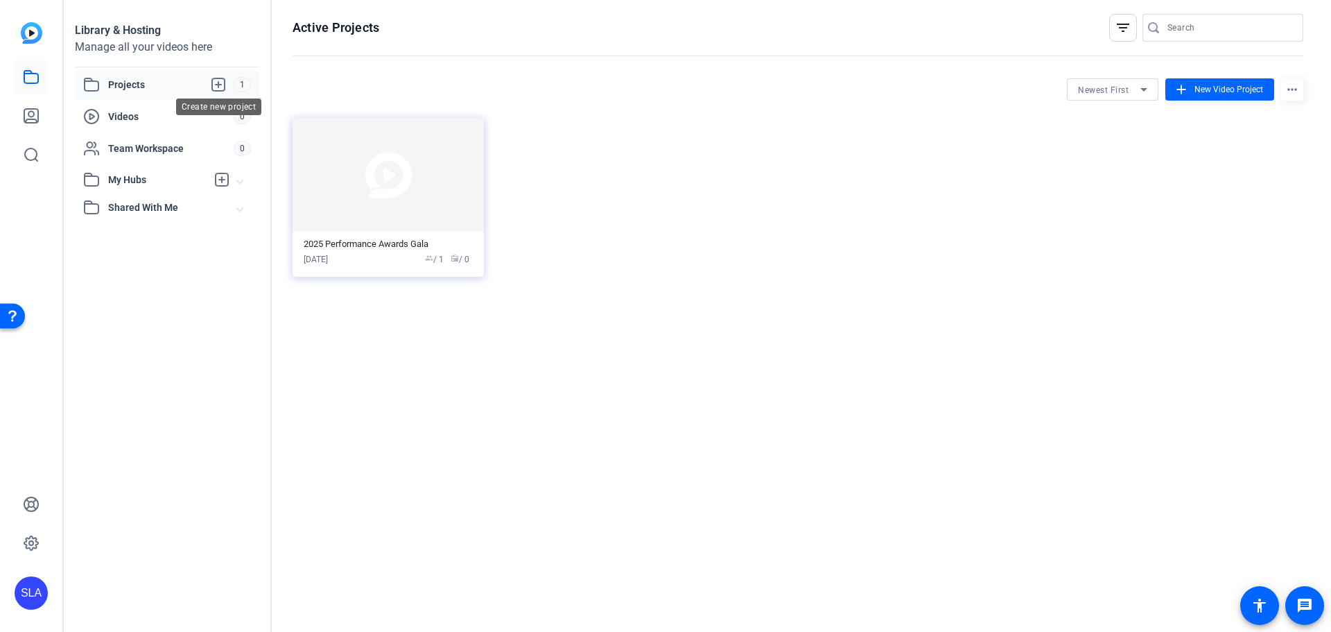
click at [216, 86] on icon at bounding box center [218, 84] width 17 height 17
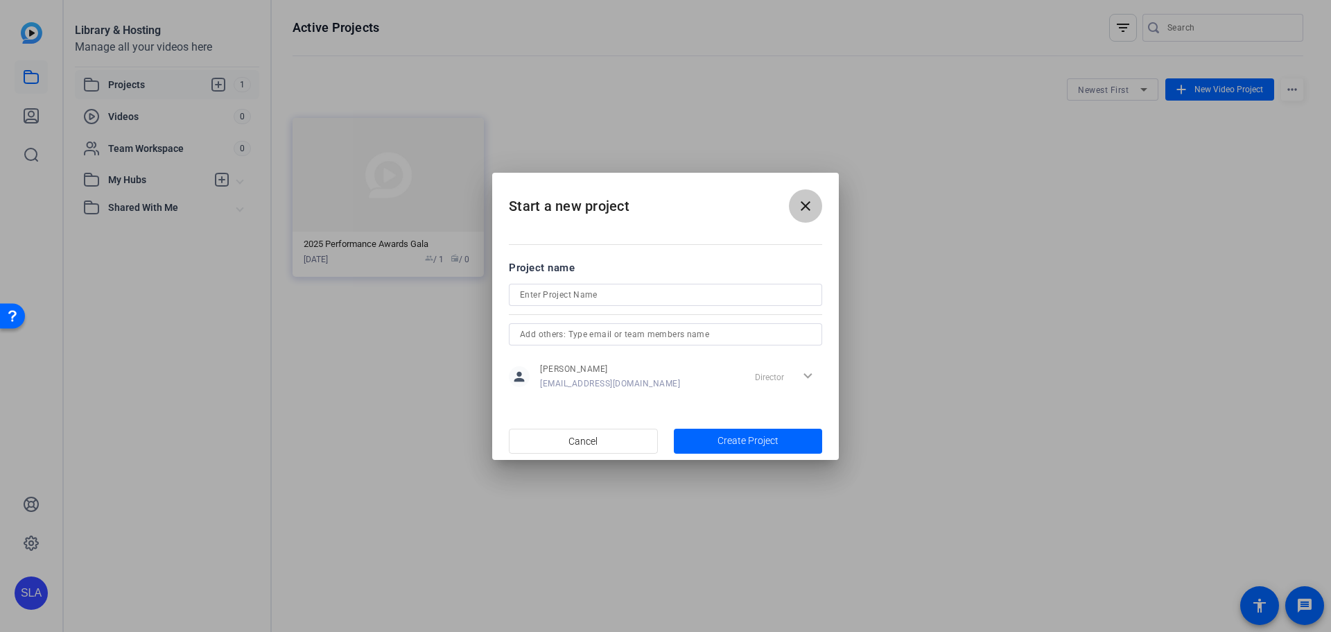
click at [796, 202] on span at bounding box center [805, 205] width 33 height 33
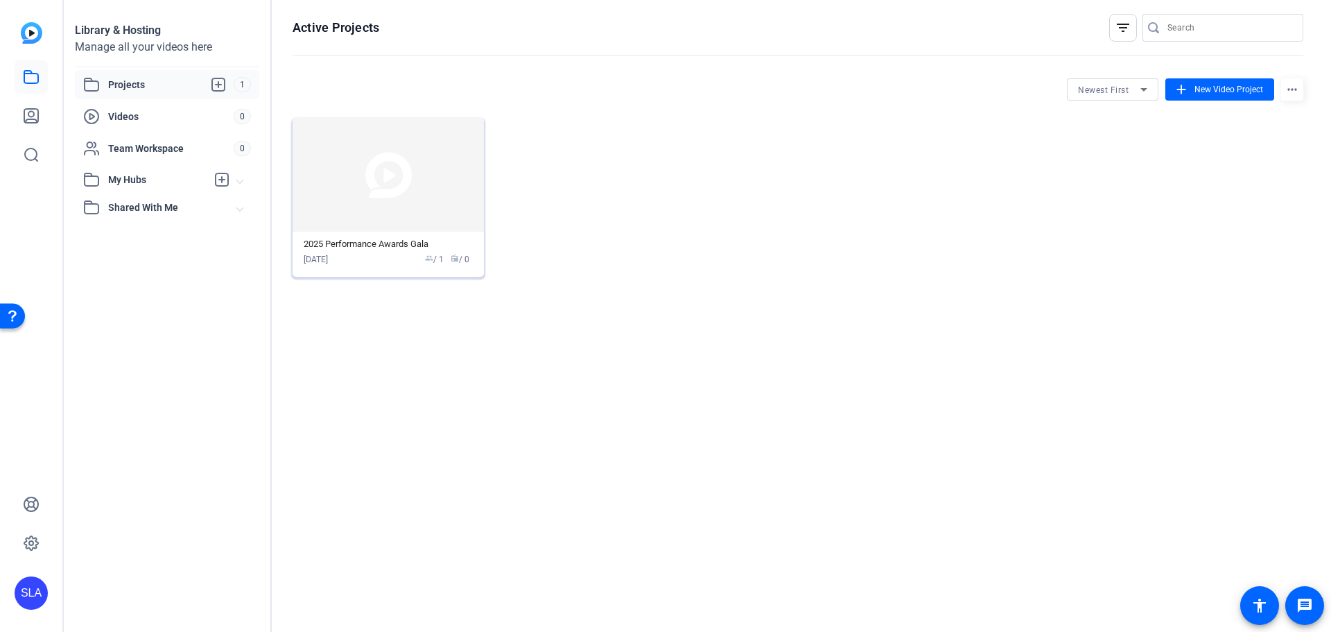
click at [386, 159] on img at bounding box center [388, 175] width 191 height 114
